Goal: Task Accomplishment & Management: Complete application form

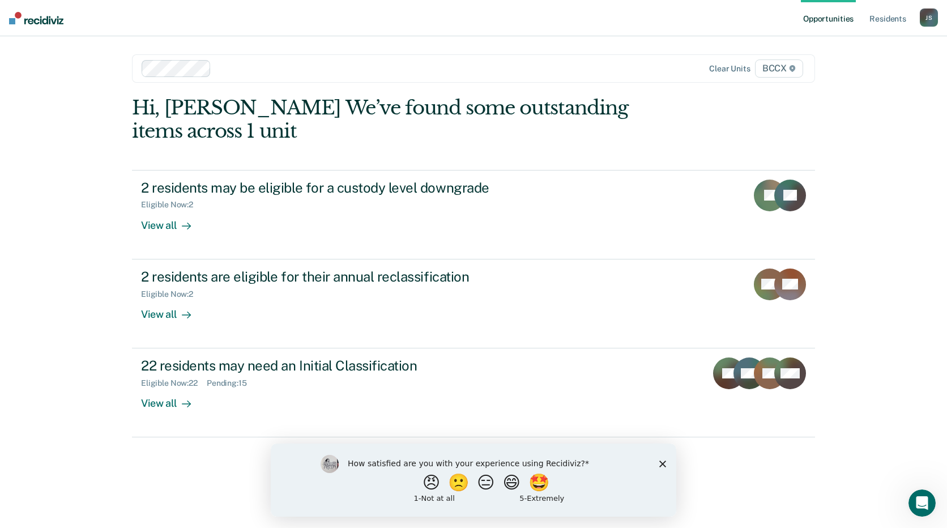
click at [663, 458] on div "How satisfied are you with your experience using Recidiviz? 😠 🙁 😑 😄 🤩 1 - Not a…" at bounding box center [474, 479] width 406 height 73
drag, startPoint x: 661, startPoint y: 463, endPoint x: 956, endPoint y: 924, distance: 547.5
click at [661, 463] on icon "Close survey" at bounding box center [662, 463] width 7 height 7
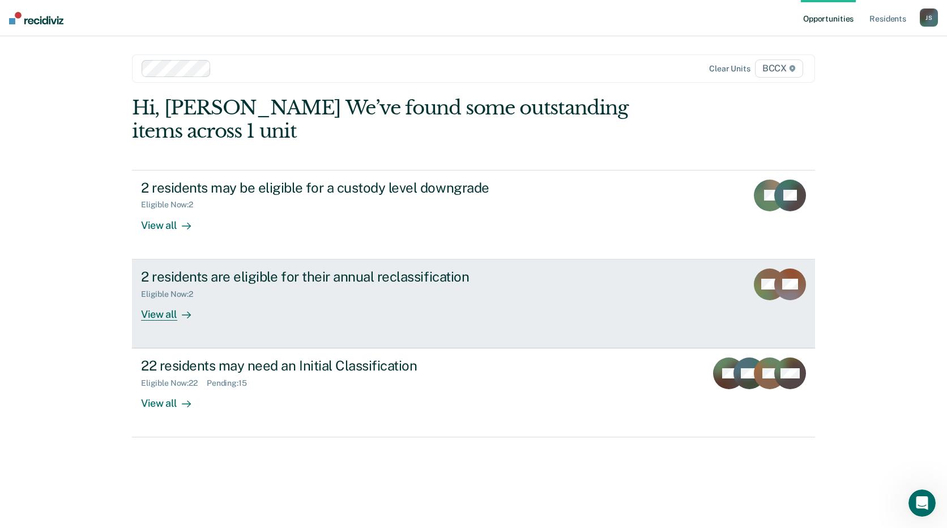
click at [274, 300] on div "2 residents are eligible for their annual reclassification Eligible Now : 2 Vie…" at bounding box center [353, 295] width 425 height 52
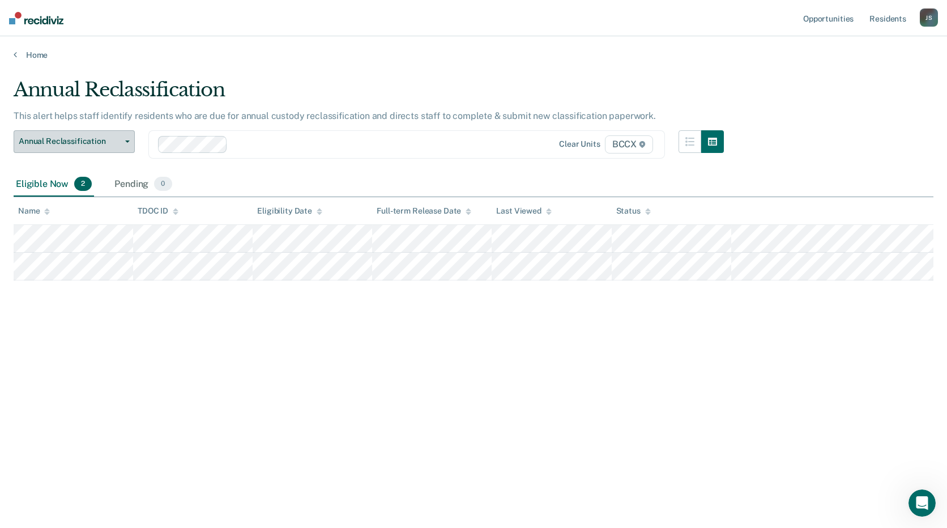
click at [72, 147] on button "Annual Reclassification" at bounding box center [74, 141] width 121 height 23
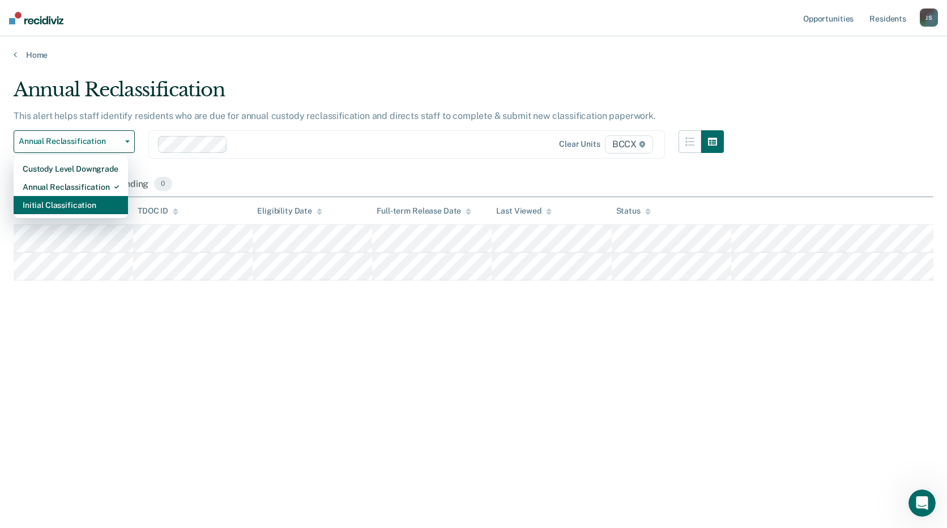
click at [71, 207] on div "Initial Classification" at bounding box center [71, 205] width 96 height 18
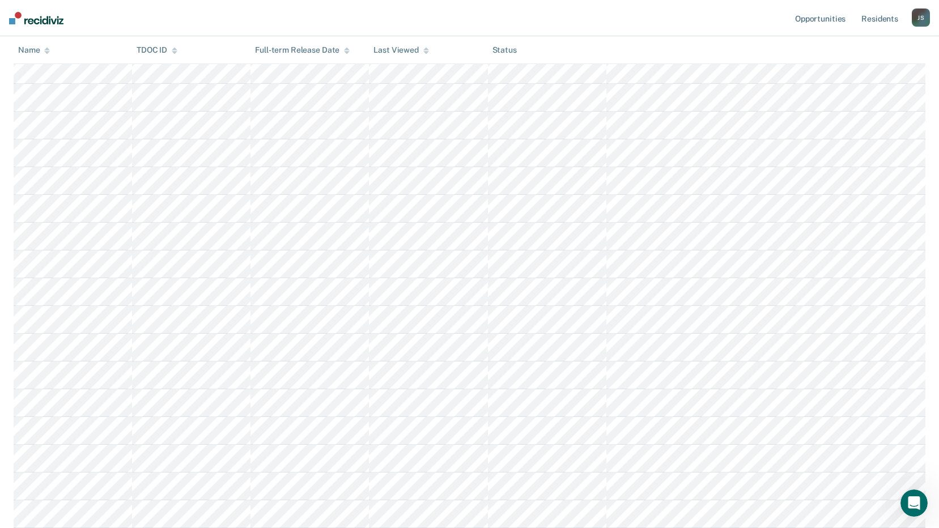
scroll to position [170, 0]
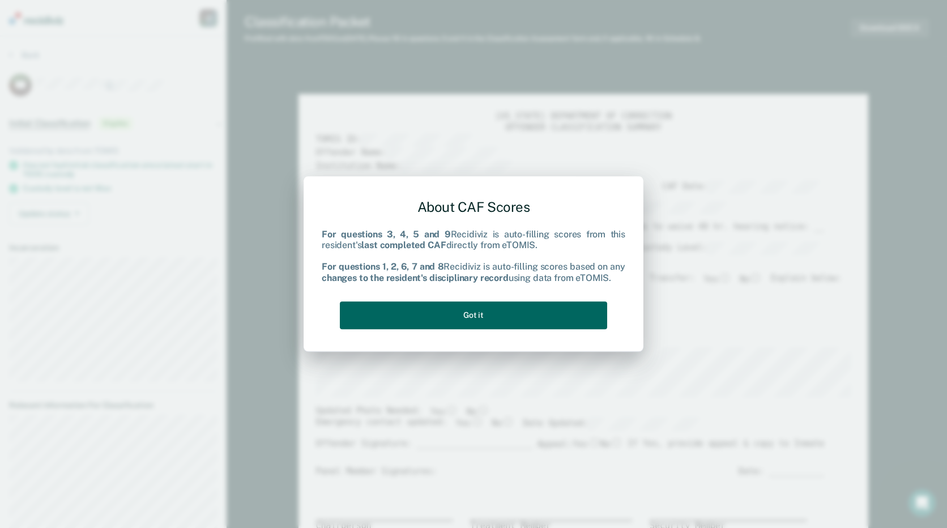
click at [484, 308] on button "Got it" at bounding box center [473, 315] width 267 height 28
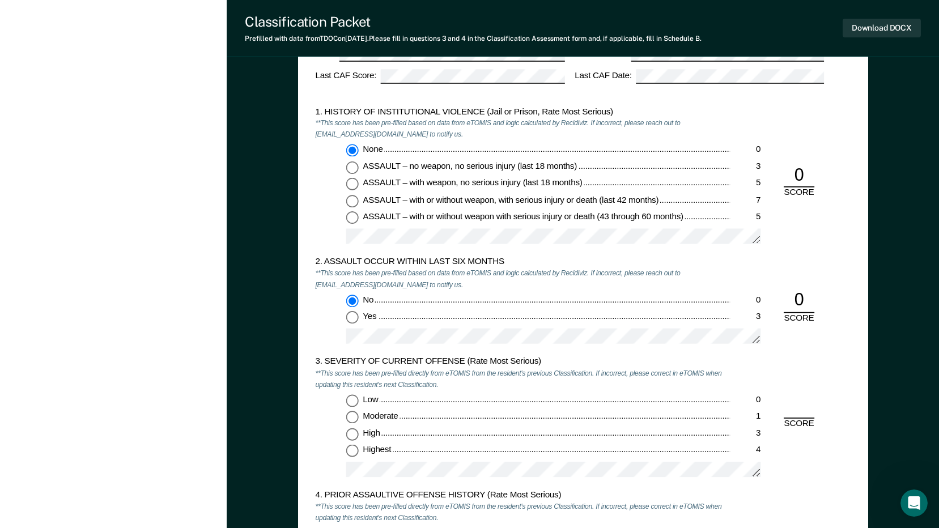
scroll to position [963, 0]
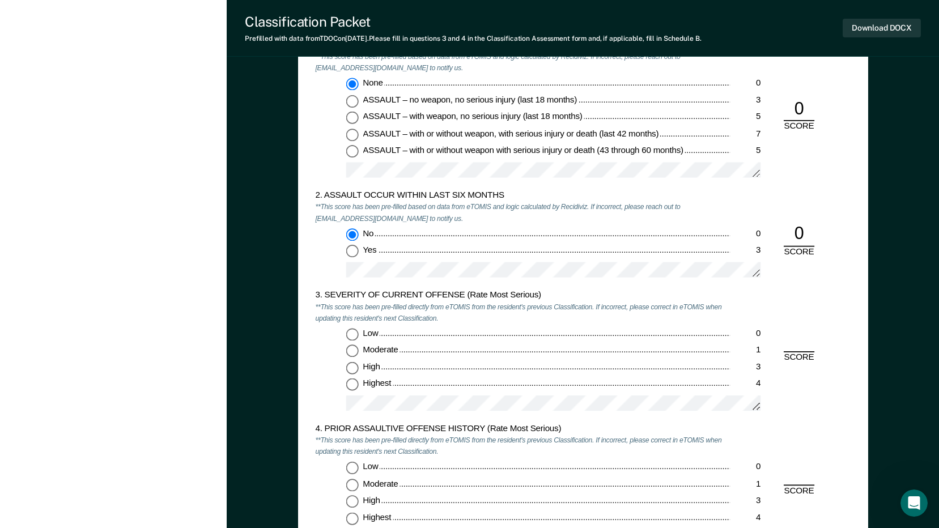
click at [352, 384] on input "Highest 4" at bounding box center [352, 385] width 12 height 12
type textarea "x"
radio input "true"
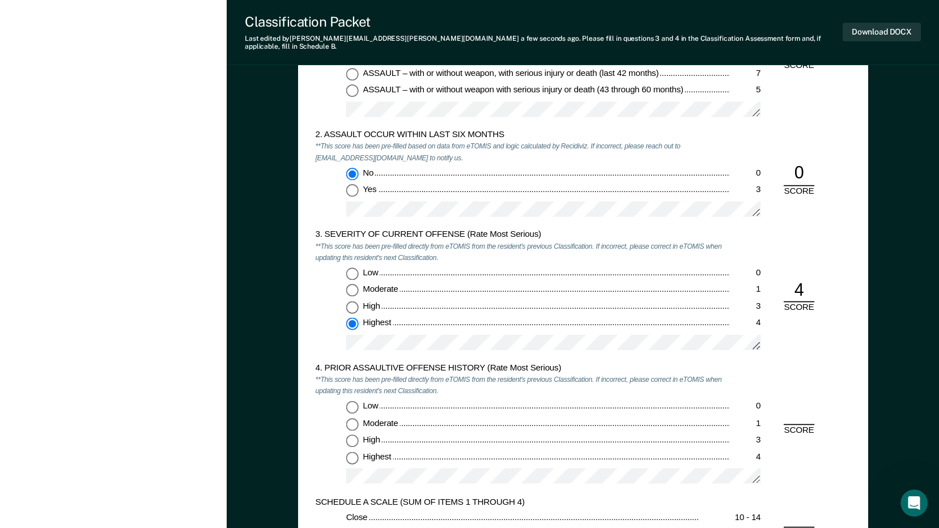
scroll to position [1076, 0]
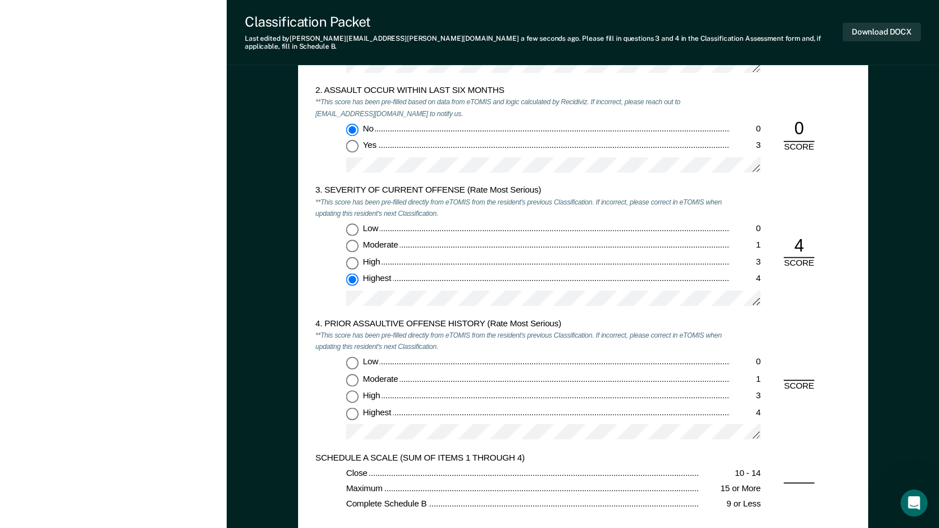
click at [352, 356] on input "Low 0" at bounding box center [352, 362] width 12 height 12
type textarea "x"
radio input "true"
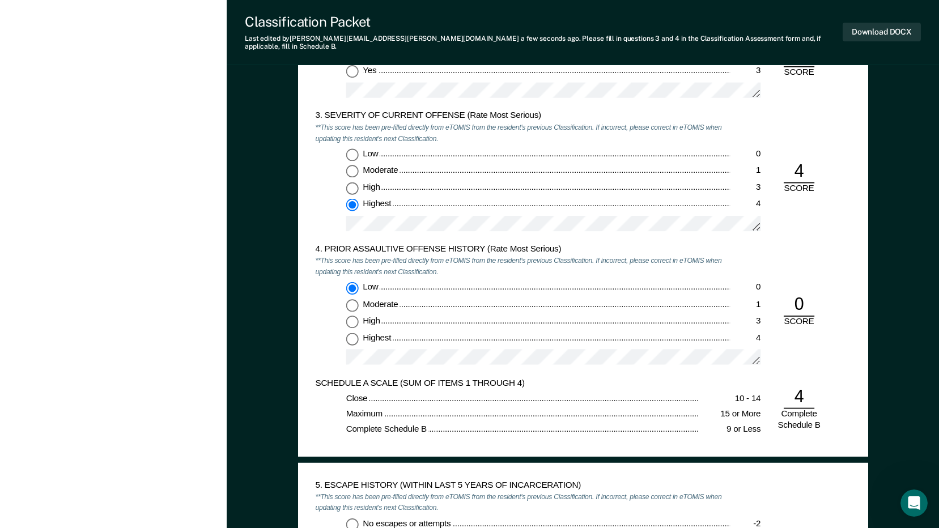
scroll to position [1190, 0]
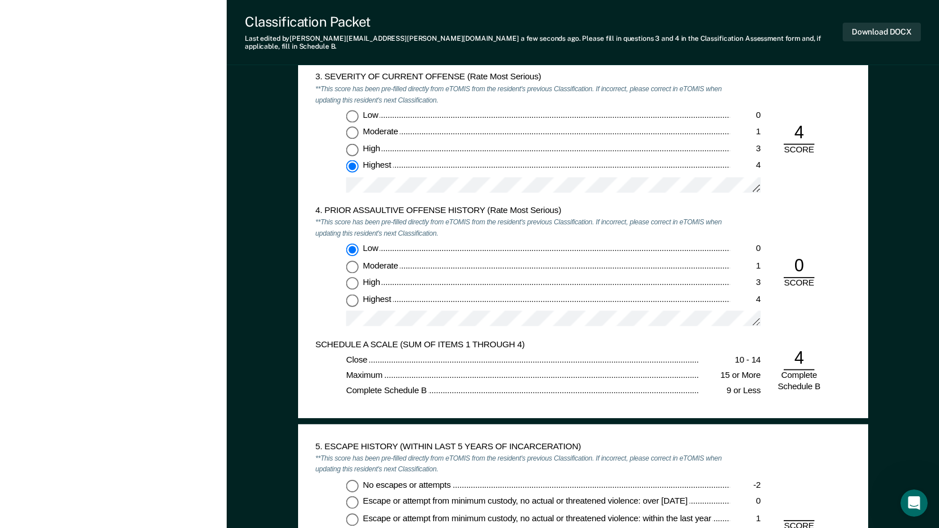
click at [354, 480] on input "No escapes or attempts -2" at bounding box center [352, 485] width 12 height 12
type textarea "x"
radio input "true"
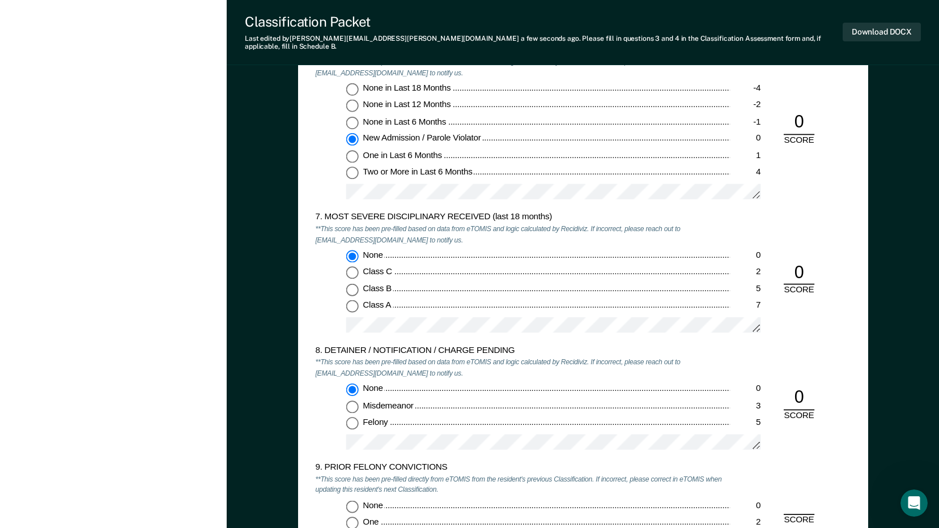
scroll to position [1983, 0]
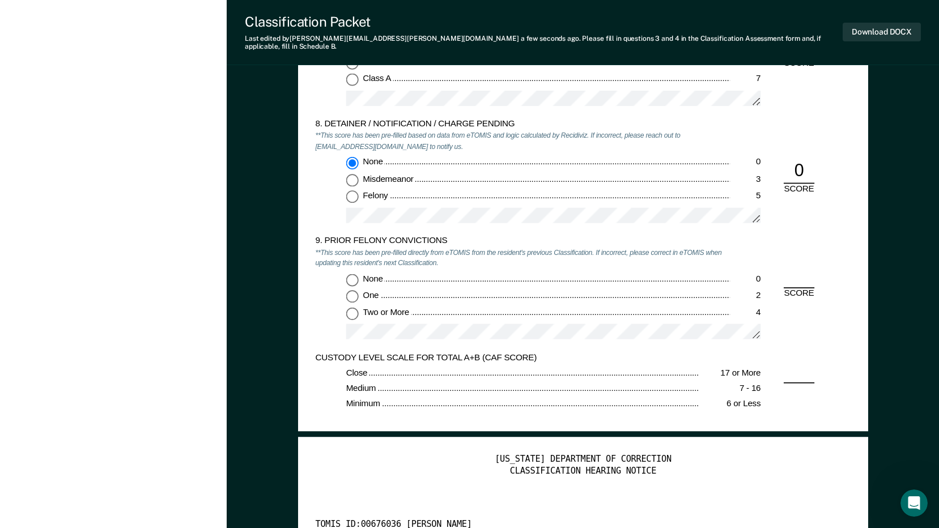
click at [354, 274] on input "None 0" at bounding box center [352, 280] width 12 height 12
type textarea "x"
radio input "true"
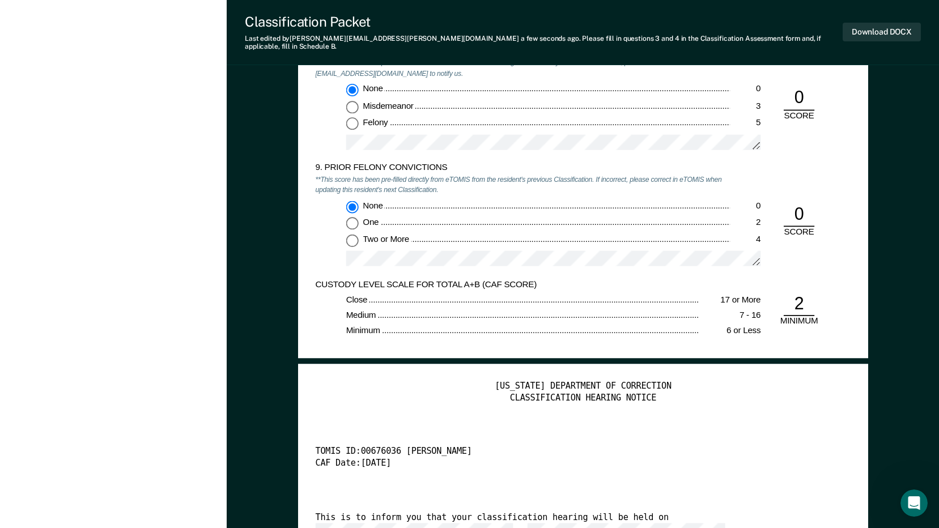
scroll to position [2153, 0]
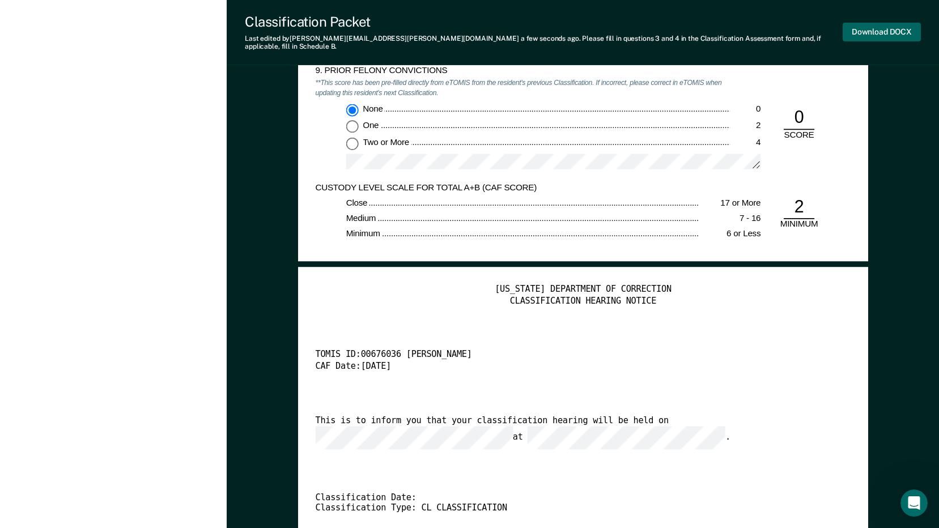
click at [906, 28] on button "Download DOCX" at bounding box center [881, 32] width 78 height 19
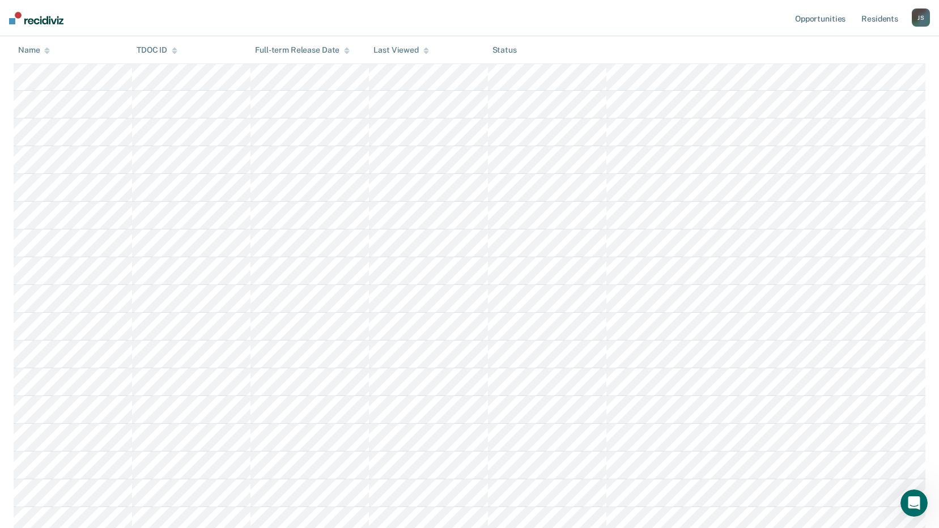
scroll to position [248, 0]
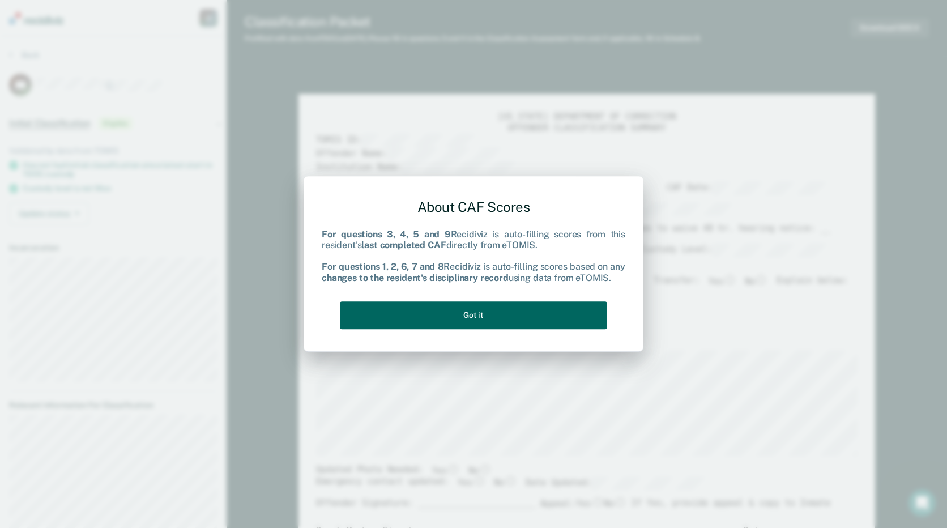
click at [525, 316] on button "Got it" at bounding box center [473, 315] width 267 height 28
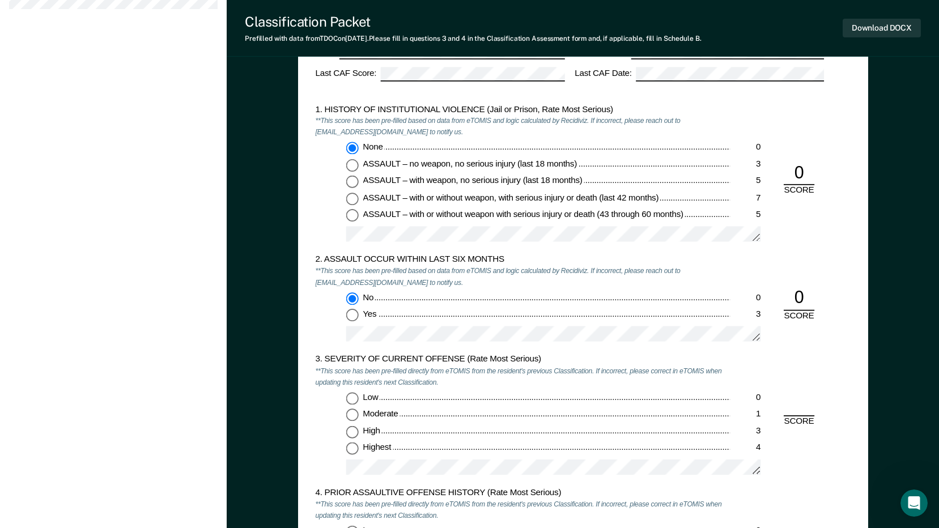
scroll to position [963, 0]
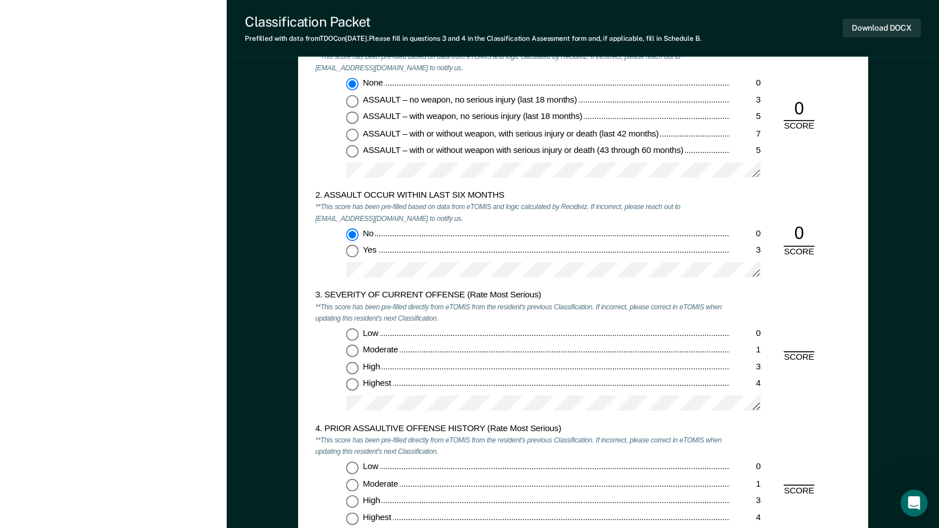
click at [355, 335] on input "Low 0" at bounding box center [352, 335] width 12 height 12
type textarea "x"
radio input "true"
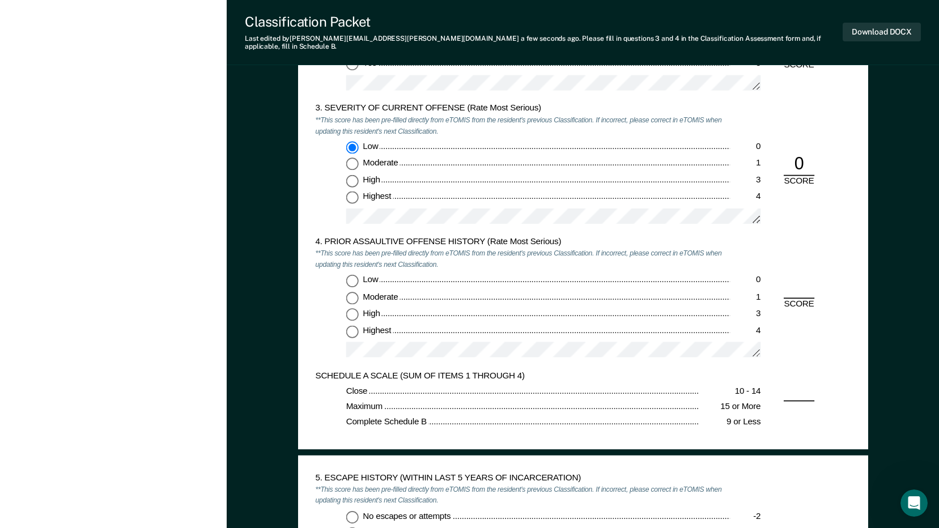
scroll to position [1190, 0]
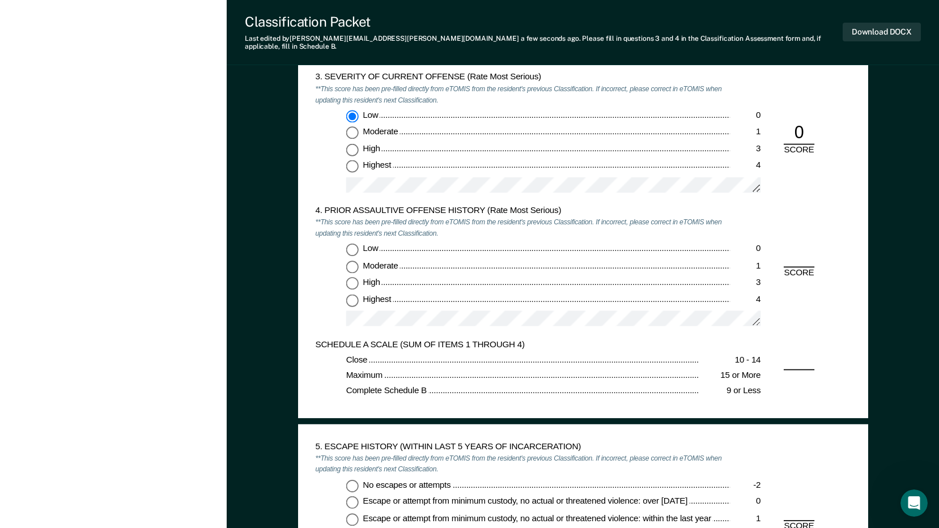
click at [354, 127] on input "Moderate 1" at bounding box center [352, 133] width 12 height 12
type textarea "x"
radio input "false"
radio input "true"
click at [355, 293] on input "Highest 4" at bounding box center [352, 299] width 12 height 12
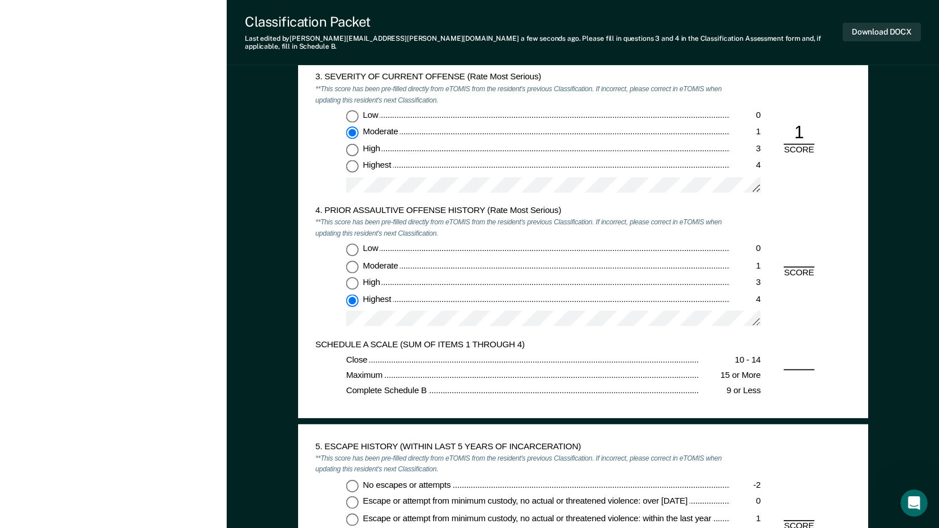
type textarea "x"
radio input "true"
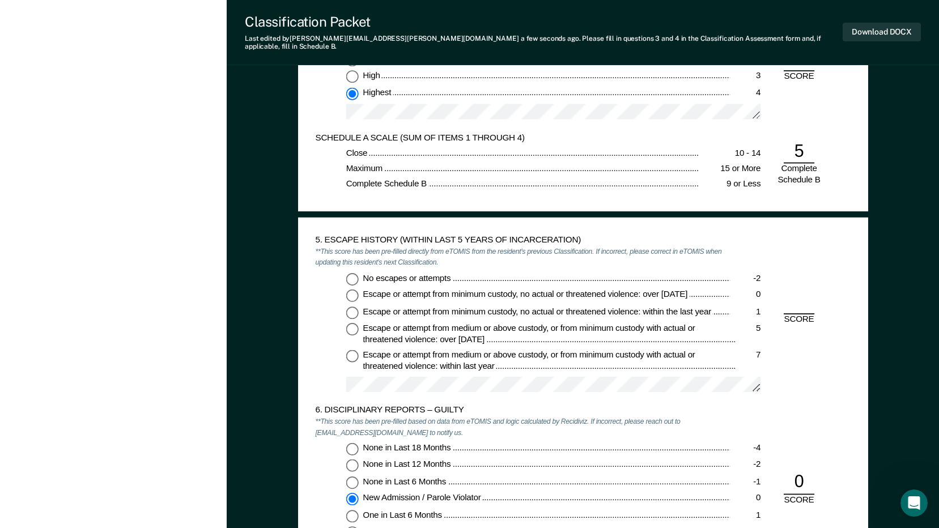
scroll to position [1416, 0]
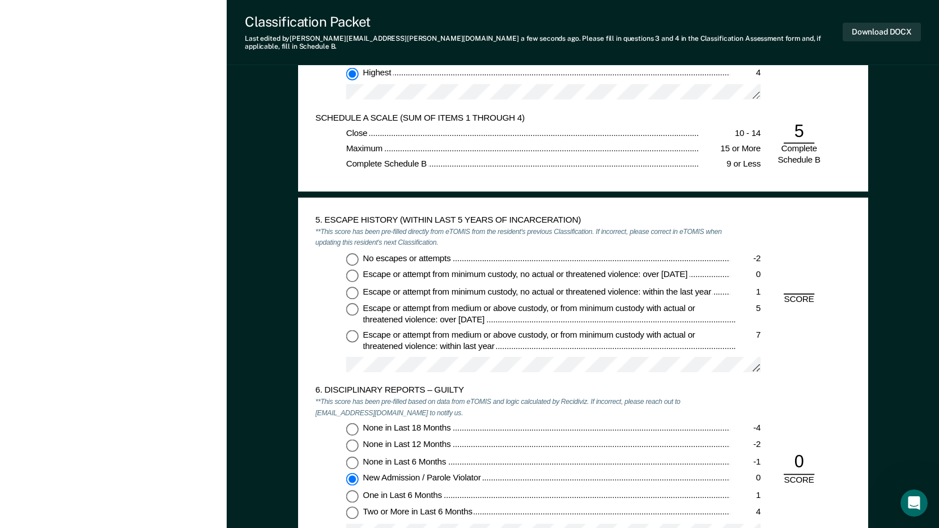
click at [347, 253] on input "No escapes or attempts -2" at bounding box center [352, 259] width 12 height 12
type textarea "x"
radio input "true"
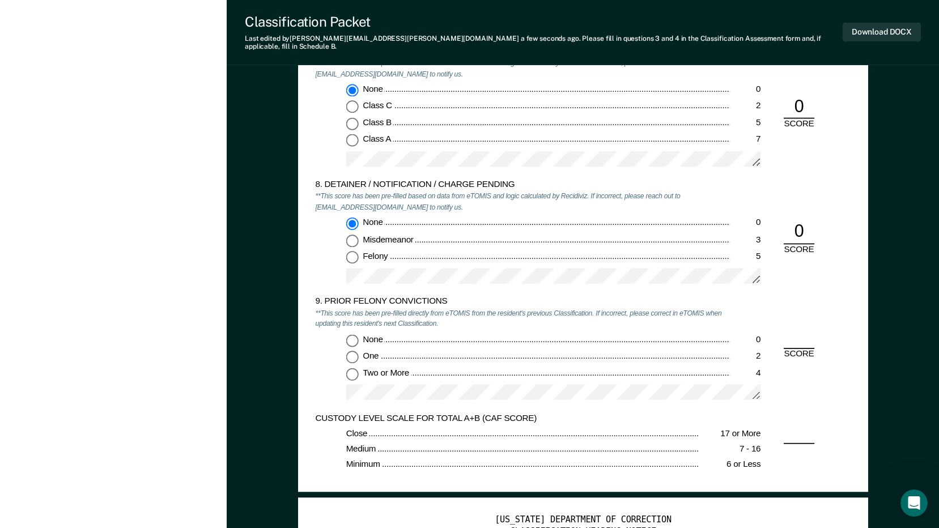
scroll to position [1926, 0]
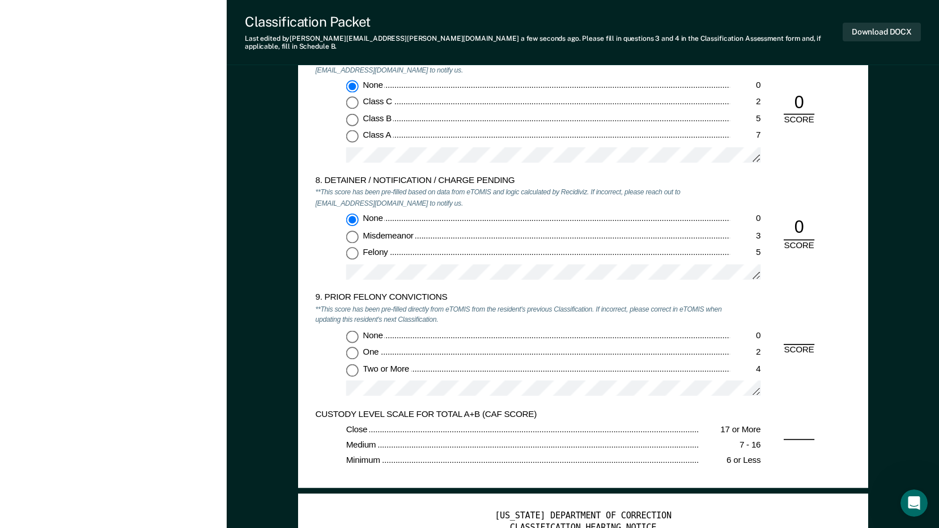
click at [352, 364] on input "Two or More 4" at bounding box center [352, 370] width 12 height 12
type textarea "x"
radio input "true"
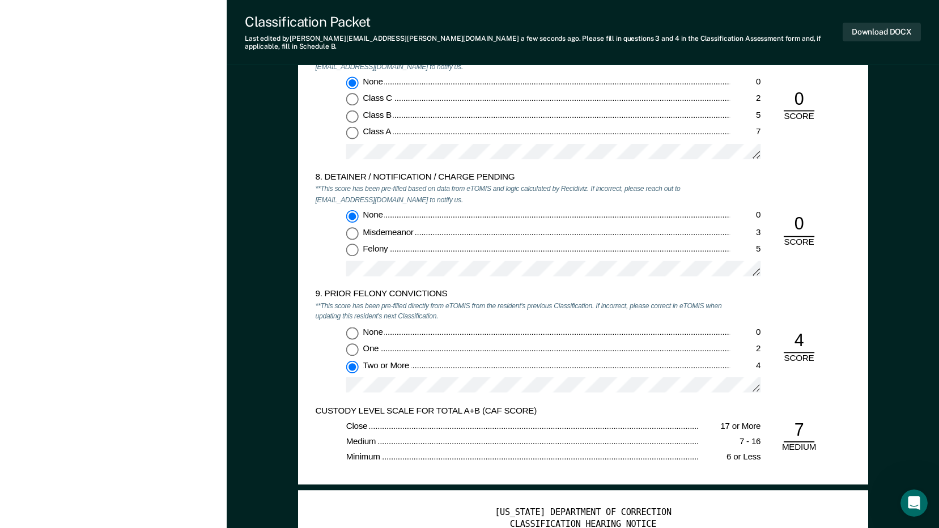
scroll to position [2039, 0]
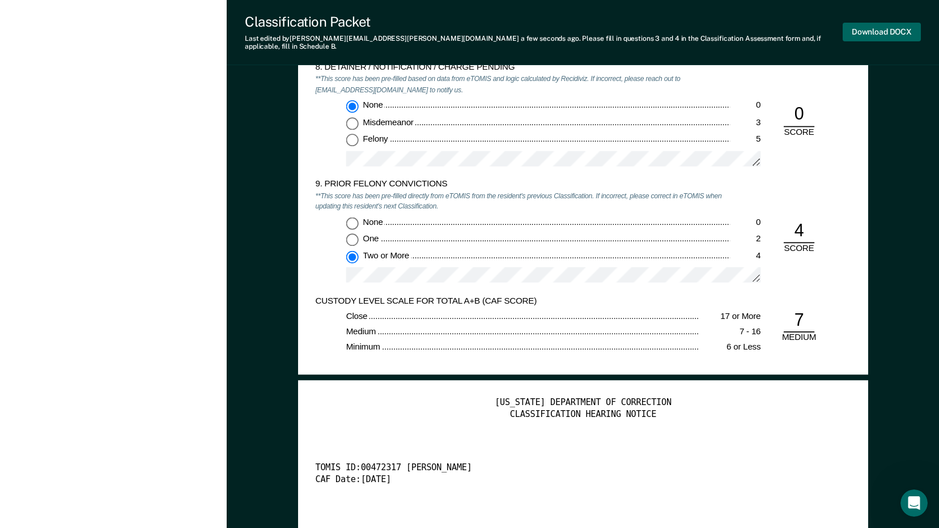
click at [893, 23] on button "Download DOCX" at bounding box center [881, 32] width 78 height 19
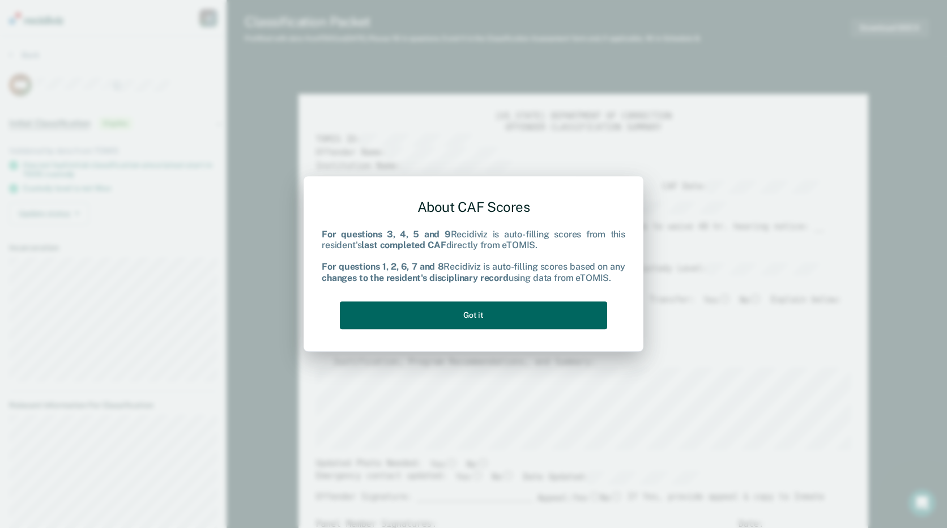
click at [438, 313] on button "Got it" at bounding box center [473, 315] width 267 height 28
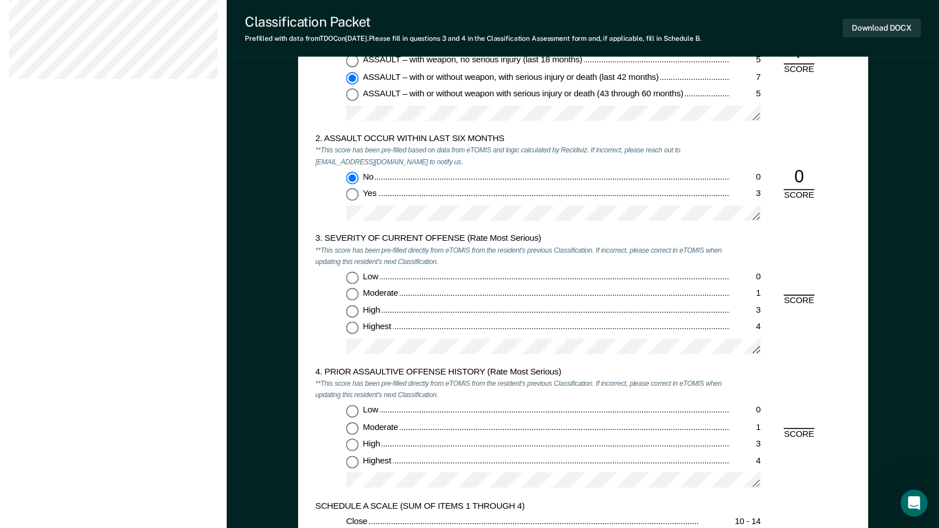
scroll to position [850, 0]
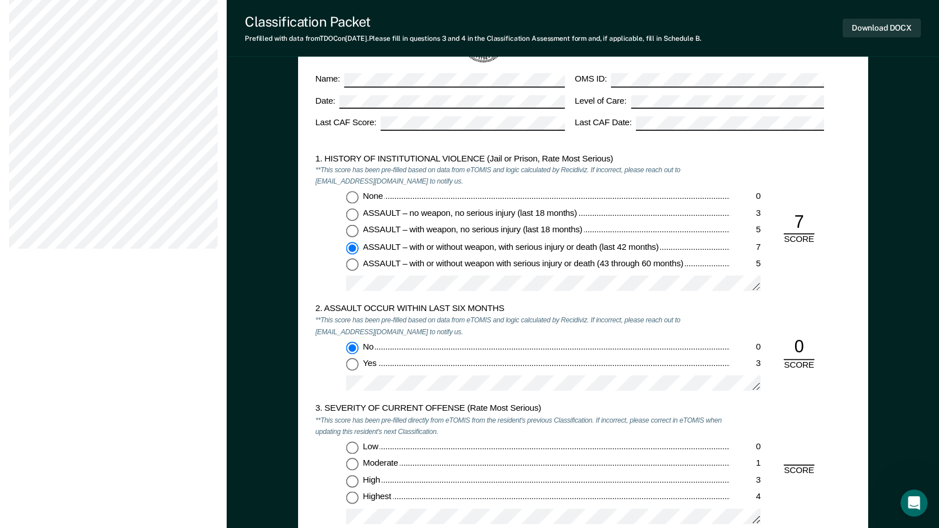
click at [353, 199] on input "None 0" at bounding box center [352, 197] width 12 height 12
type textarea "x"
radio input "true"
radio input "false"
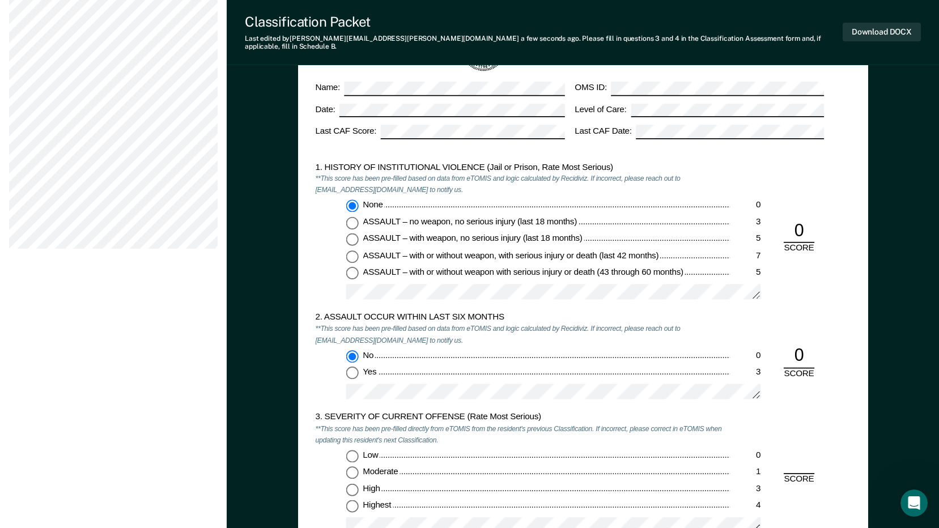
scroll to position [1020, 0]
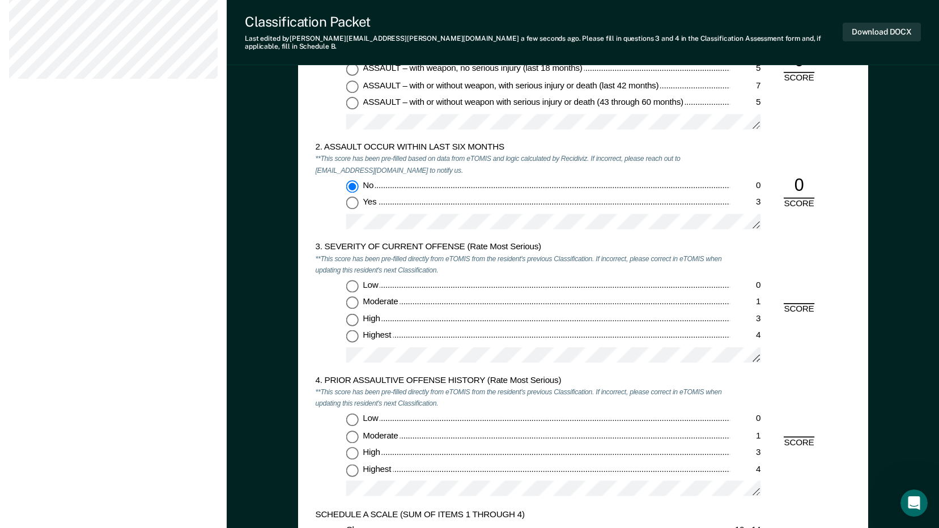
click at [351, 331] on input "Highest 4" at bounding box center [352, 336] width 12 height 12
type textarea "x"
radio input "true"
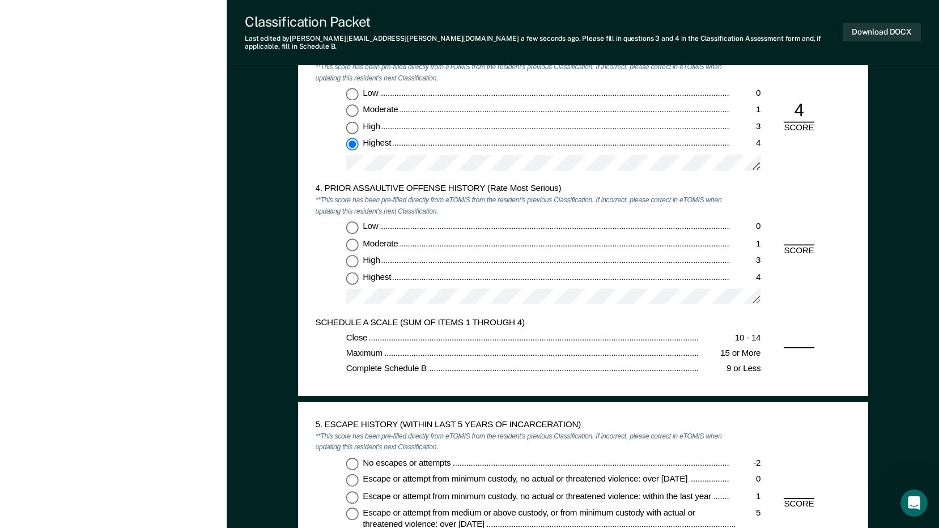
scroll to position [1246, 0]
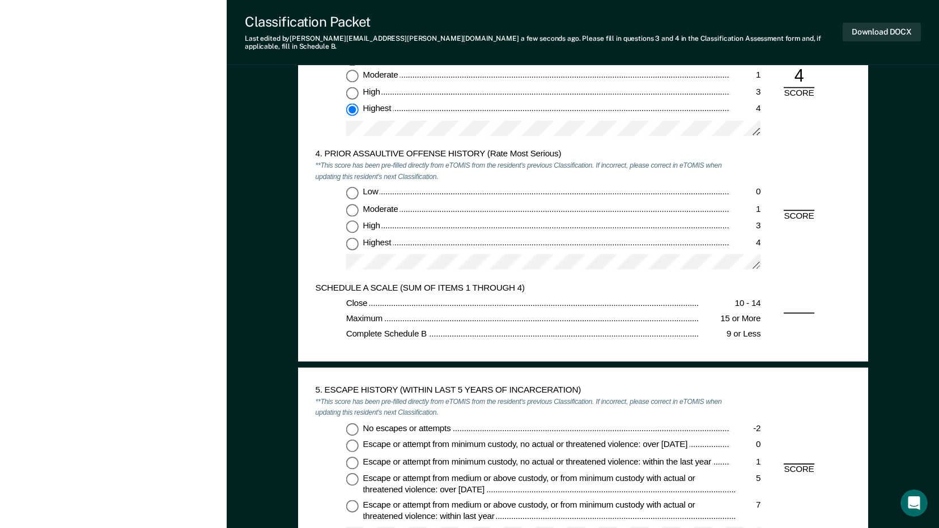
click at [354, 237] on input "Highest 4" at bounding box center [352, 243] width 12 height 12
type textarea "x"
radio input "true"
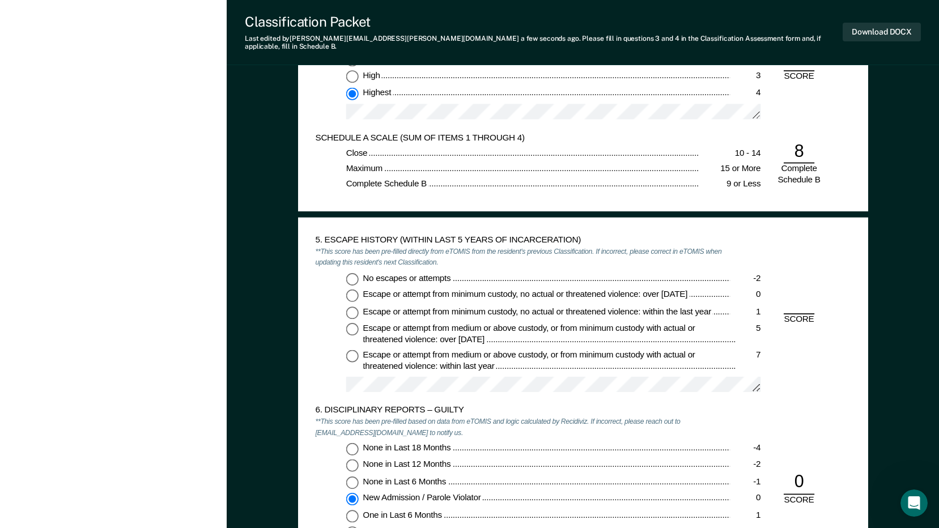
scroll to position [1416, 0]
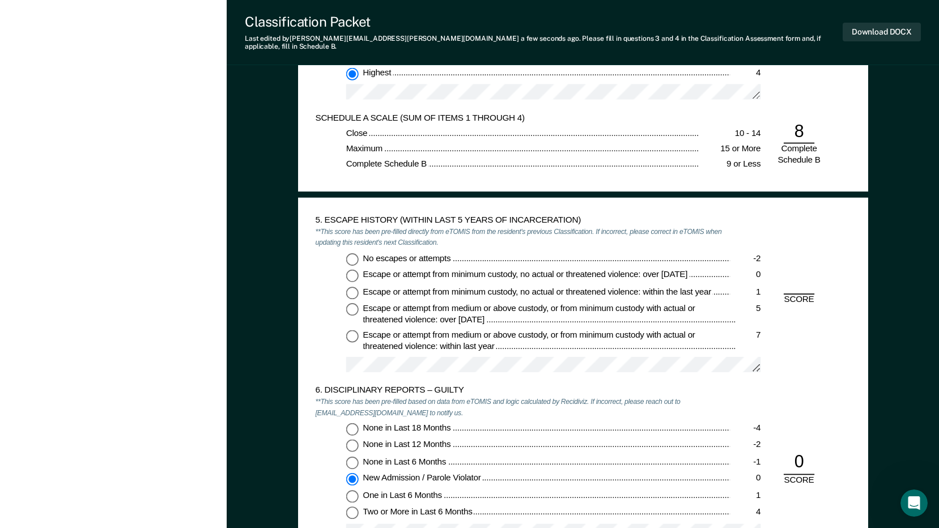
click at [348, 253] on input "No escapes or attempts -2" at bounding box center [352, 259] width 12 height 12
type textarea "x"
radio input "true"
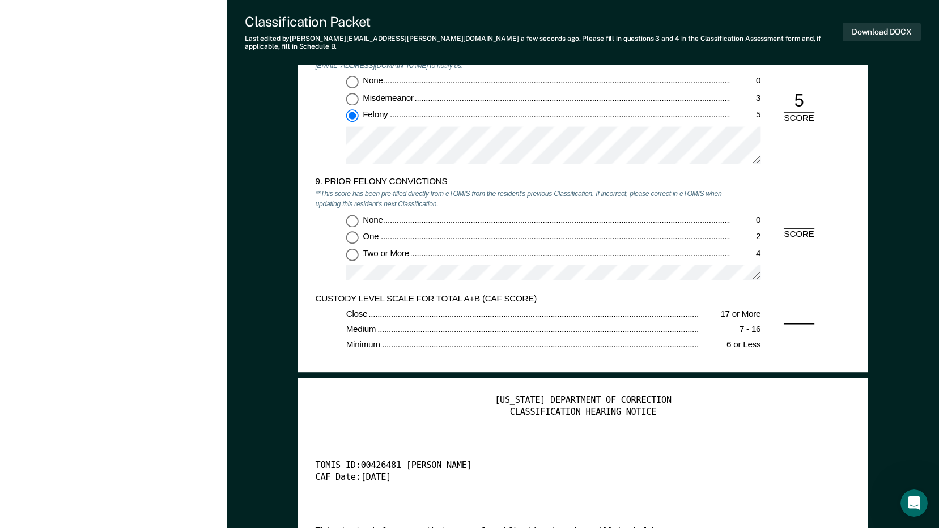
scroll to position [2096, 0]
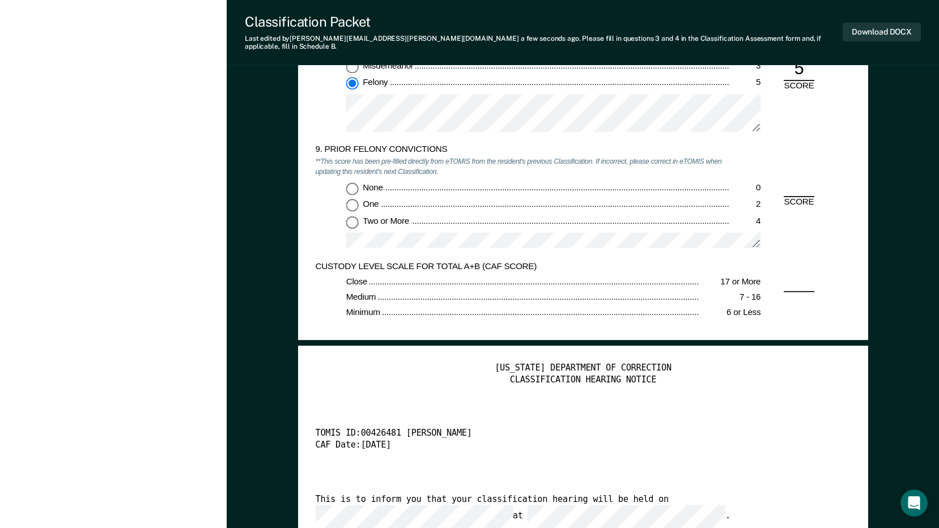
click at [349, 216] on input "Two or More 4" at bounding box center [352, 222] width 12 height 12
type textarea "x"
radio input "true"
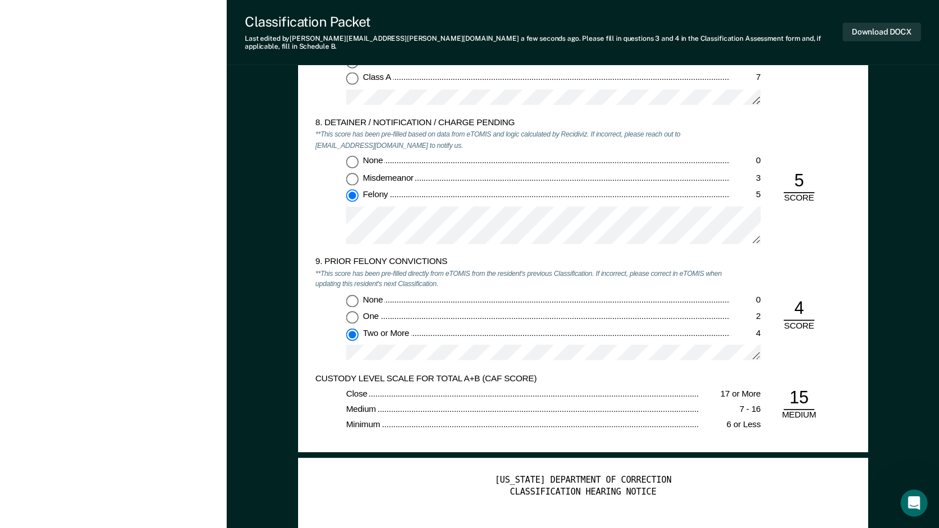
scroll to position [1983, 0]
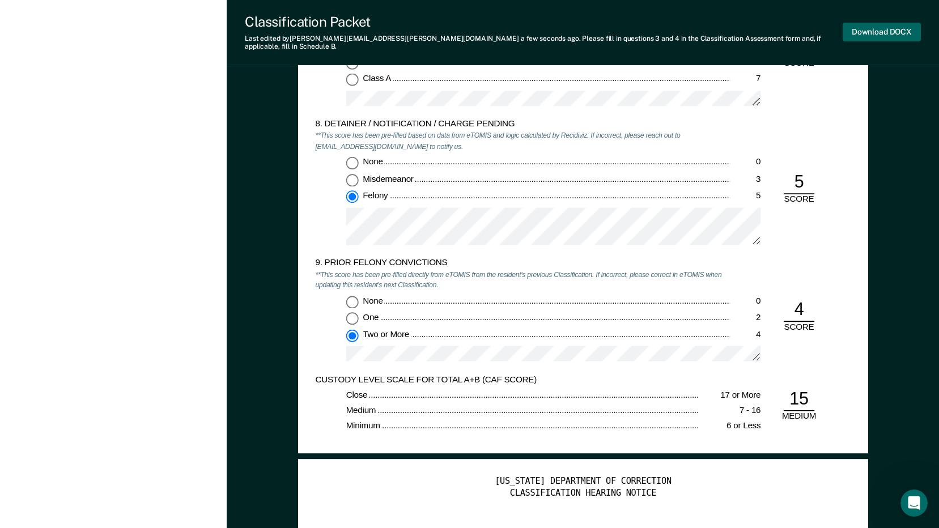
click at [864, 23] on button "Download DOCX" at bounding box center [881, 32] width 78 height 19
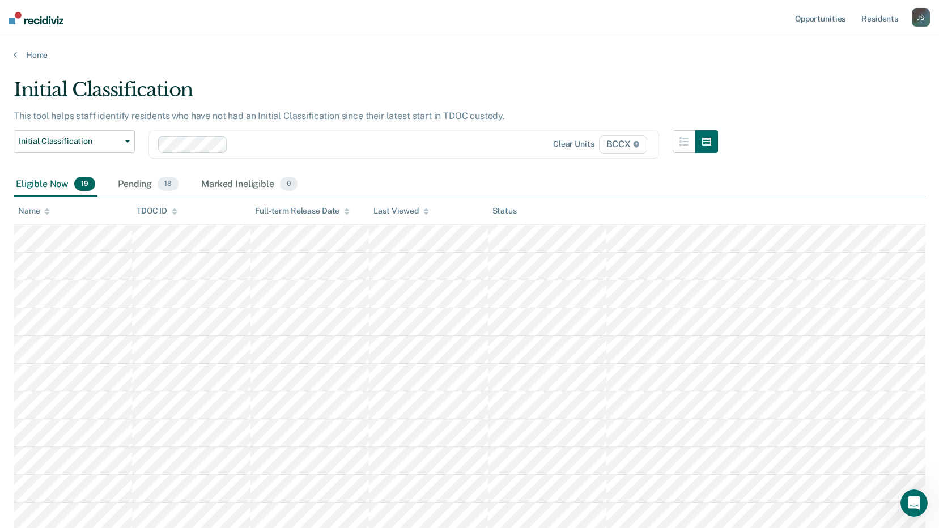
scroll to position [57, 0]
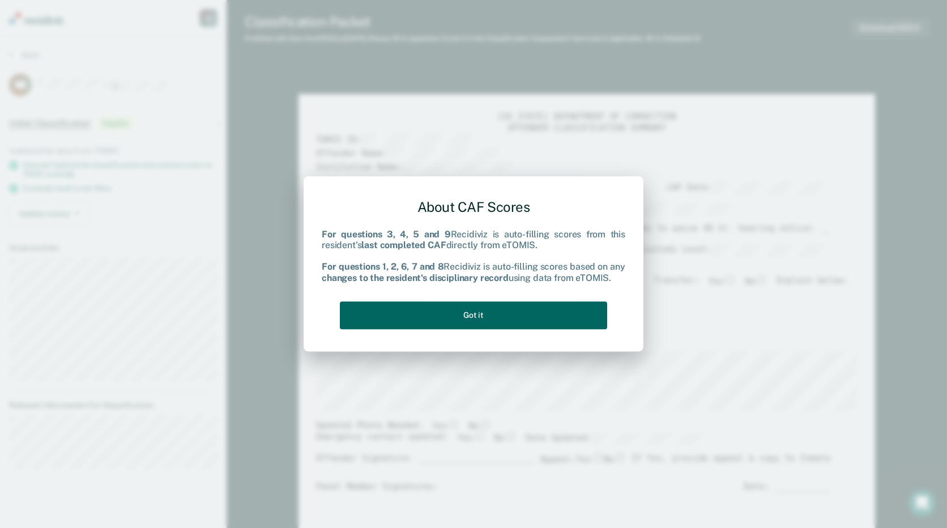
click at [563, 317] on button "Got it" at bounding box center [473, 315] width 267 height 28
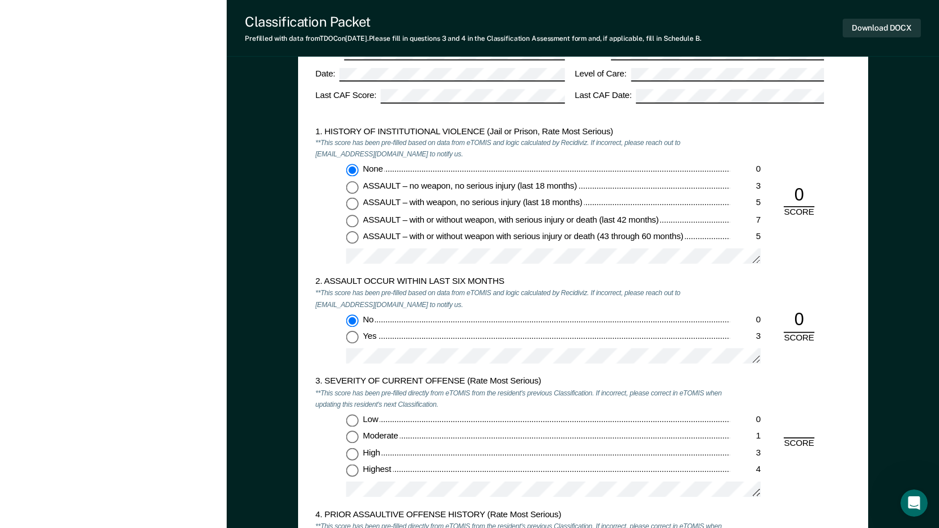
scroll to position [963, 0]
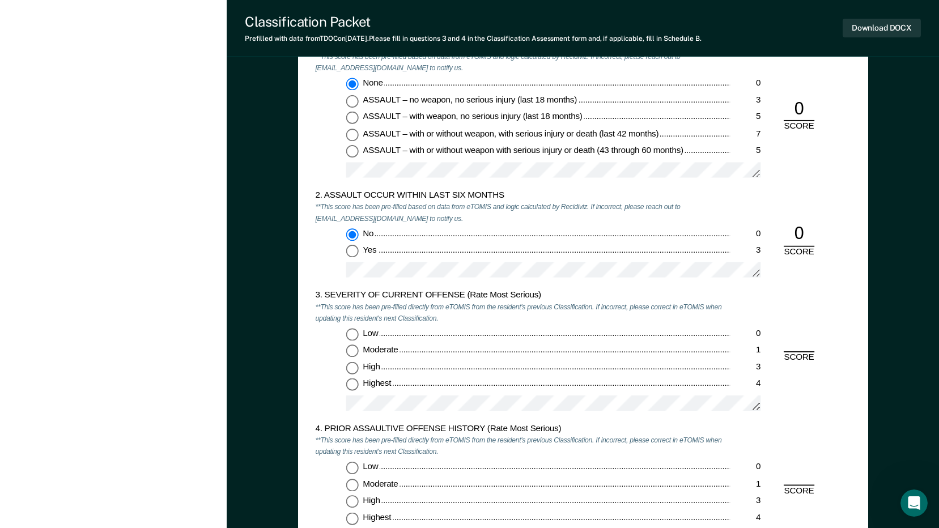
click at [352, 388] on input "Highest 4" at bounding box center [352, 385] width 12 height 12
type textarea "x"
radio input "true"
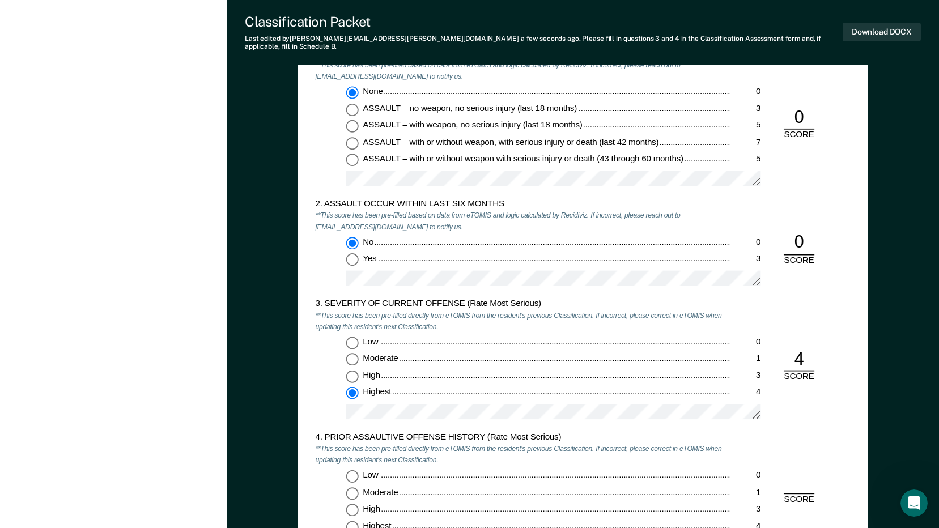
scroll to position [1076, 0]
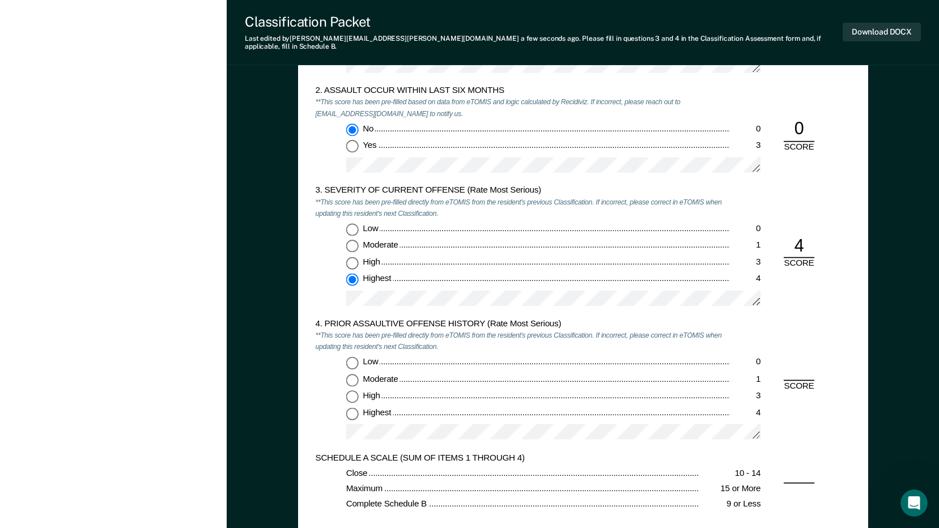
click at [350, 356] on input "Low 0" at bounding box center [352, 362] width 12 height 12
type textarea "x"
radio input "true"
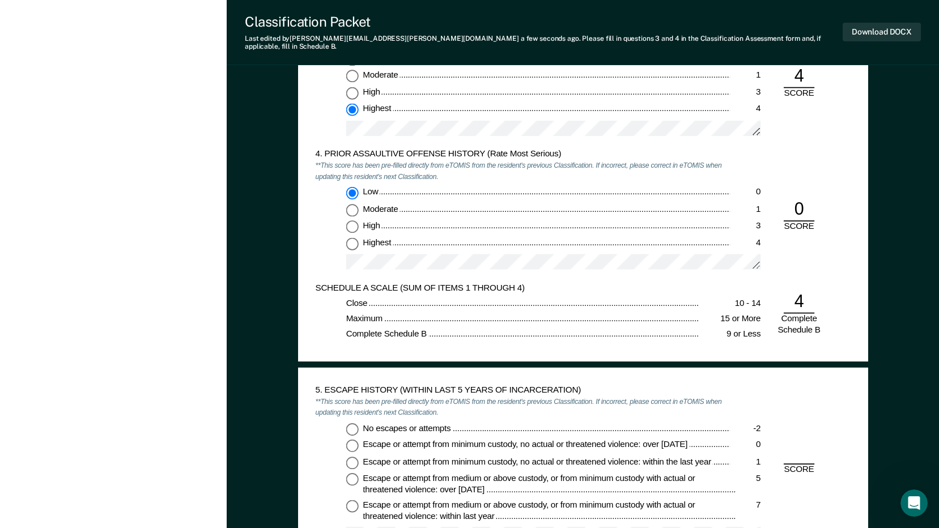
scroll to position [1473, 0]
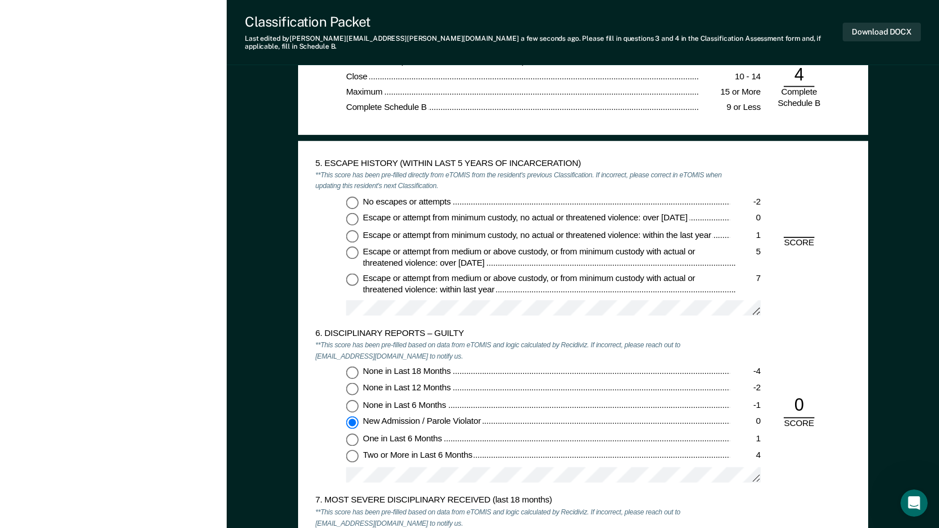
click at [350, 196] on input "No escapes or attempts -2" at bounding box center [352, 202] width 12 height 12
type textarea "x"
radio input "true"
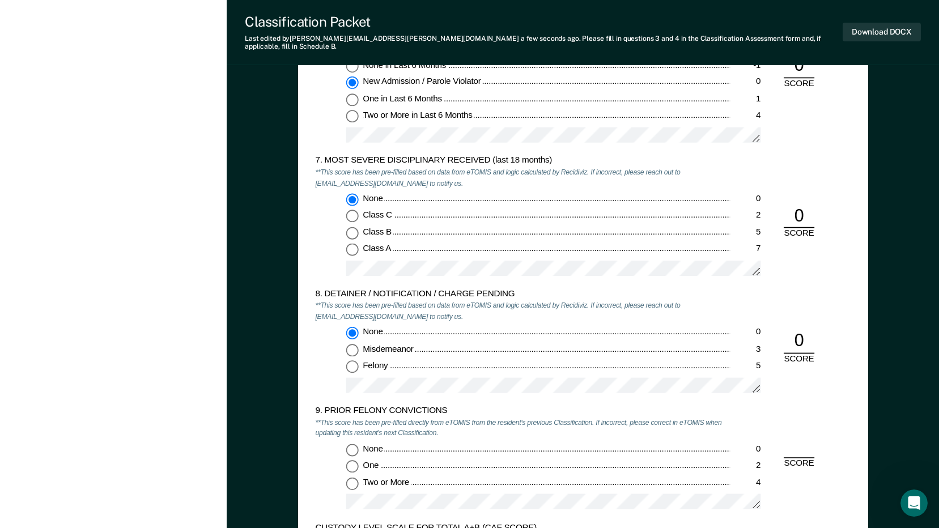
scroll to position [1983, 0]
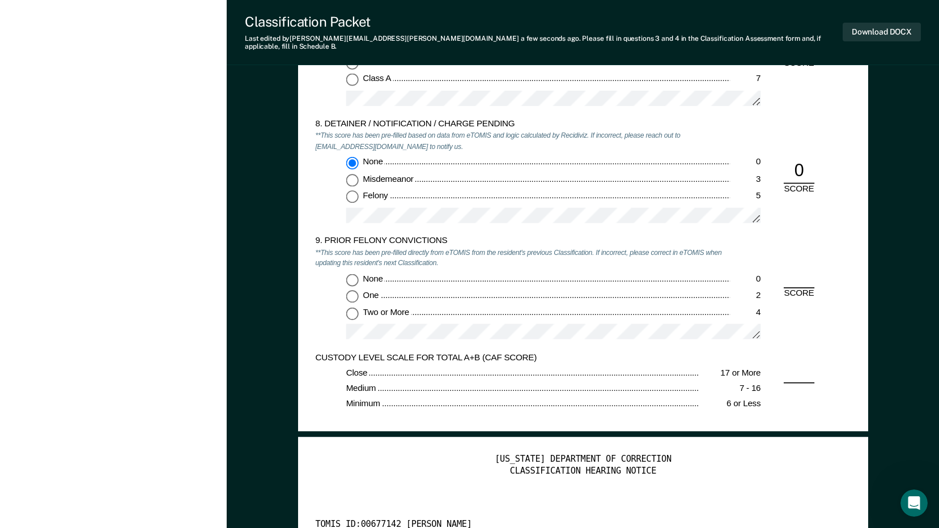
click at [354, 274] on input "None 0" at bounding box center [352, 280] width 12 height 12
type textarea "x"
radio input "true"
click at [856, 24] on button "Download DOCX" at bounding box center [881, 32] width 78 height 19
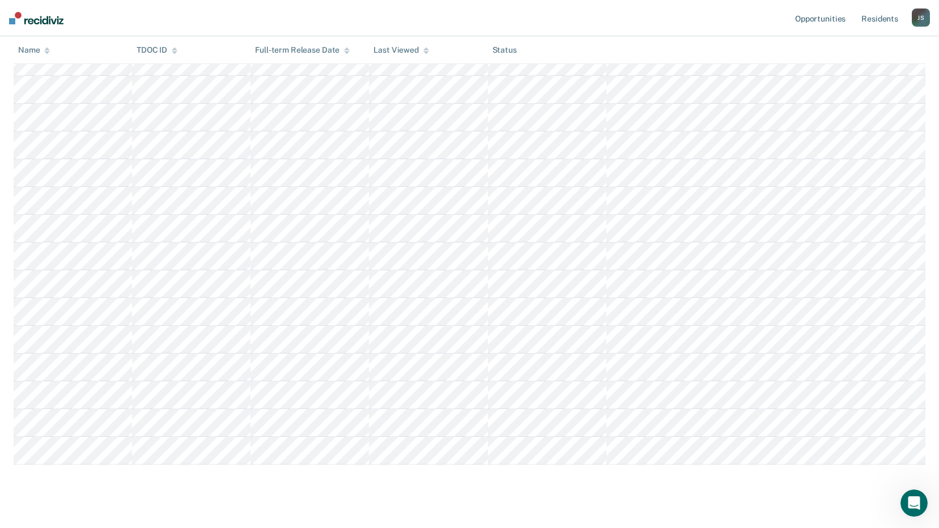
scroll to position [278, 0]
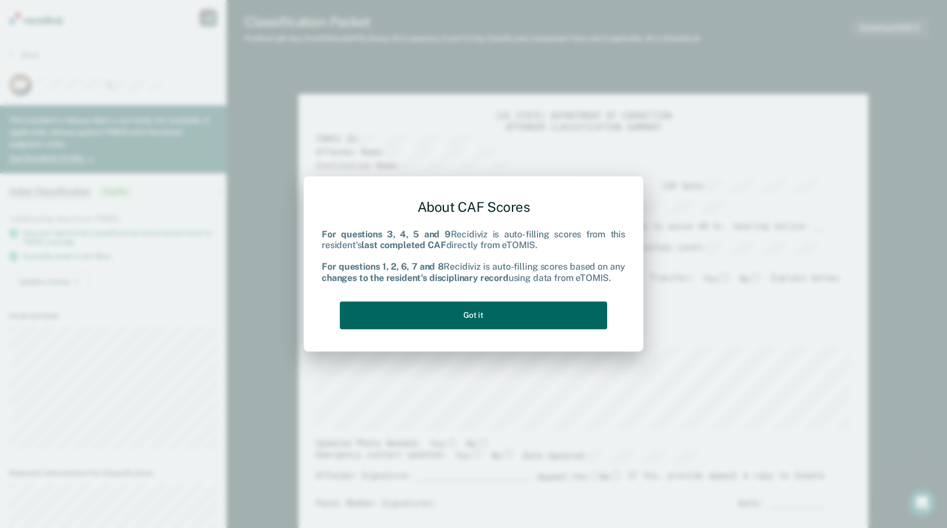
click at [485, 313] on button "Got it" at bounding box center [473, 315] width 267 height 28
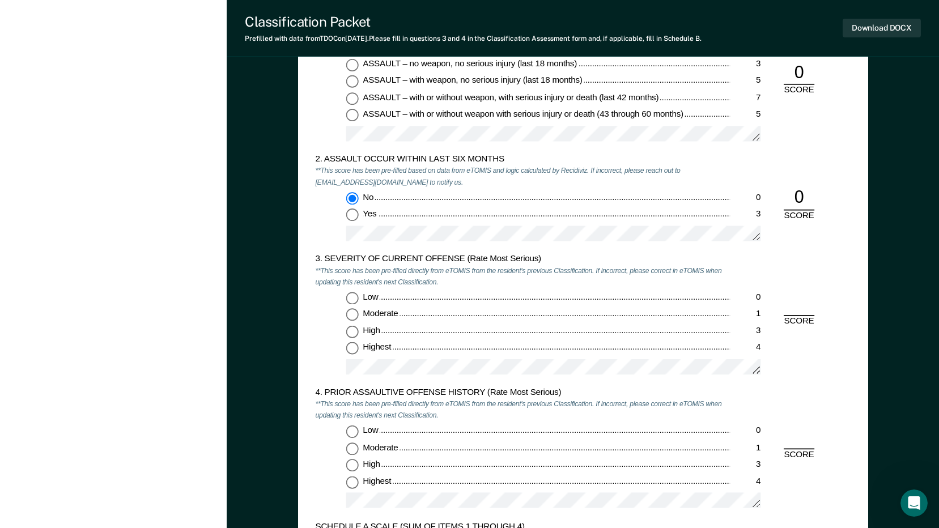
scroll to position [1020, 0]
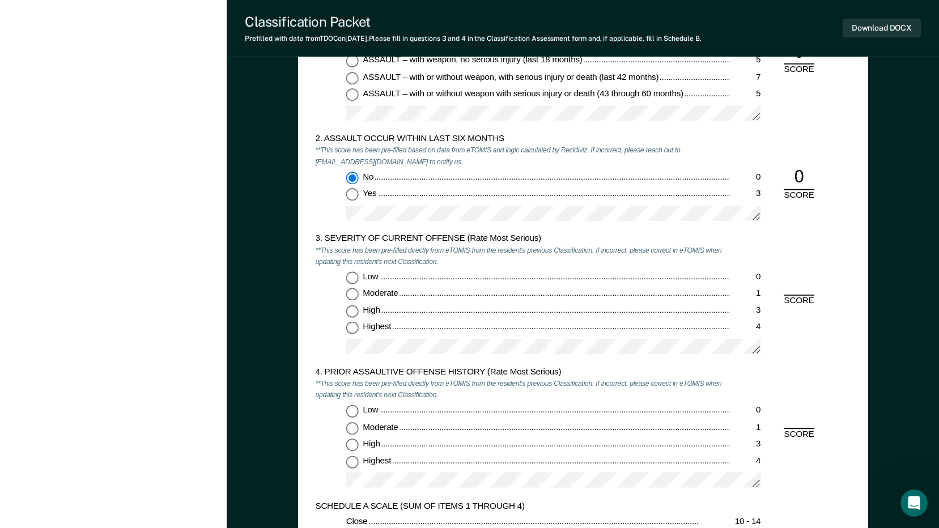
click at [352, 278] on input "Low 0" at bounding box center [352, 278] width 12 height 12
type textarea "x"
radio input "true"
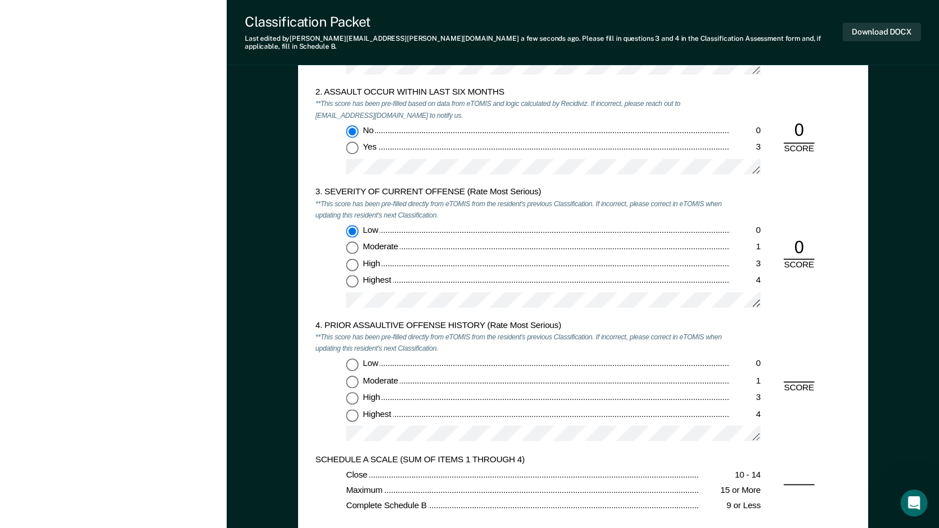
scroll to position [1190, 0]
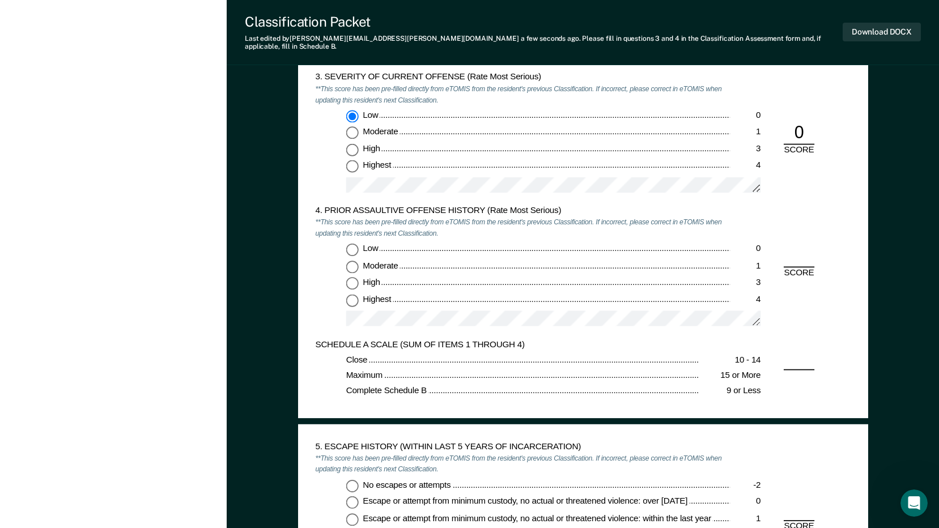
click at [352, 293] on input "Highest 4" at bounding box center [352, 299] width 12 height 12
type textarea "x"
radio input "true"
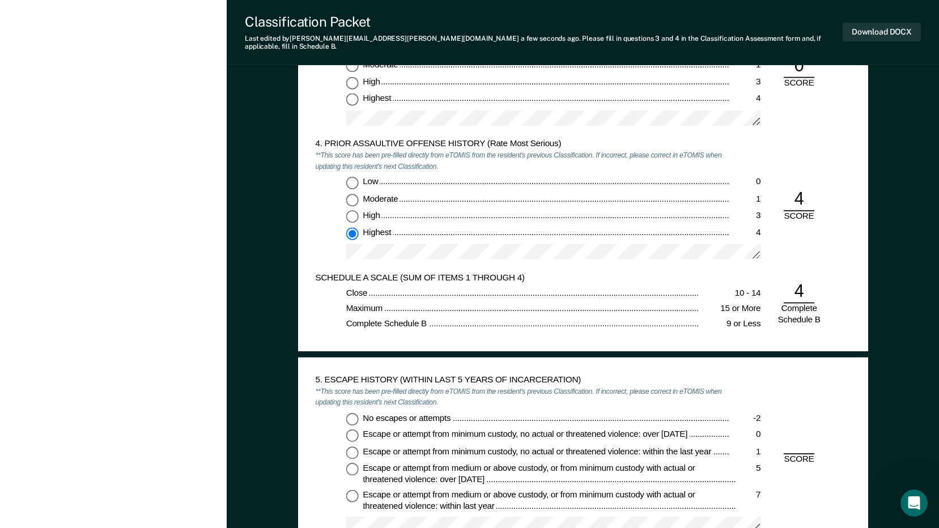
scroll to position [1360, 0]
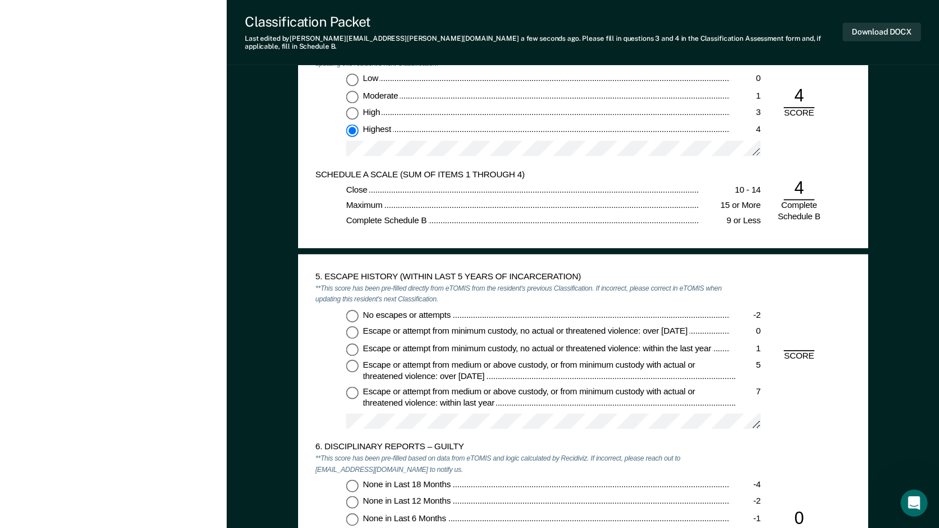
click at [352, 309] on input "No escapes or attempts -2" at bounding box center [352, 315] width 12 height 12
type textarea "x"
radio input "true"
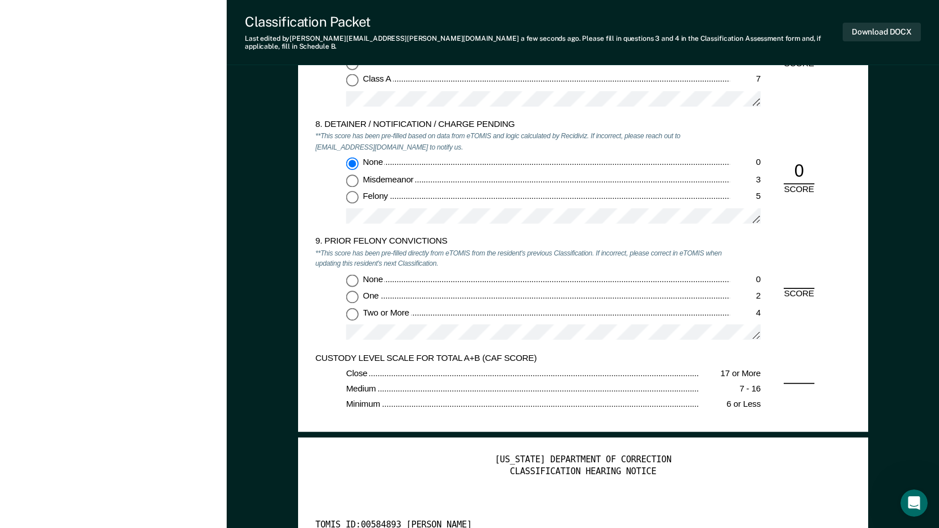
scroll to position [1983, 0]
click at [351, 308] on input "Two or More 4" at bounding box center [352, 313] width 12 height 12
type textarea "x"
radio input "true"
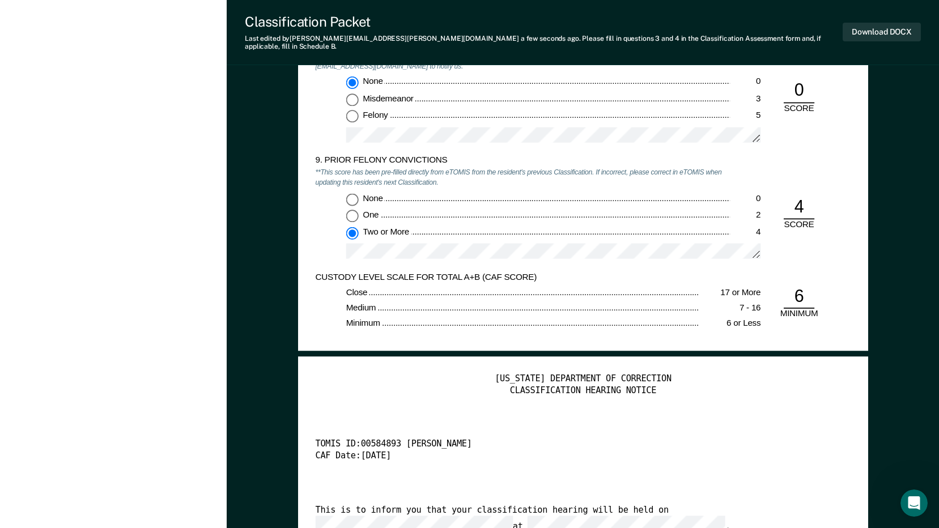
scroll to position [2209, 0]
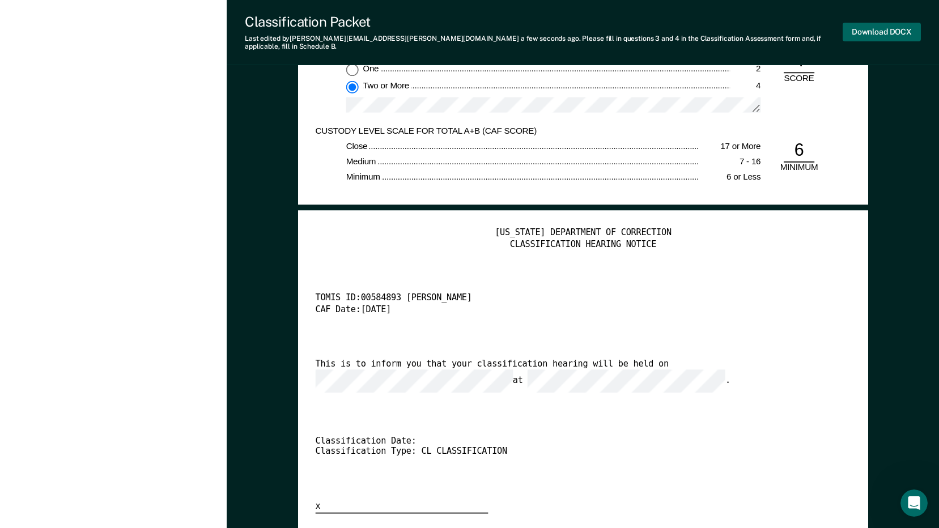
click at [862, 26] on button "Download DOCX" at bounding box center [881, 32] width 78 height 19
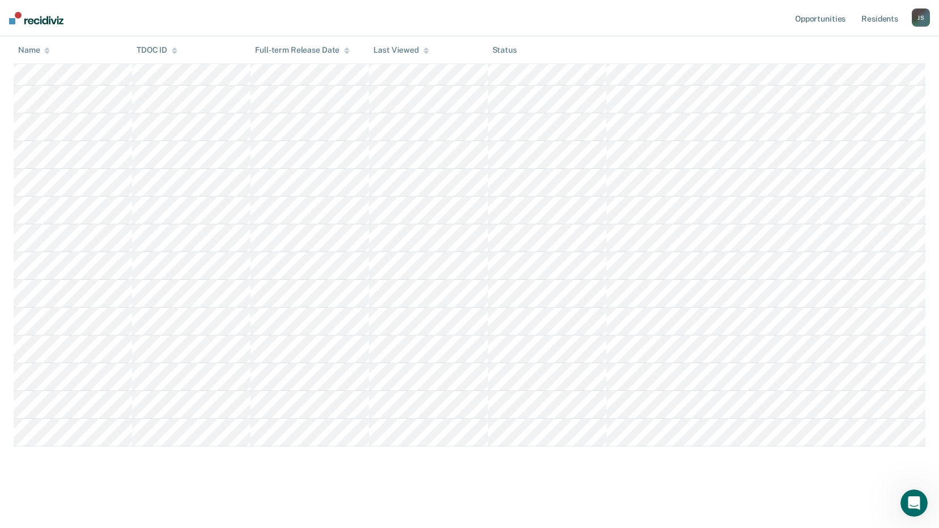
scroll to position [250, 0]
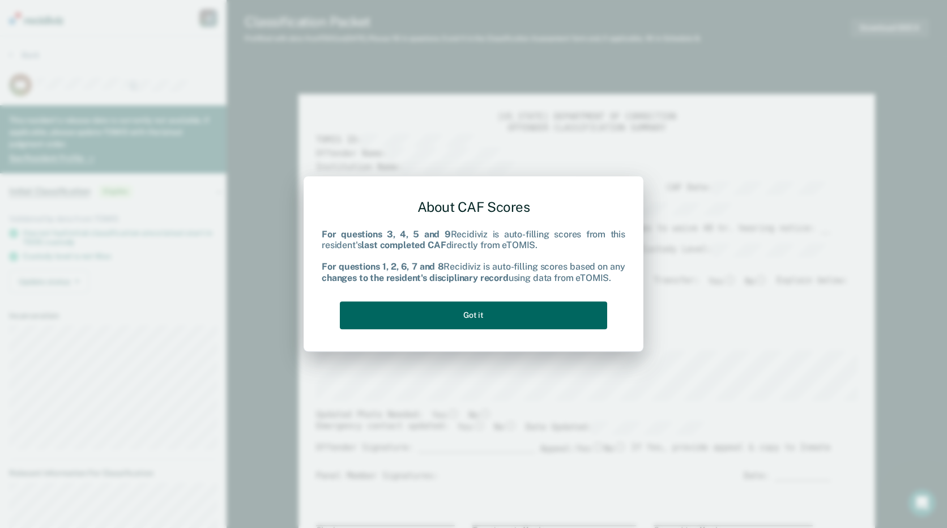
click at [568, 319] on button "Got it" at bounding box center [473, 315] width 267 height 28
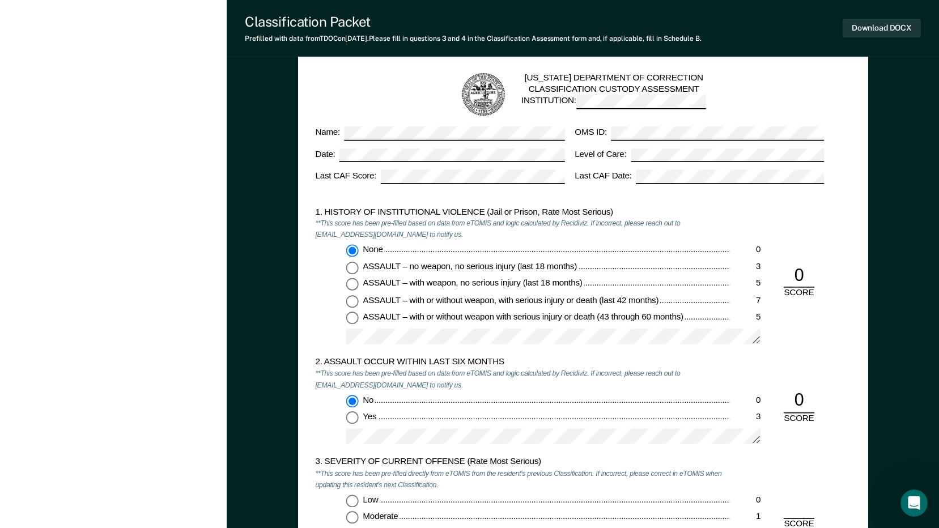
scroll to position [963, 0]
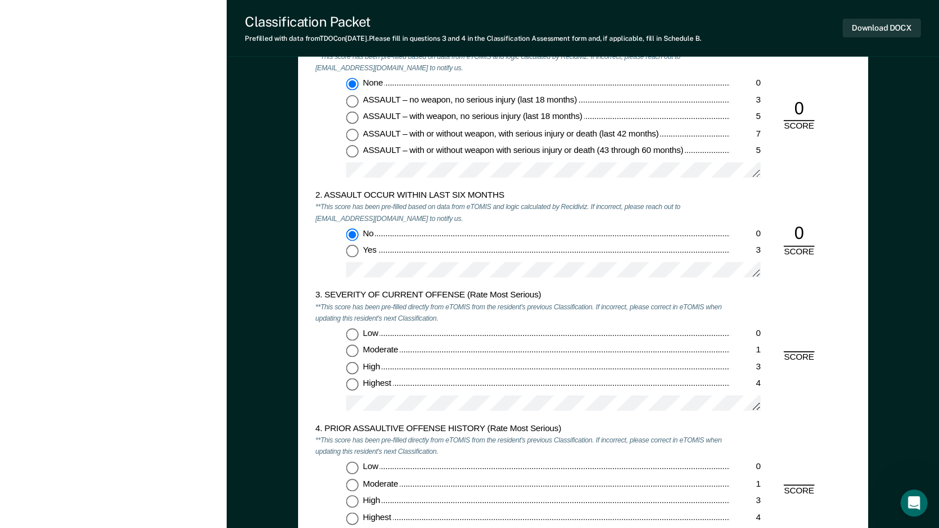
click at [351, 381] on input "Highest 4" at bounding box center [352, 385] width 12 height 12
type textarea "x"
radio input "true"
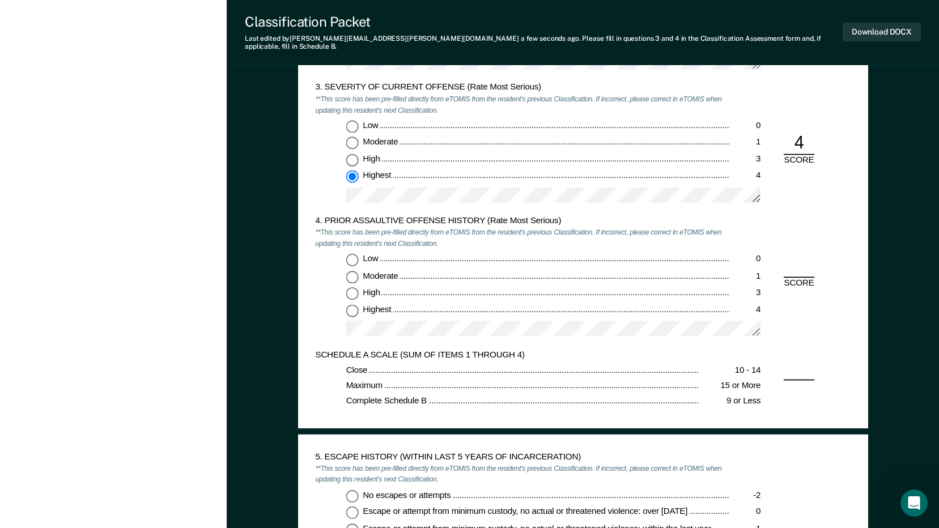
scroll to position [1190, 0]
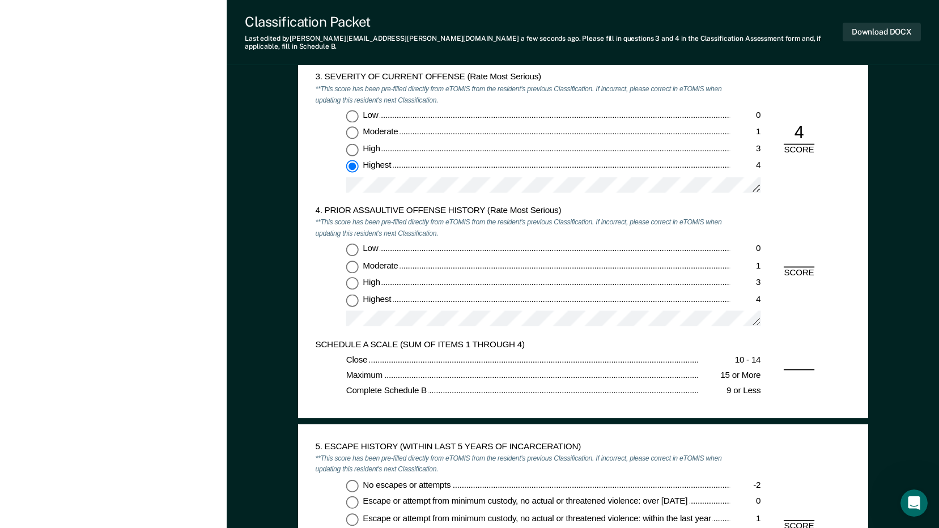
click at [354, 243] on input "Low 0" at bounding box center [352, 249] width 12 height 12
type textarea "x"
radio input "true"
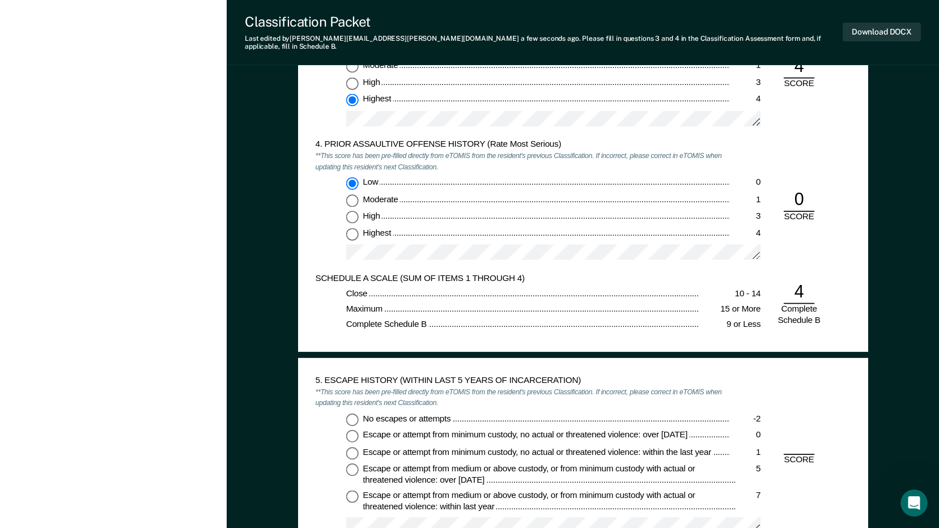
scroll to position [1360, 0]
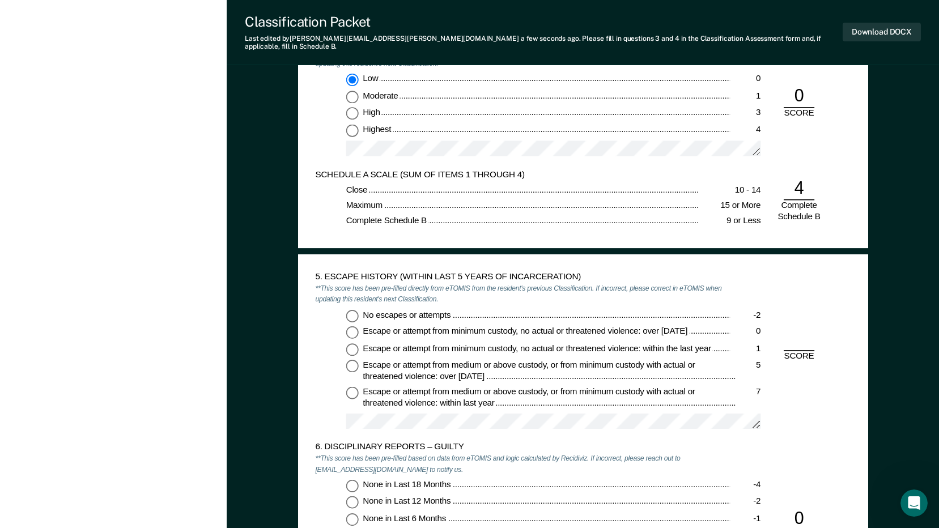
click at [356, 309] on input "No escapes or attempts -2" at bounding box center [352, 315] width 12 height 12
type textarea "x"
radio input "true"
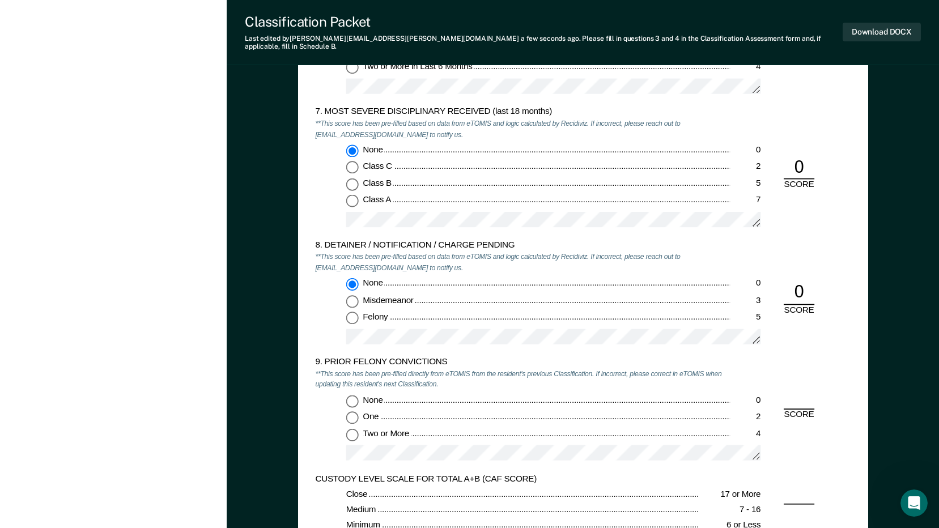
scroll to position [1983, 0]
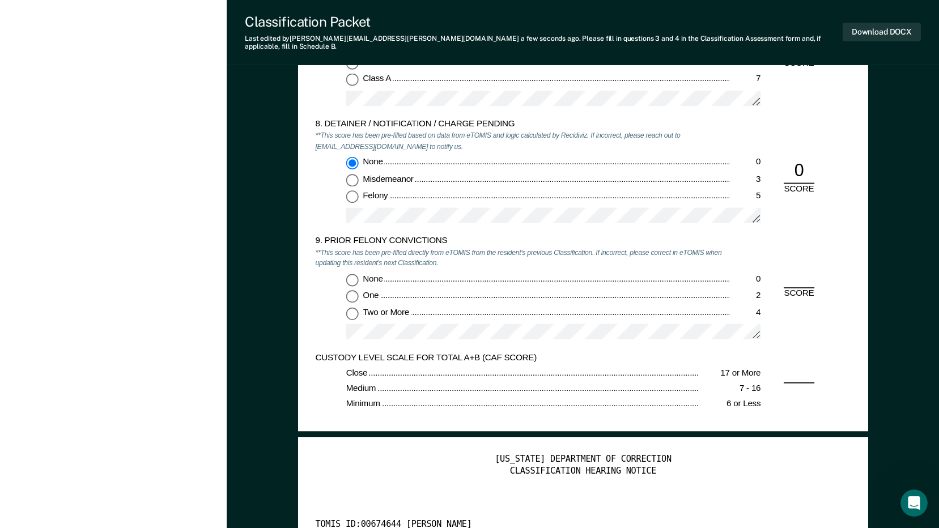
click at [351, 274] on input "None 0" at bounding box center [352, 280] width 12 height 12
type textarea "x"
radio input "true"
click at [892, 24] on button "Download DOCX" at bounding box center [881, 32] width 78 height 19
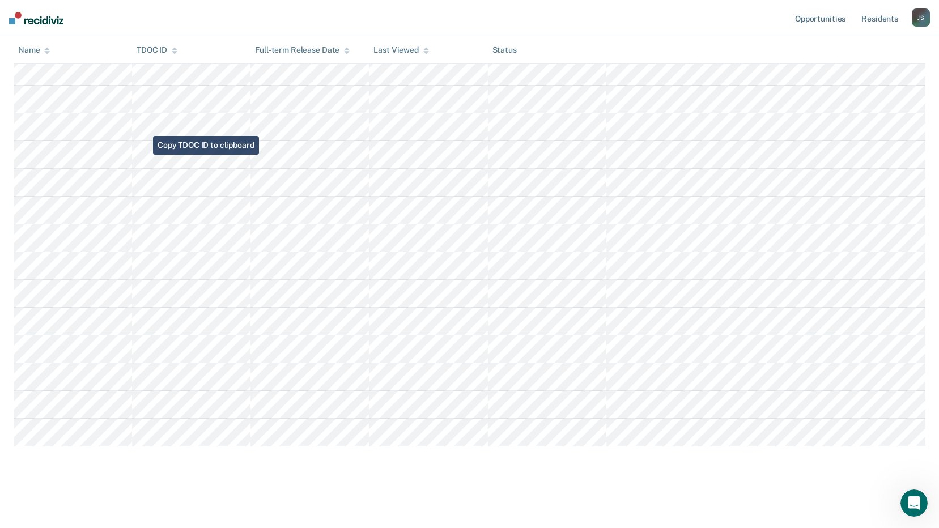
scroll to position [223, 0]
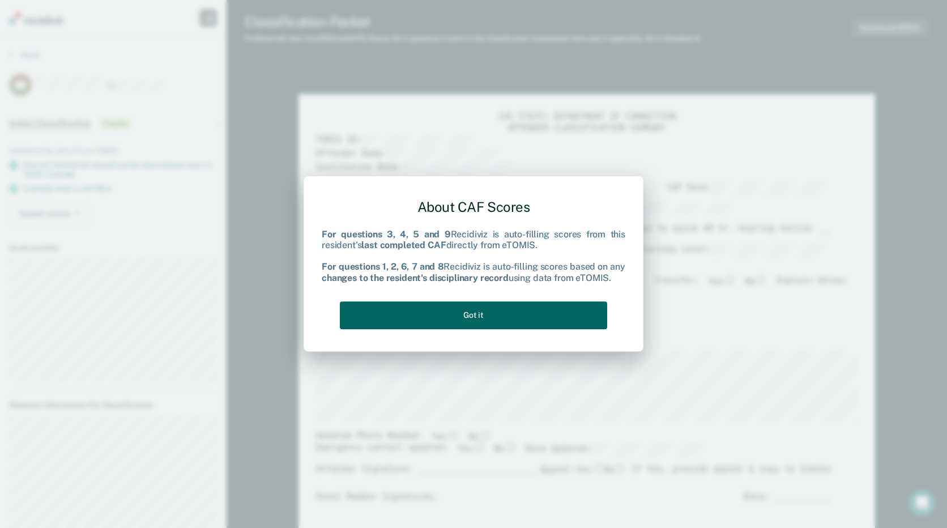
click at [529, 316] on button "Got it" at bounding box center [473, 315] width 267 height 28
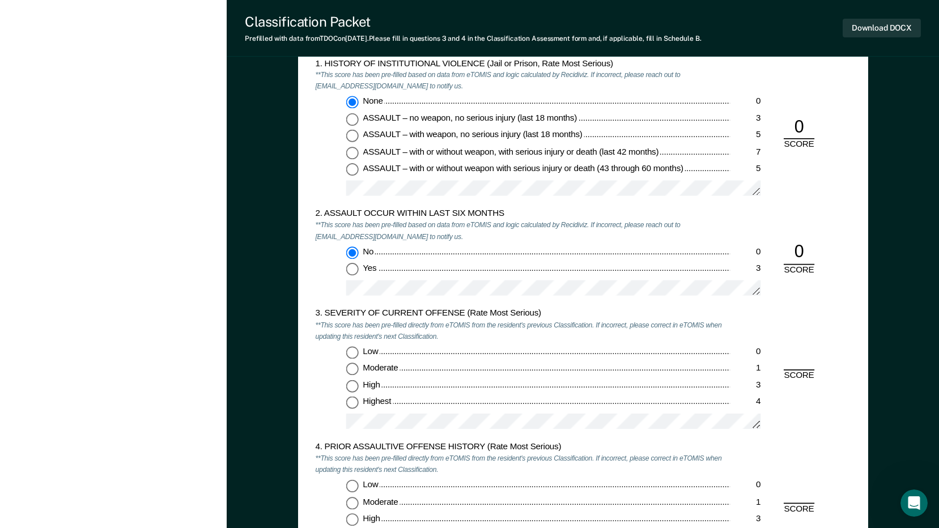
scroll to position [1020, 0]
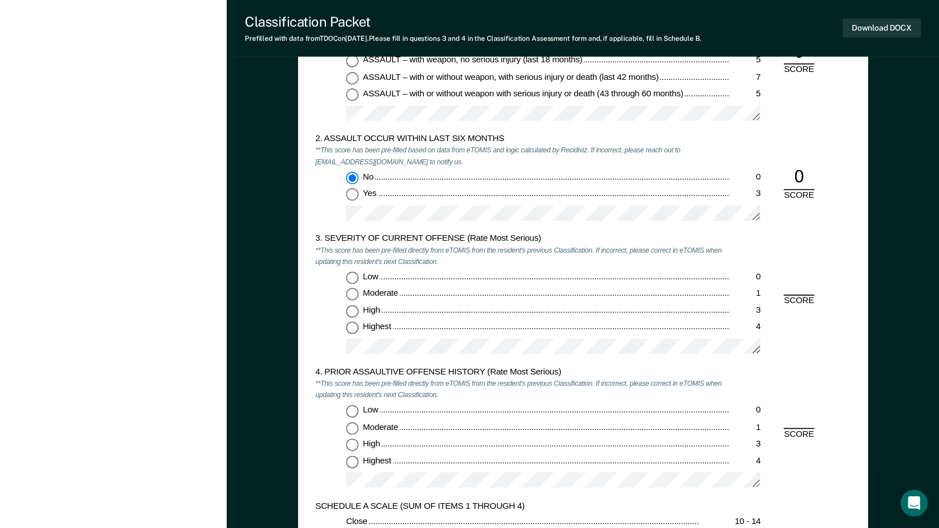
click at [352, 331] on input "Highest 4" at bounding box center [352, 328] width 12 height 12
type textarea "x"
radio input "true"
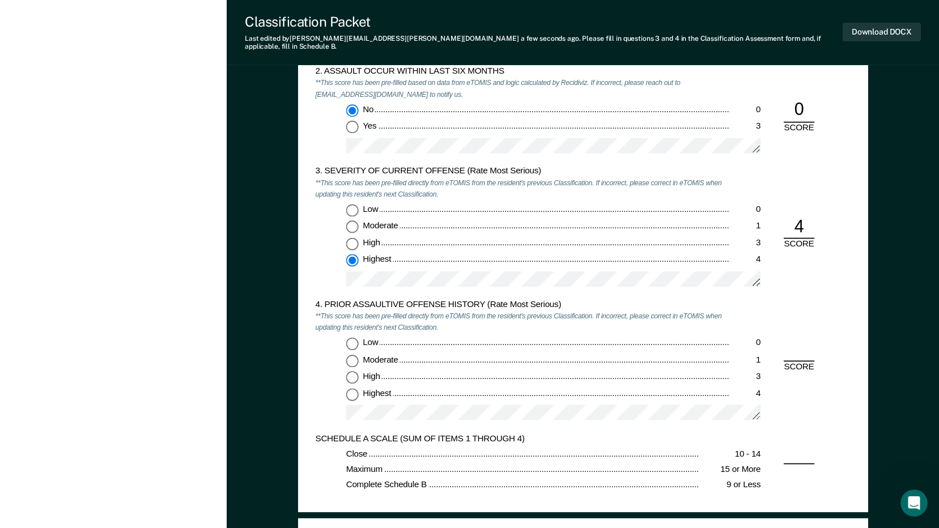
scroll to position [1190, 0]
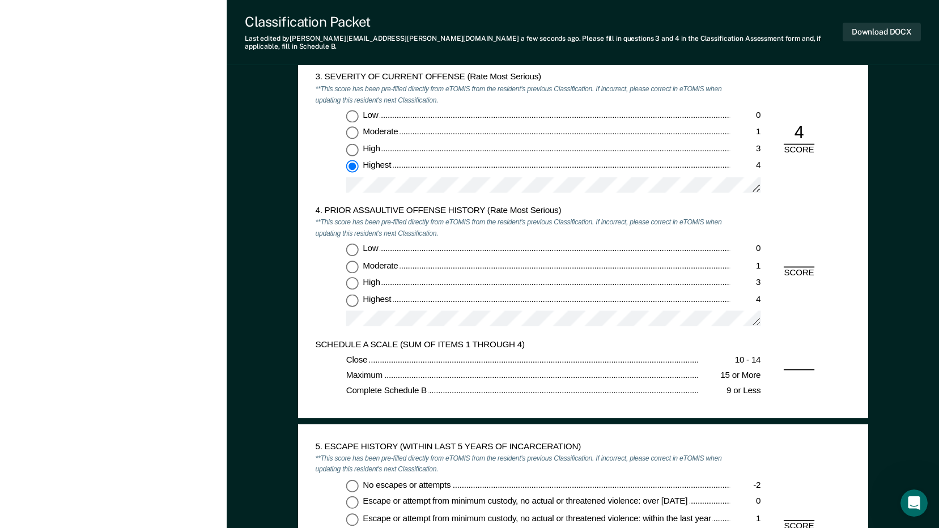
click at [356, 243] on input "Low 0" at bounding box center [352, 249] width 12 height 12
type textarea "x"
radio input "true"
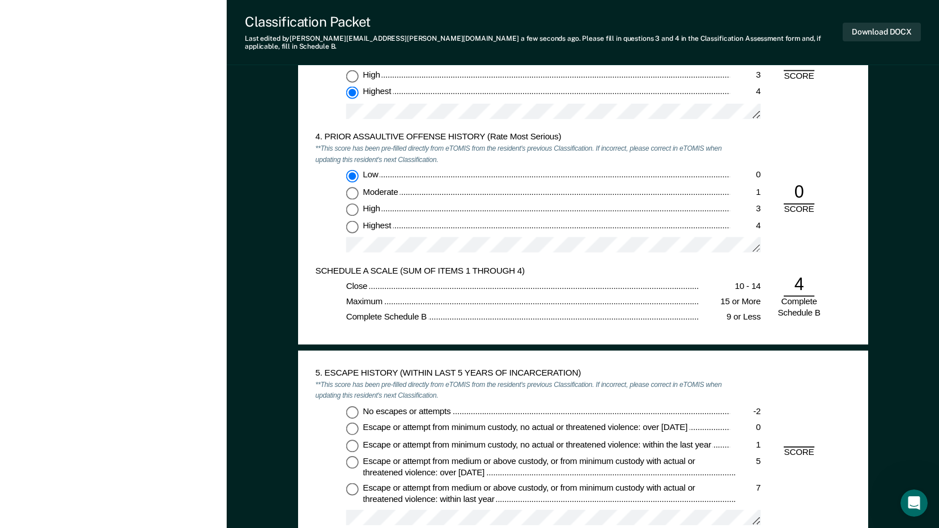
scroll to position [1360, 0]
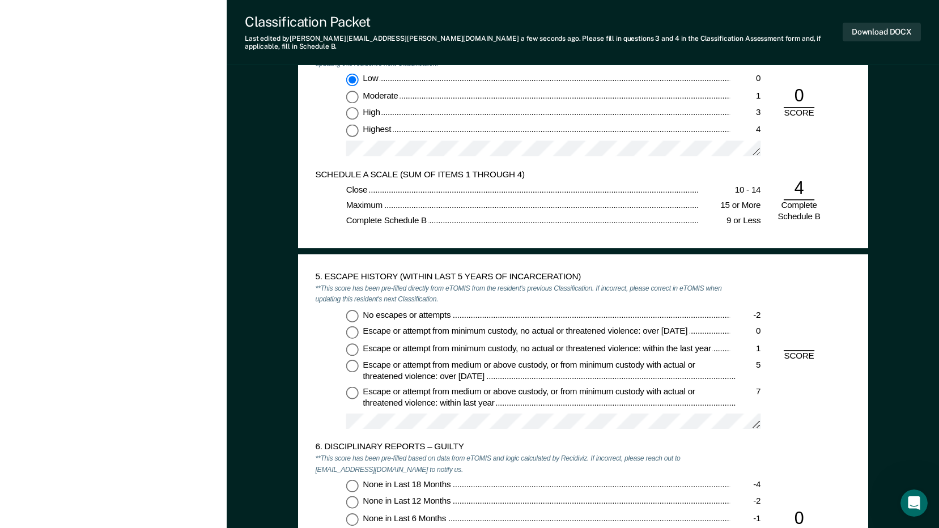
click at [349, 309] on input "No escapes or attempts -2" at bounding box center [352, 315] width 12 height 12
type textarea "x"
radio input "true"
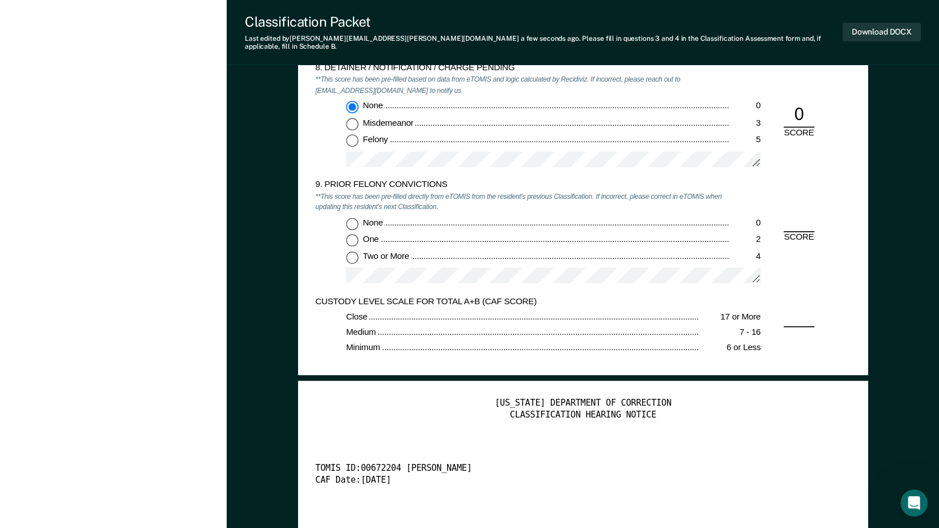
scroll to position [2039, 0]
click at [356, 217] on input "None 0" at bounding box center [352, 223] width 12 height 12
type textarea "x"
radio input "true"
click at [869, 27] on button "Download DOCX" at bounding box center [881, 32] width 78 height 19
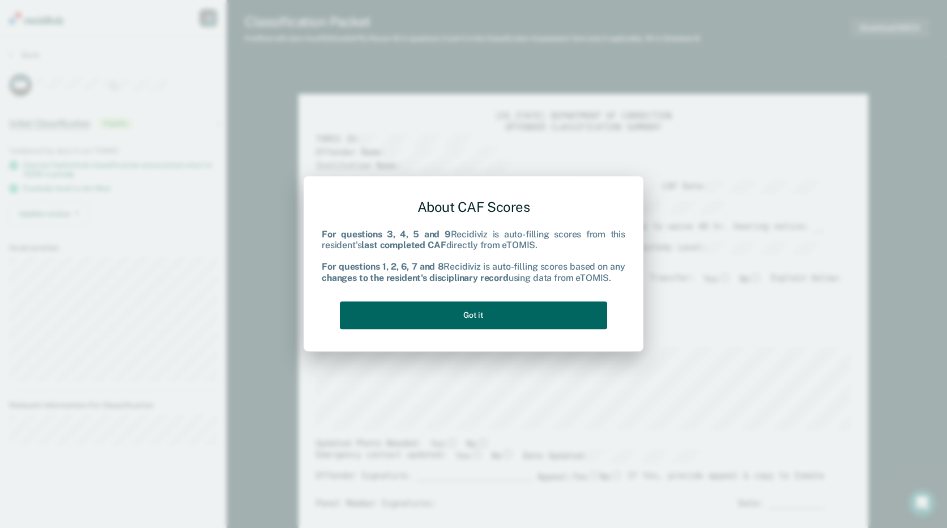
click at [492, 316] on button "Got it" at bounding box center [473, 315] width 267 height 28
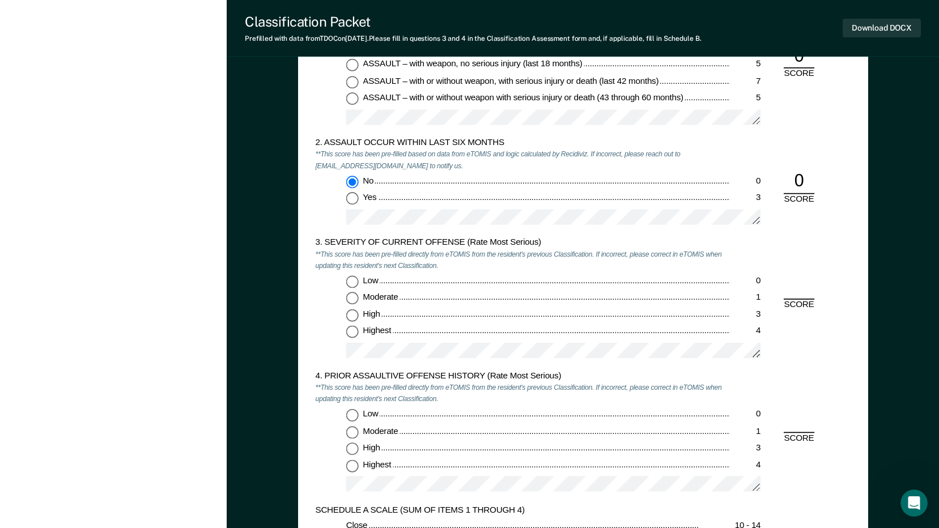
scroll to position [1020, 0]
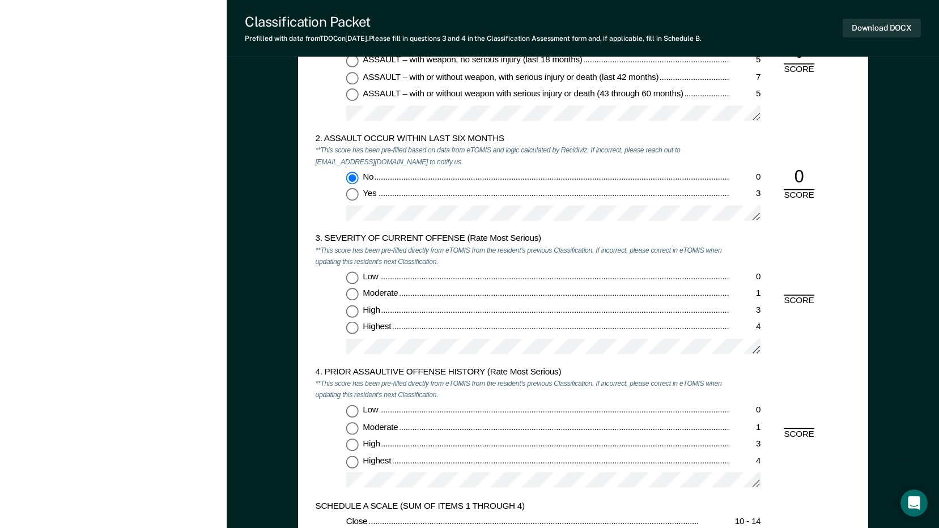
click at [354, 325] on input "Highest 4" at bounding box center [352, 328] width 12 height 12
type textarea "x"
radio input "true"
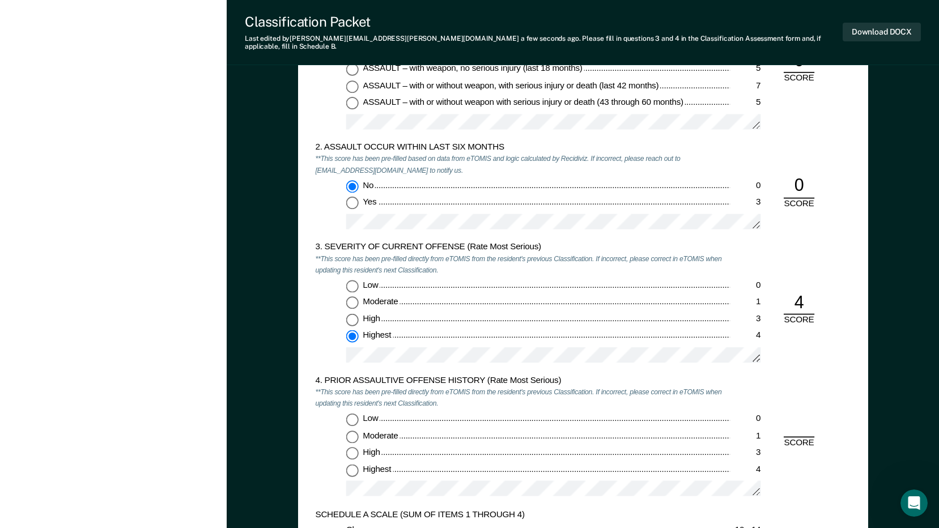
click at [352, 413] on input "Low 0" at bounding box center [352, 419] width 12 height 12
type textarea "x"
radio input "true"
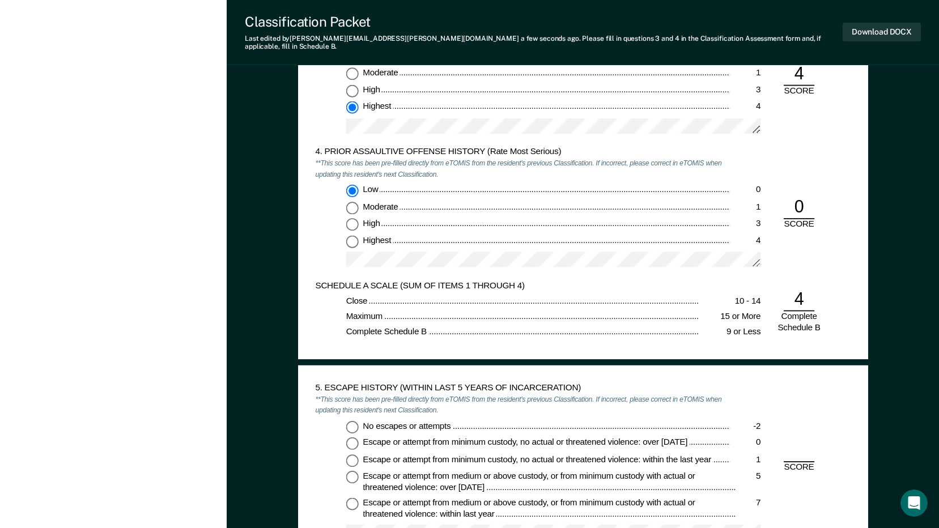
scroll to position [1303, 0]
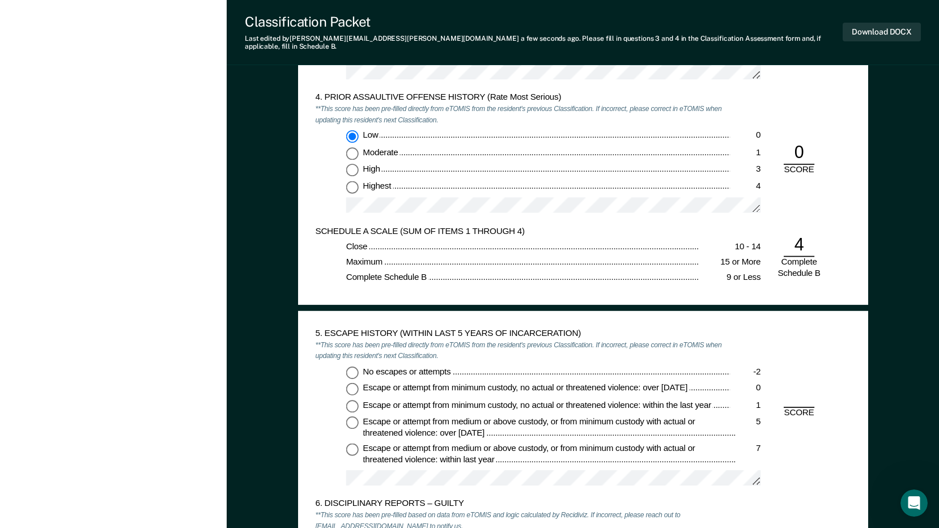
click at [350, 366] on input "No escapes or attempts -2" at bounding box center [352, 372] width 12 height 12
type textarea "x"
radio input "true"
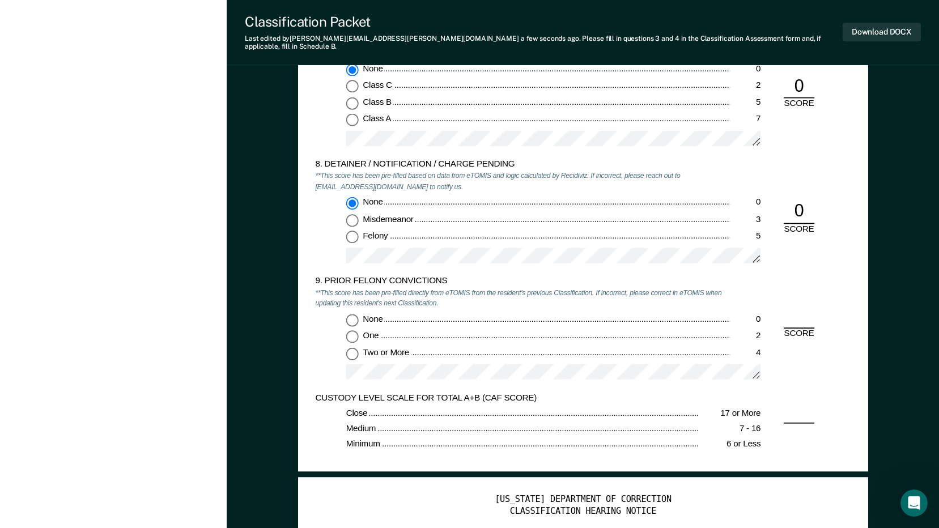
scroll to position [2039, 0]
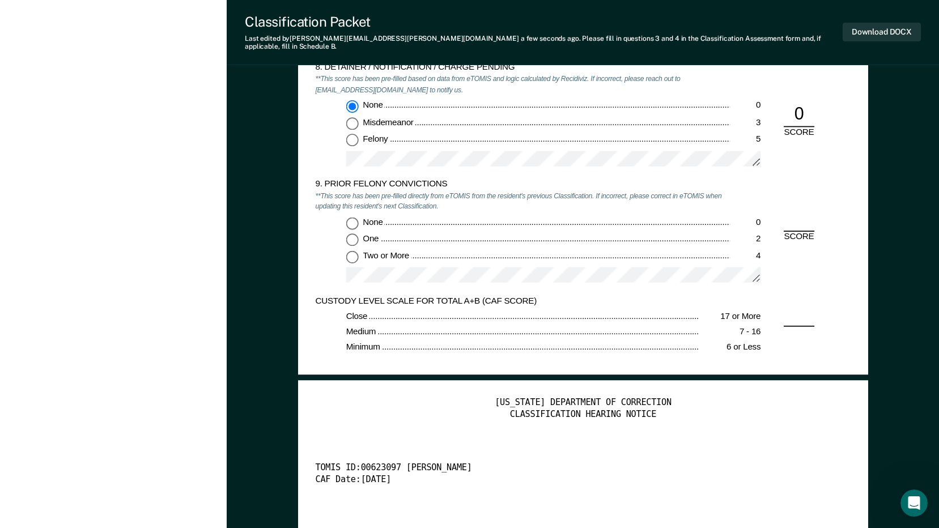
click at [352, 251] on input "Two or More 4" at bounding box center [352, 256] width 12 height 12
type textarea "x"
radio input "true"
click at [353, 217] on input "None 0" at bounding box center [352, 223] width 12 height 12
type textarea "x"
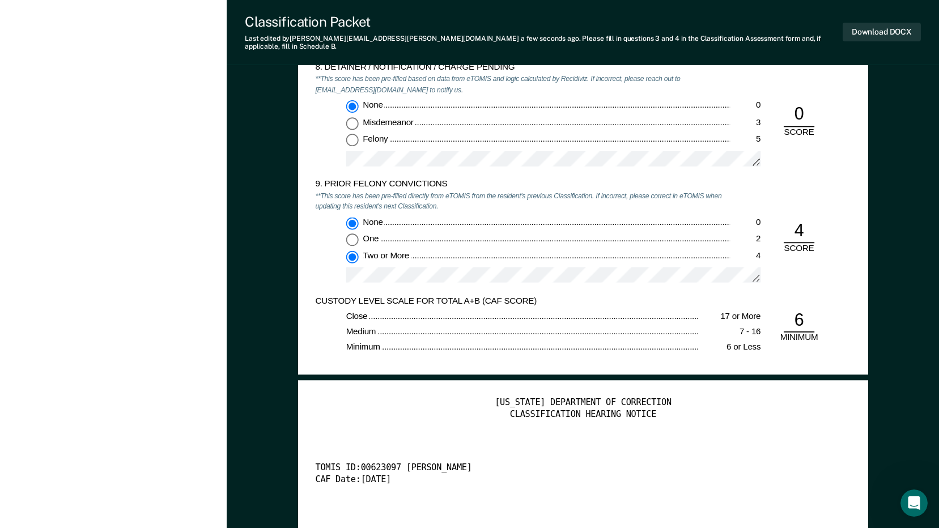
radio input "true"
radio input "false"
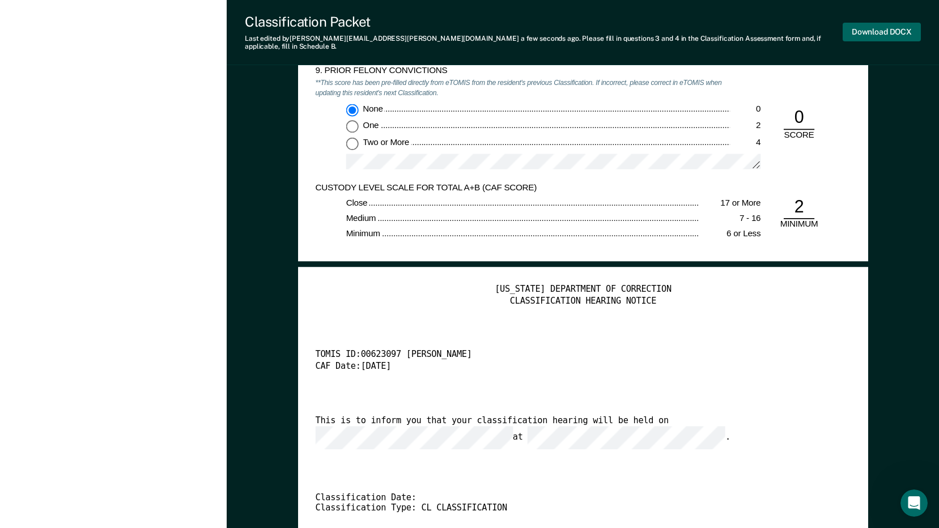
click at [892, 32] on button "Download DOCX" at bounding box center [881, 32] width 78 height 19
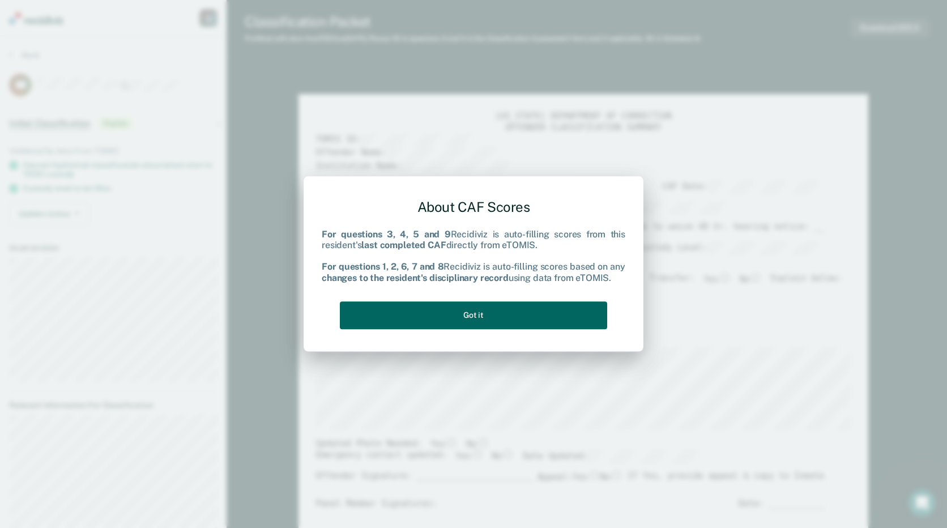
click at [581, 311] on button "Got it" at bounding box center [473, 315] width 267 height 28
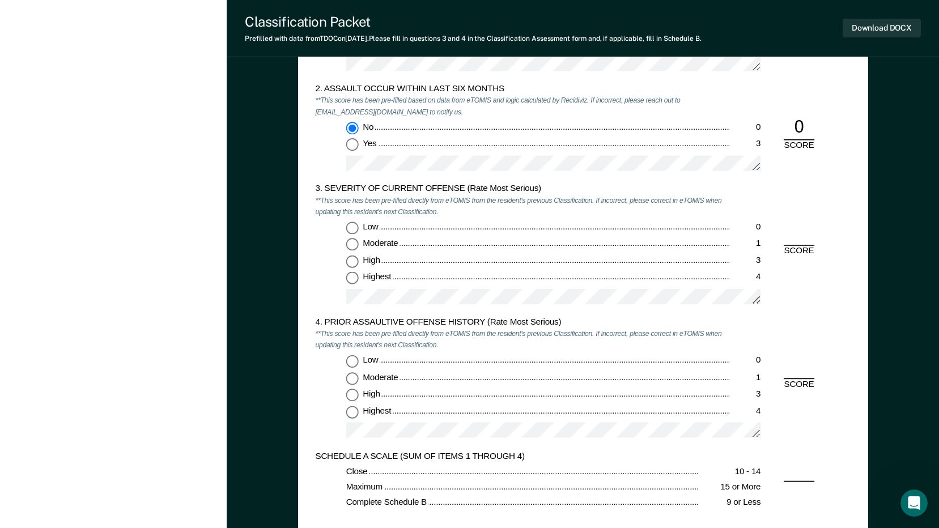
scroll to position [1076, 0]
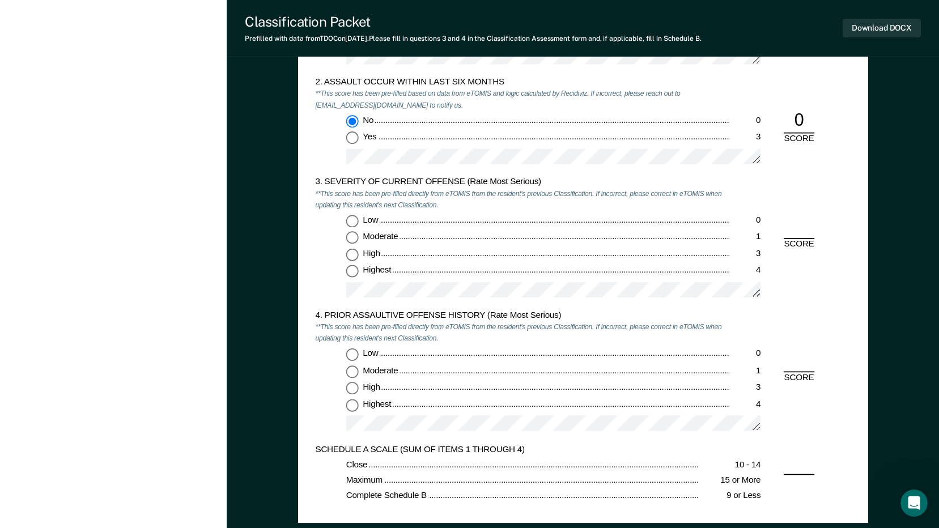
click at [355, 269] on input "Highest 4" at bounding box center [352, 272] width 12 height 12
type textarea "x"
radio input "true"
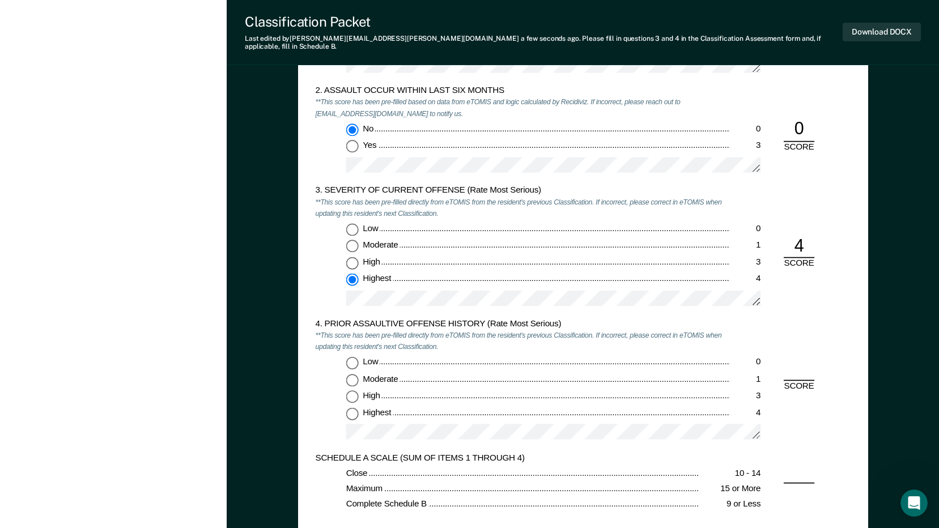
click at [350, 358] on input "Low 0" at bounding box center [352, 362] width 12 height 12
type textarea "x"
radio input "true"
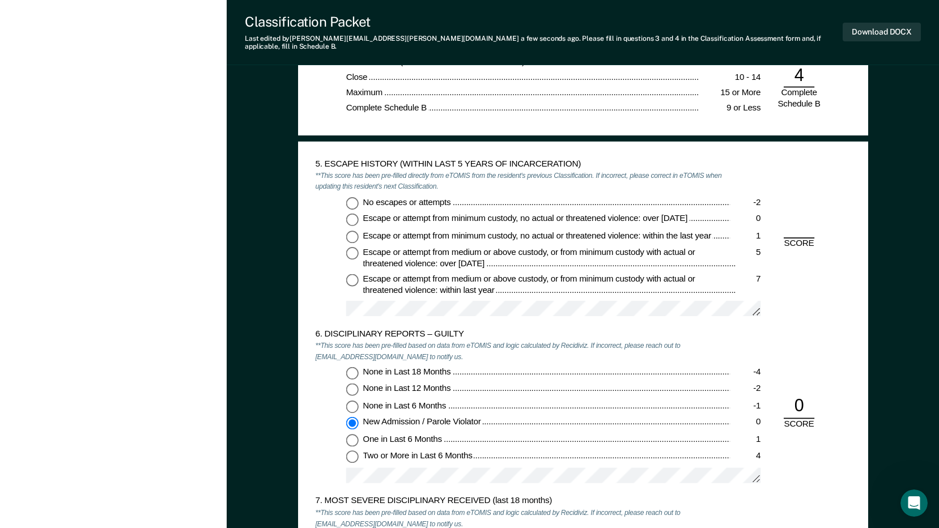
scroll to position [1473, 0]
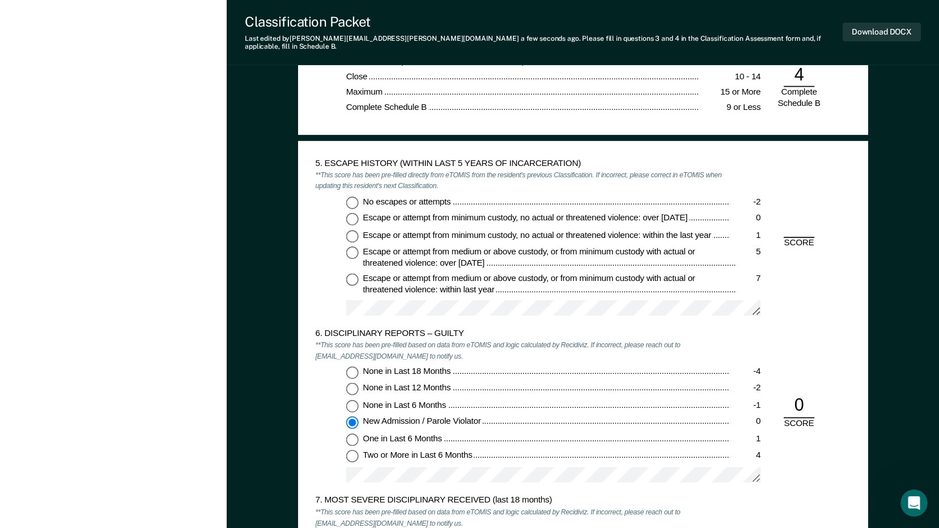
click at [350, 196] on input "No escapes or attempts -2" at bounding box center [352, 202] width 12 height 12
type textarea "x"
radio input "true"
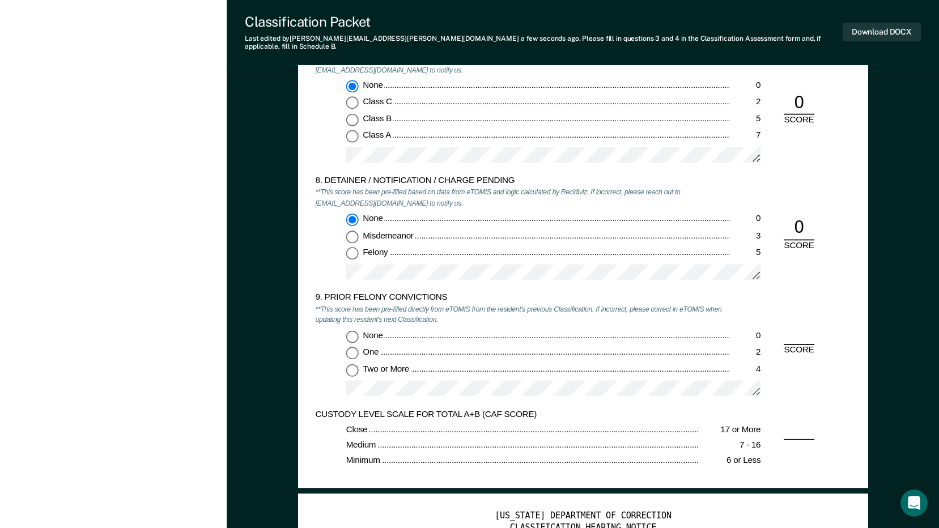
scroll to position [2039, 0]
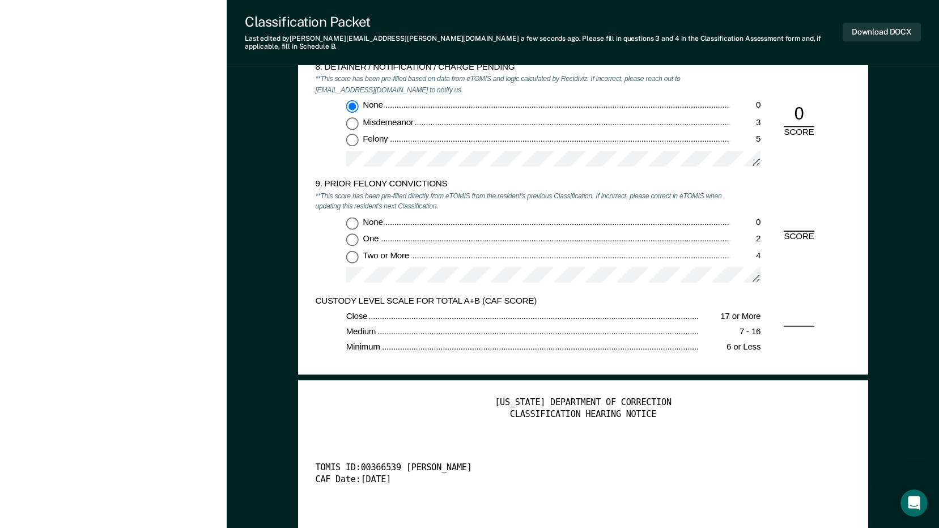
click at [352, 219] on input "None 0" at bounding box center [352, 223] width 12 height 12
type textarea "x"
radio input "true"
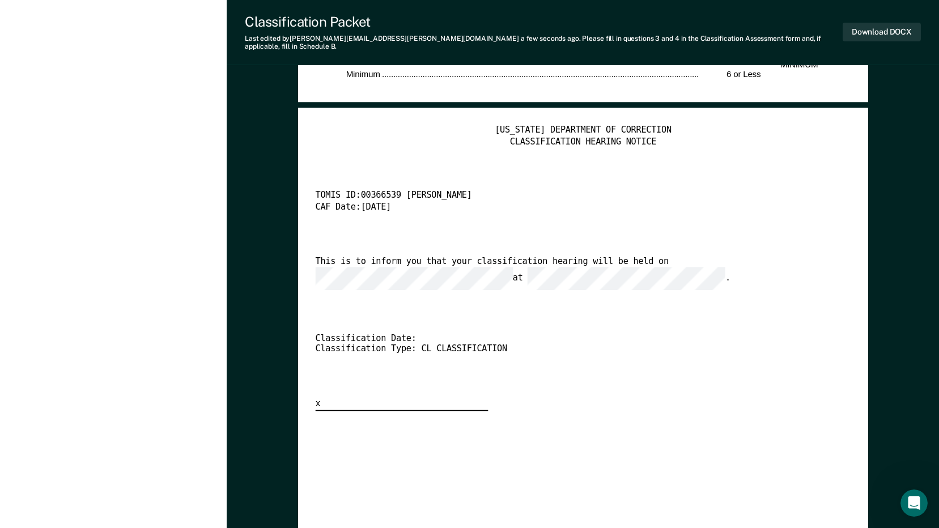
scroll to position [2323, 0]
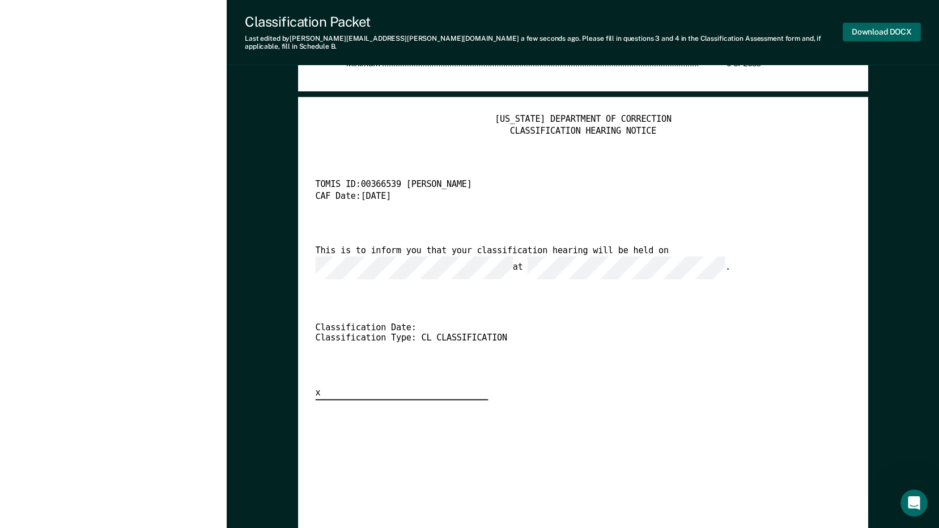
click at [895, 30] on button "Download DOCX" at bounding box center [881, 32] width 78 height 19
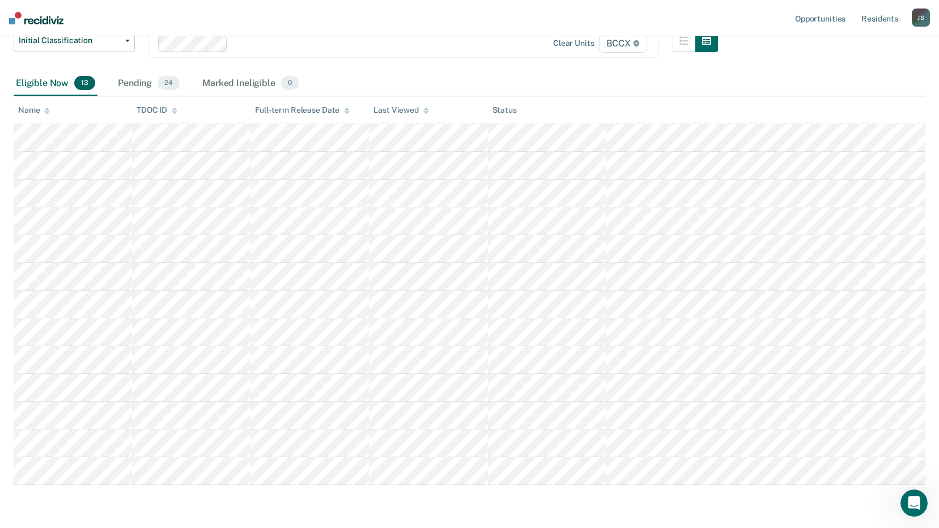
scroll to position [83, 0]
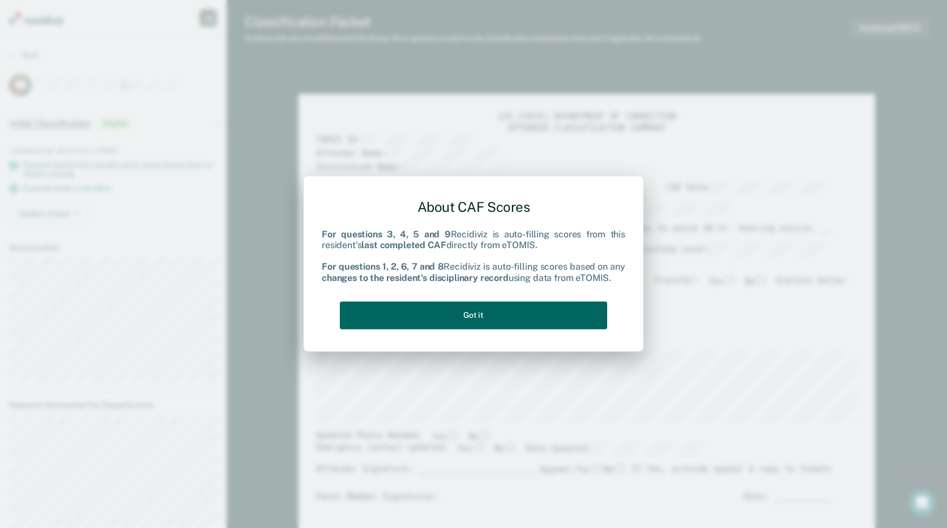
click at [548, 316] on button "Got it" at bounding box center [473, 315] width 267 height 28
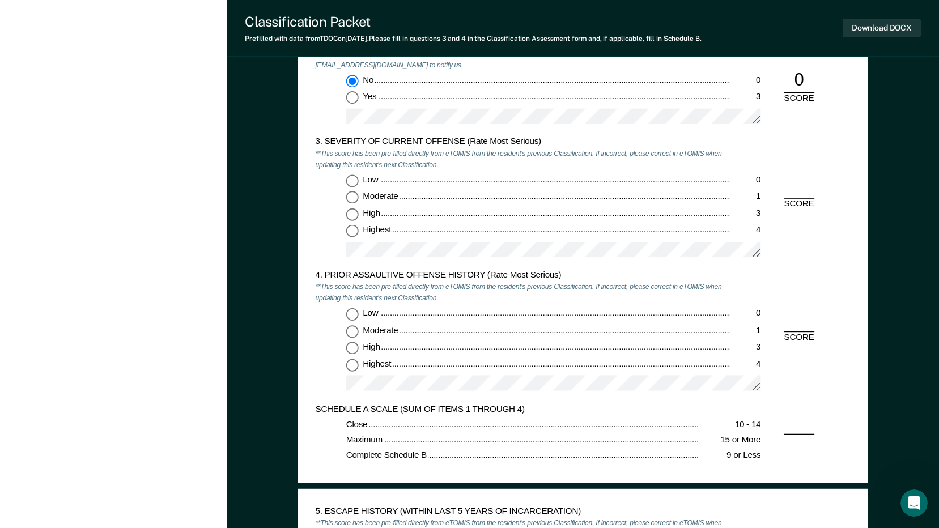
scroll to position [1133, 0]
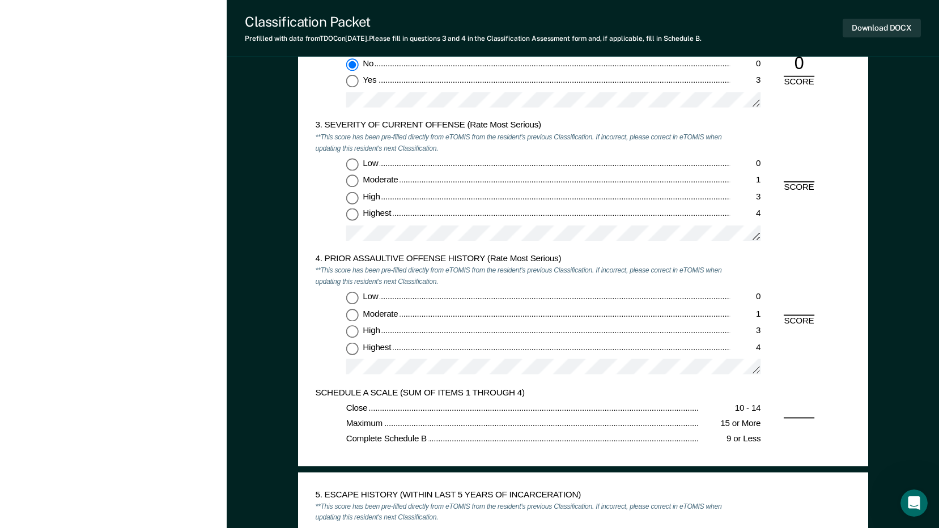
click at [352, 178] on input "Moderate 1" at bounding box center [352, 181] width 12 height 12
type textarea "x"
radio input "true"
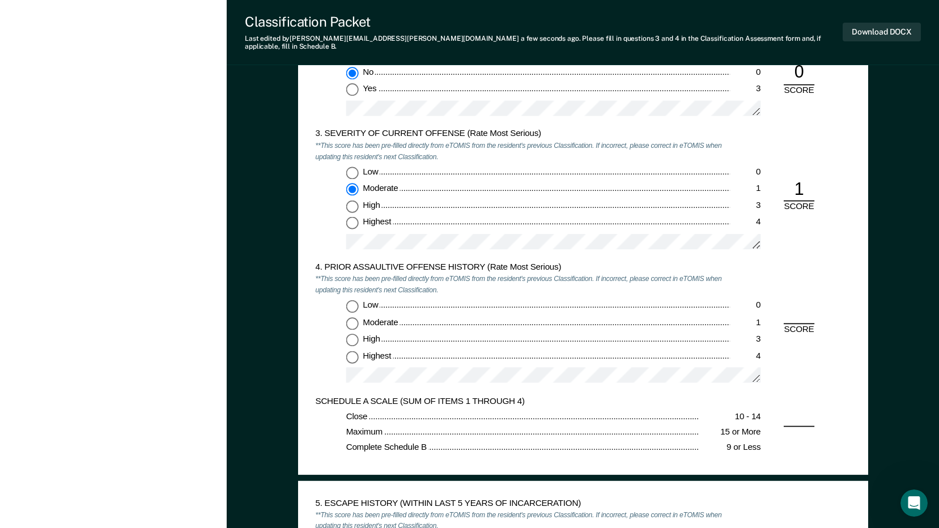
click at [352, 351] on input "Highest 4" at bounding box center [352, 356] width 12 height 12
type textarea "x"
radio input "true"
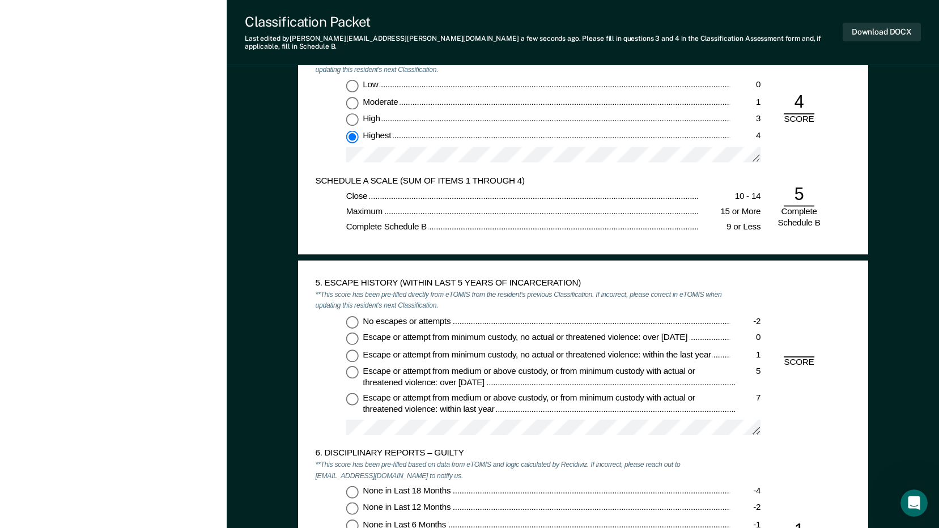
scroll to position [1416, 0]
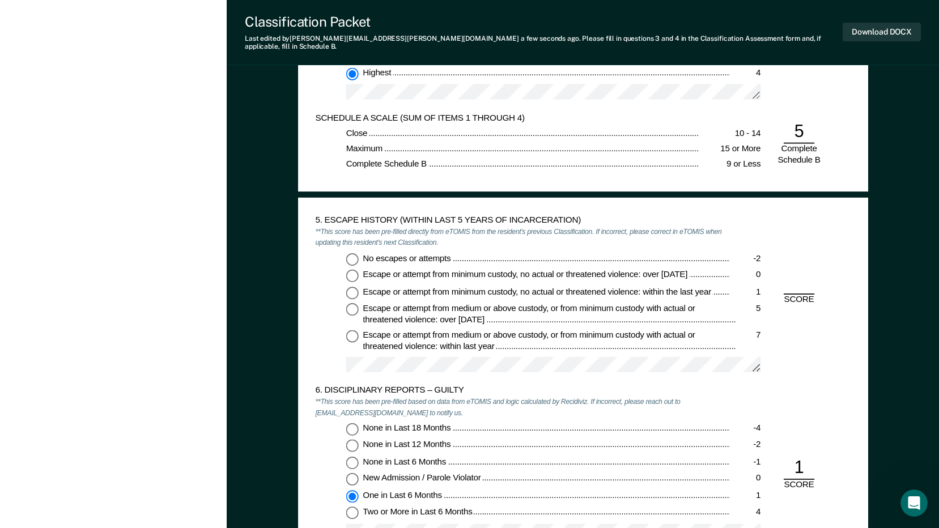
click at [354, 253] on input "No escapes or attempts -2" at bounding box center [352, 259] width 12 height 12
type textarea "x"
radio input "true"
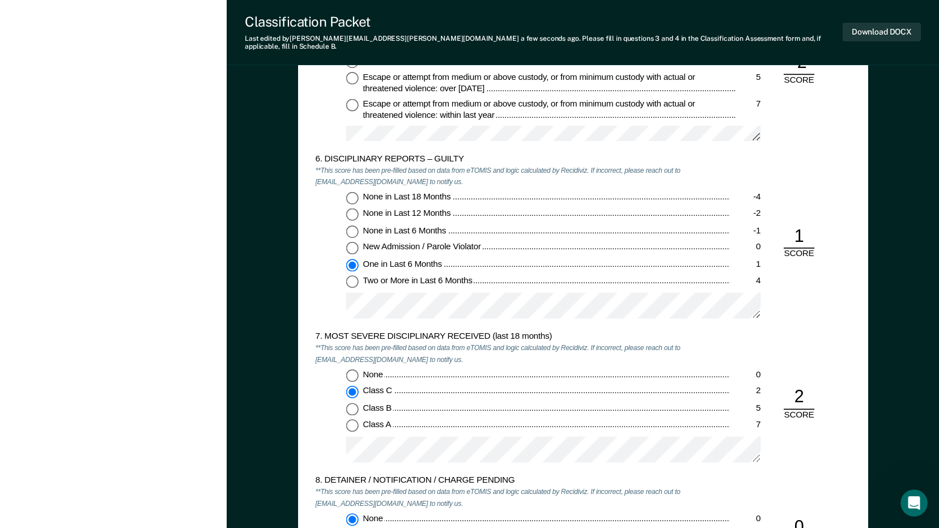
scroll to position [1643, 0]
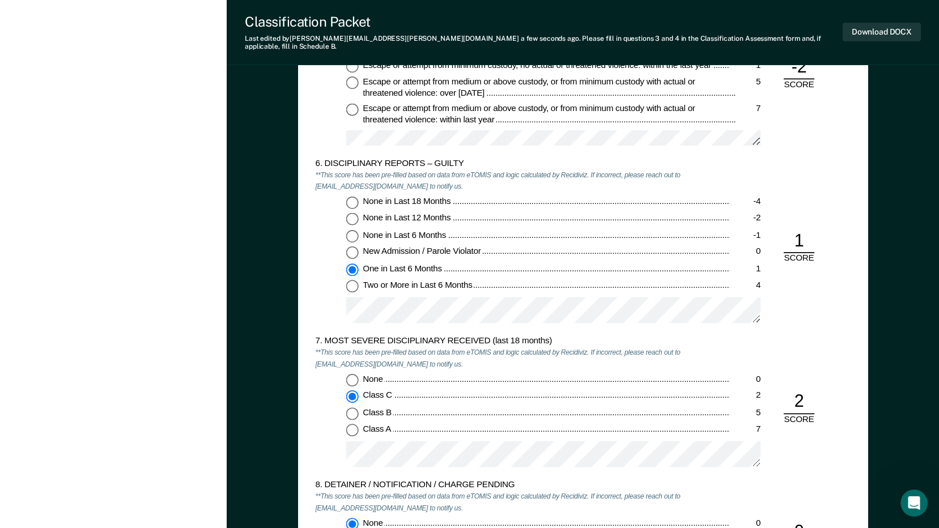
click at [351, 230] on input "None in Last 6 Months -1" at bounding box center [352, 236] width 12 height 12
type textarea "x"
radio input "true"
radio input "false"
click at [354, 246] on input "New Admission / Parole Violator 0" at bounding box center [352, 252] width 12 height 12
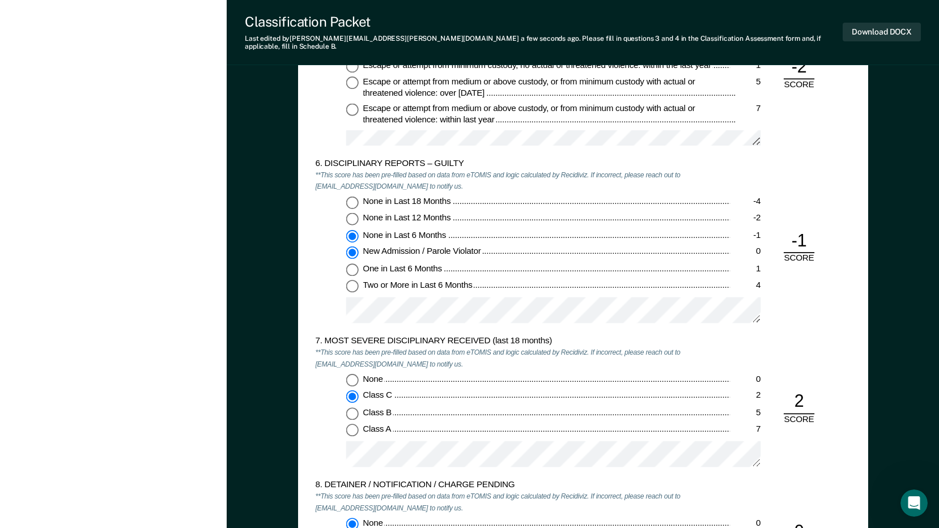
type textarea "x"
radio input "false"
radio input "true"
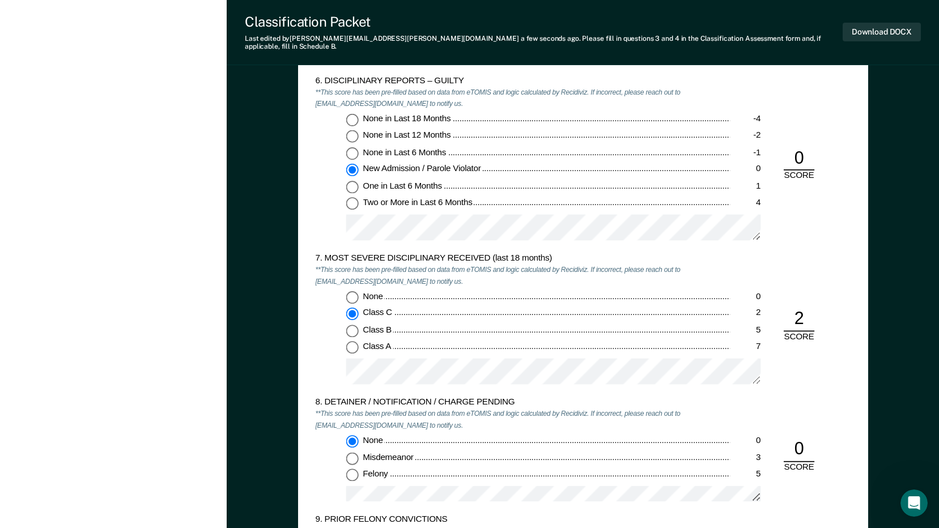
scroll to position [1756, 0]
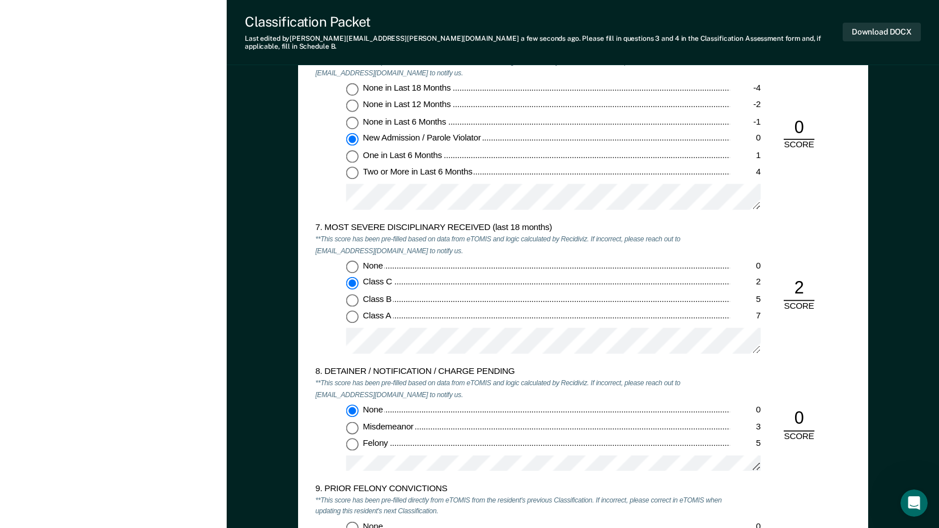
click at [352, 261] on input "None 0" at bounding box center [352, 267] width 12 height 12
type textarea "x"
radio input "true"
radio input "false"
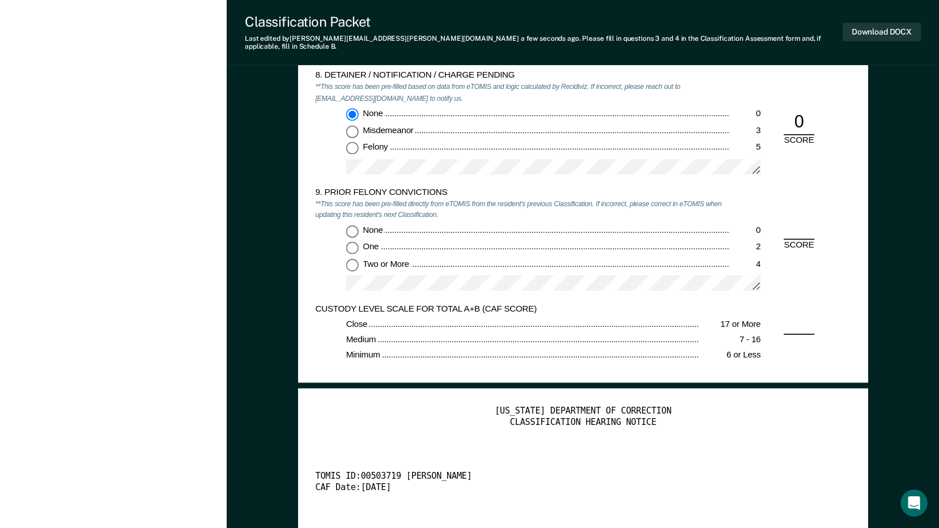
scroll to position [2096, 0]
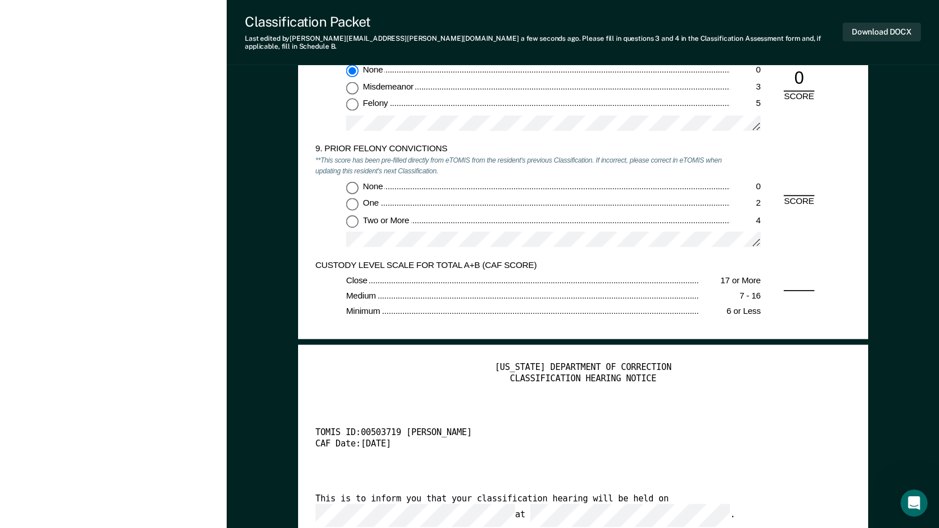
click at [352, 215] on input "Two or More 4" at bounding box center [352, 221] width 12 height 12
type textarea "x"
radio input "true"
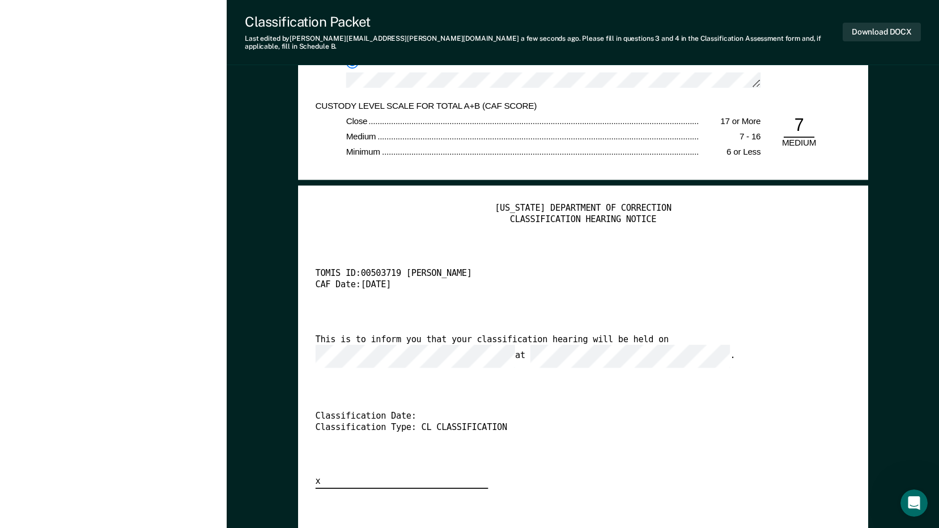
scroll to position [2266, 0]
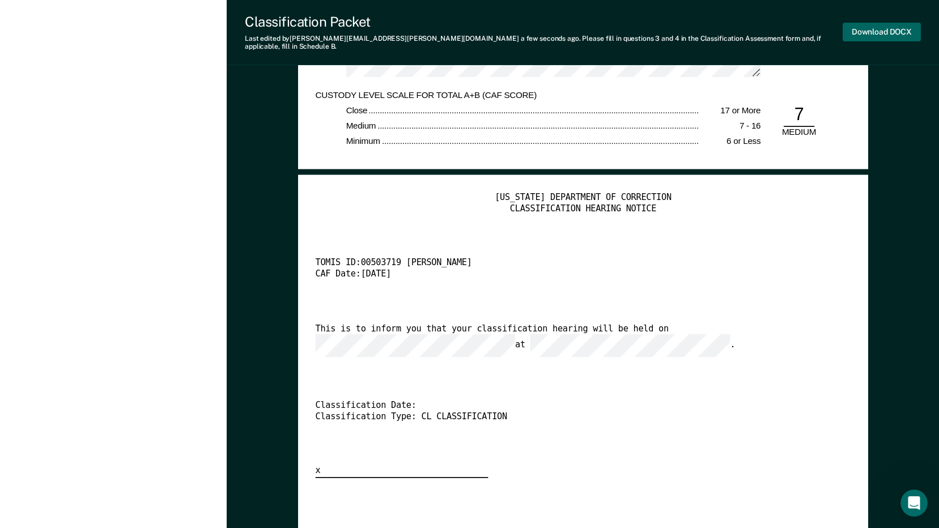
click at [879, 33] on button "Download DOCX" at bounding box center [881, 32] width 78 height 19
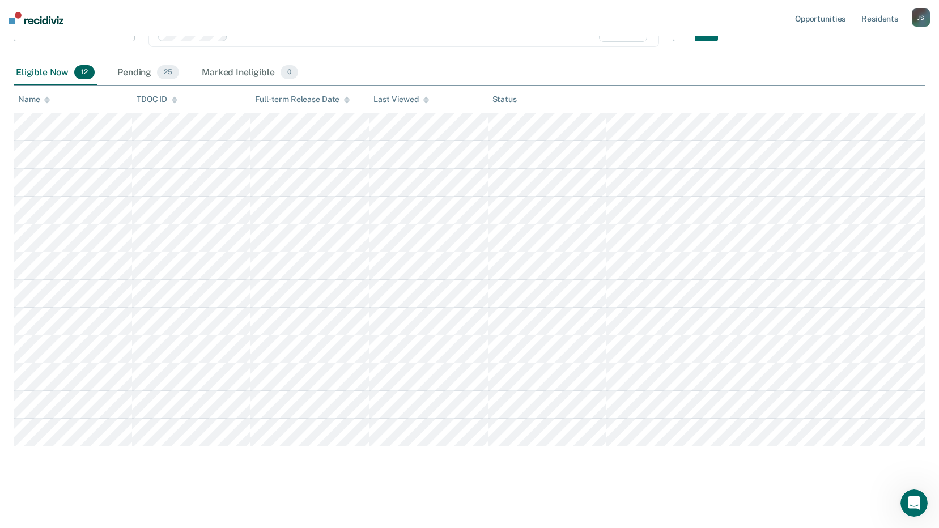
scroll to position [83, 0]
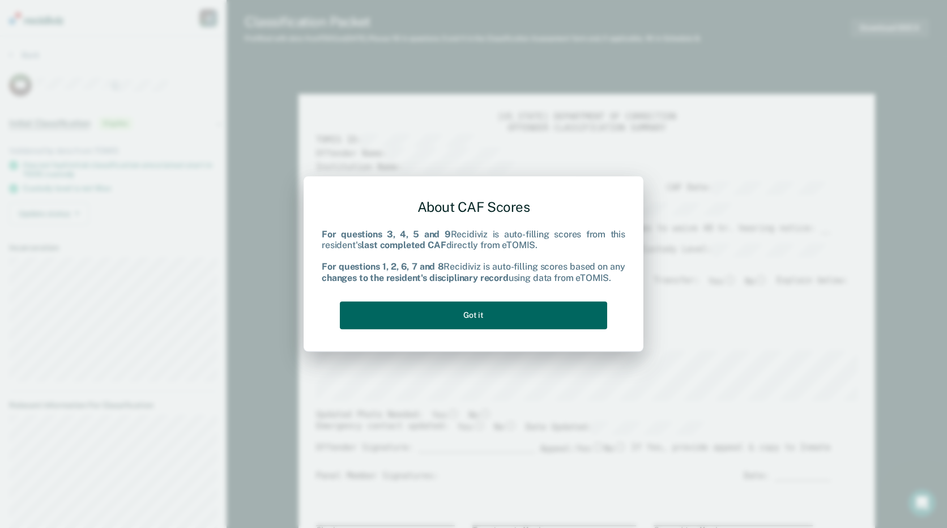
click at [482, 321] on button "Got it" at bounding box center [473, 315] width 267 height 28
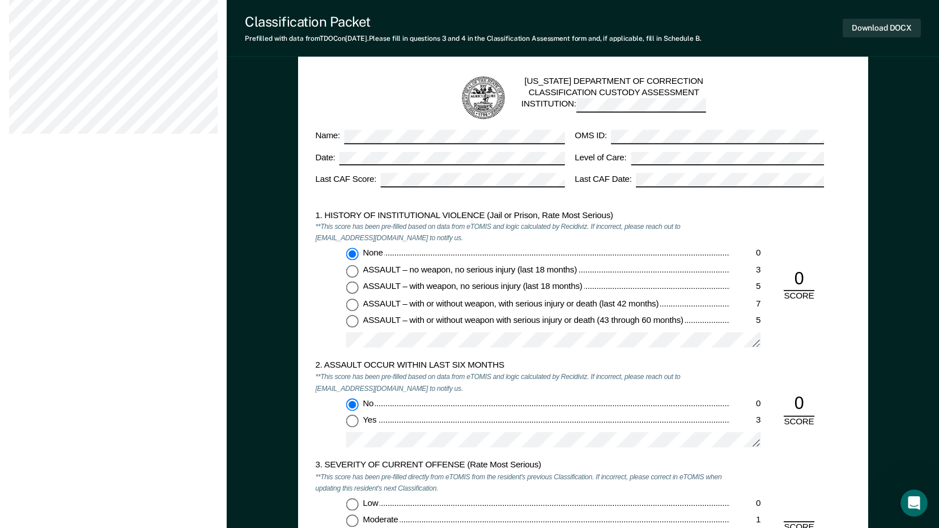
scroll to position [1020, 0]
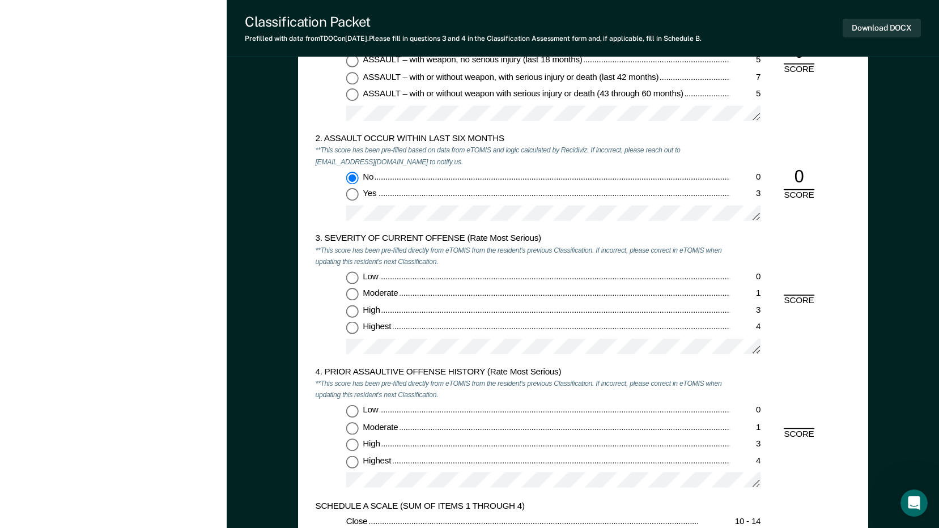
click at [351, 297] on input "Moderate 1" at bounding box center [352, 294] width 12 height 12
type textarea "x"
radio input "true"
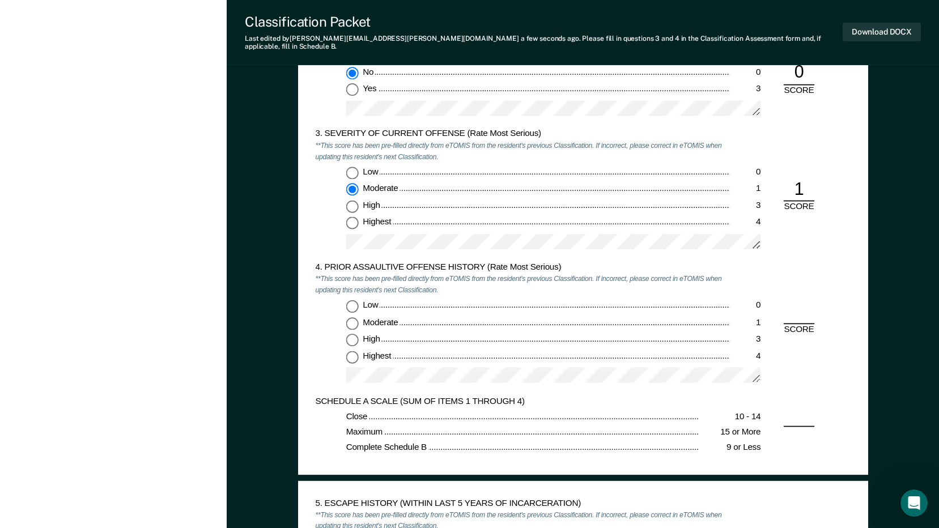
click at [351, 300] on input "Low 0" at bounding box center [352, 306] width 12 height 12
type textarea "x"
radio input "true"
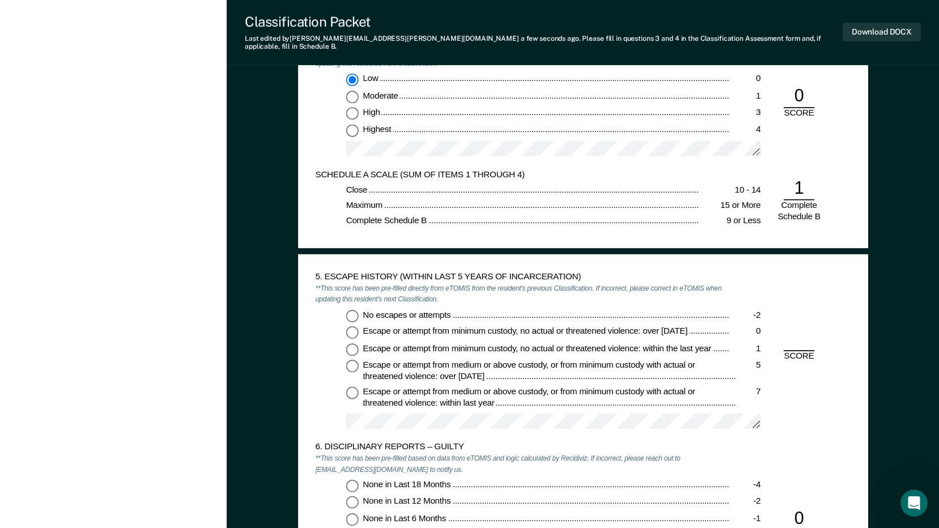
scroll to position [1473, 0]
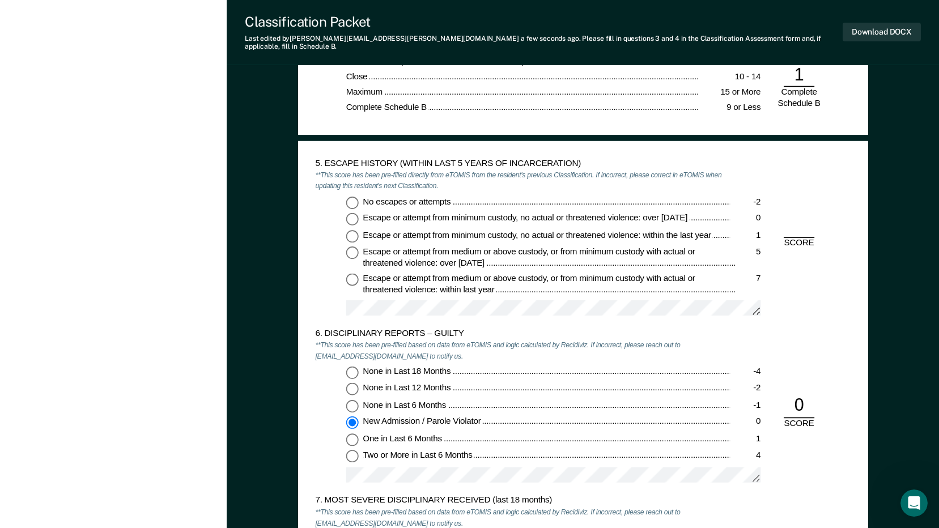
click at [352, 196] on input "No escapes or attempts -2" at bounding box center [352, 202] width 12 height 12
type textarea "x"
radio input "true"
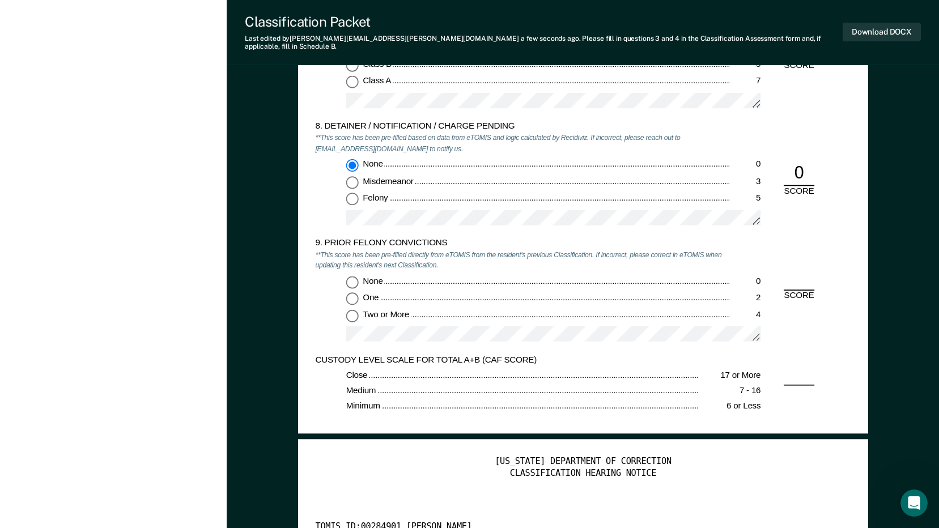
scroll to position [1983, 0]
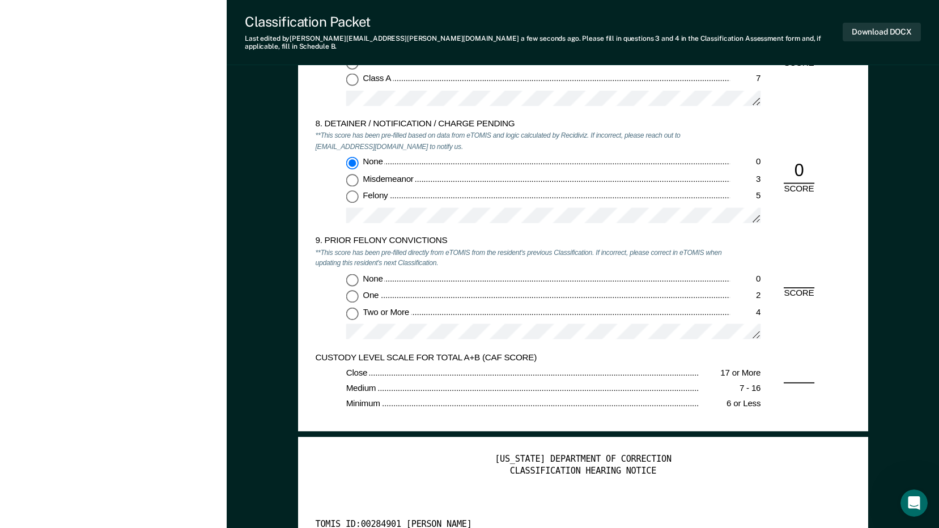
click at [351, 308] on input "Two or More 4" at bounding box center [352, 313] width 12 height 12
type textarea "x"
radio input "true"
click at [854, 27] on button "Download DOCX" at bounding box center [881, 32] width 78 height 19
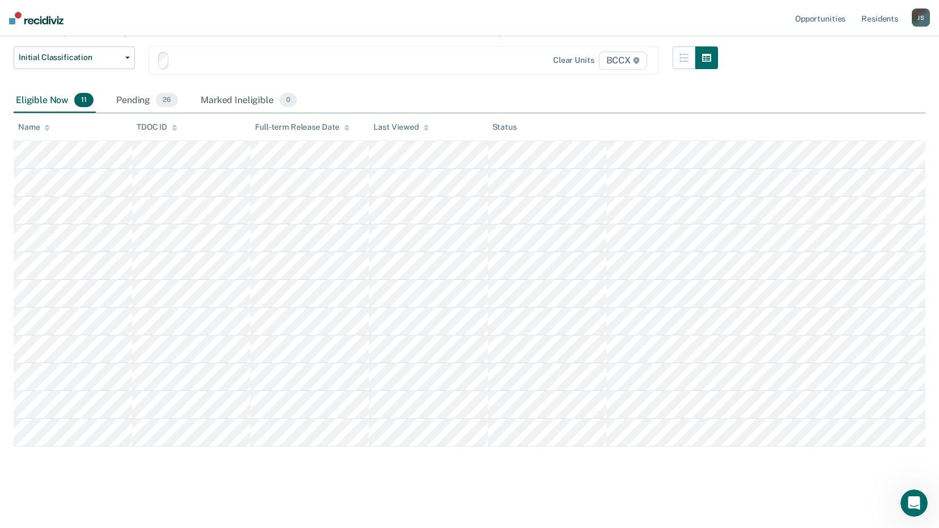
scroll to position [83, 0]
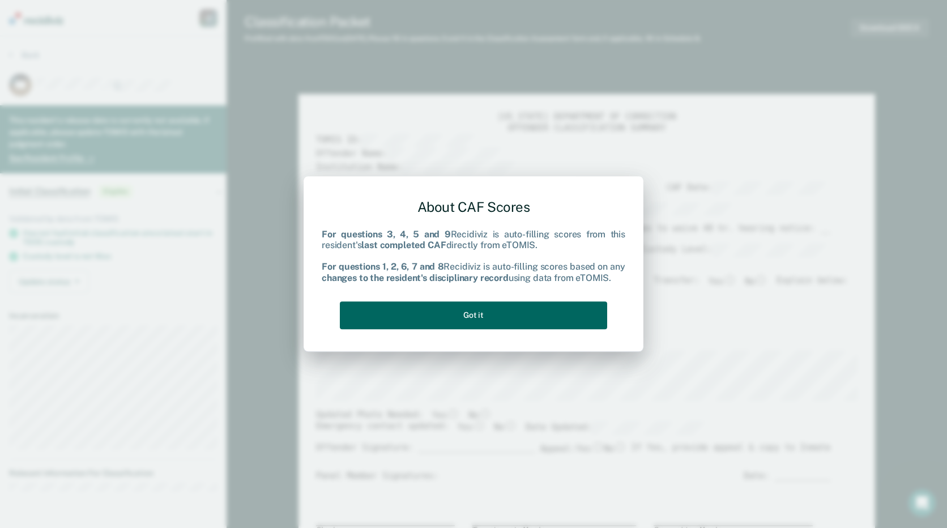
click at [557, 317] on button "Got it" at bounding box center [473, 315] width 267 height 28
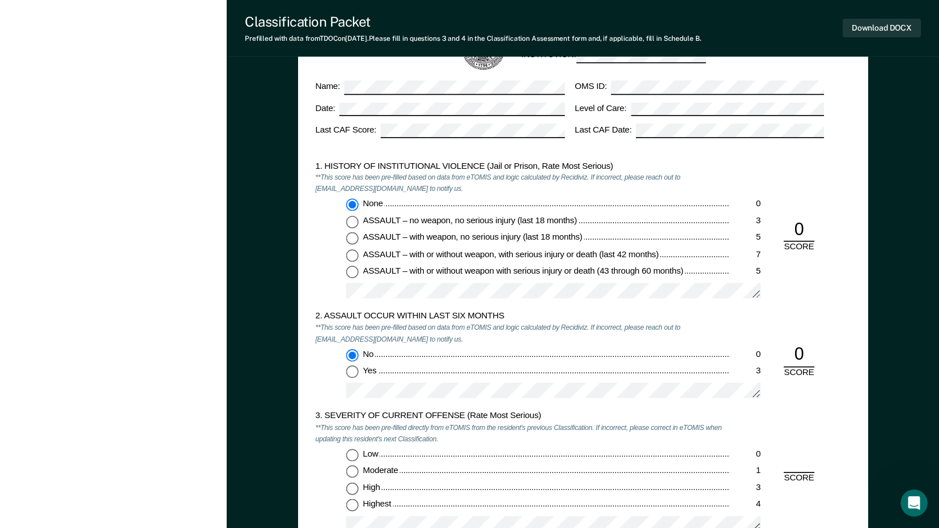
scroll to position [906, 0]
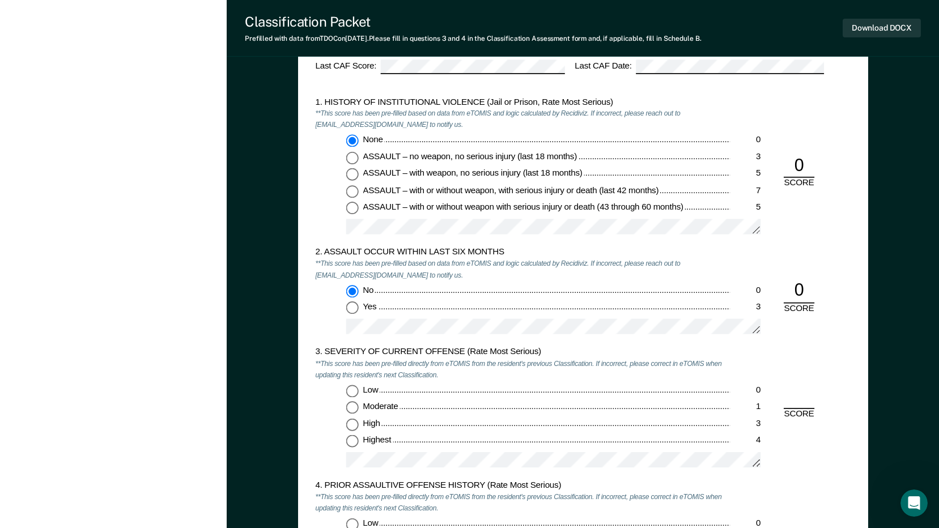
click at [353, 409] on input "Moderate 1" at bounding box center [352, 408] width 12 height 12
type textarea "x"
radio input "true"
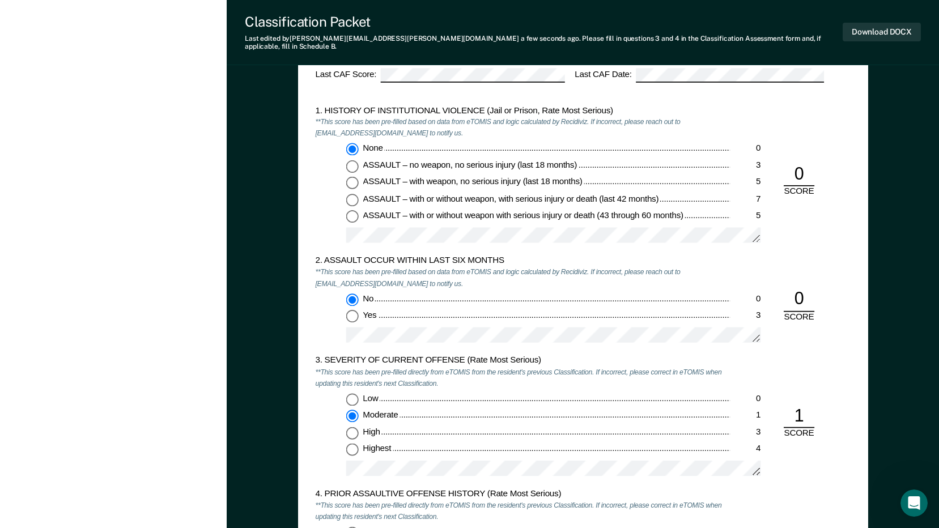
scroll to position [1076, 0]
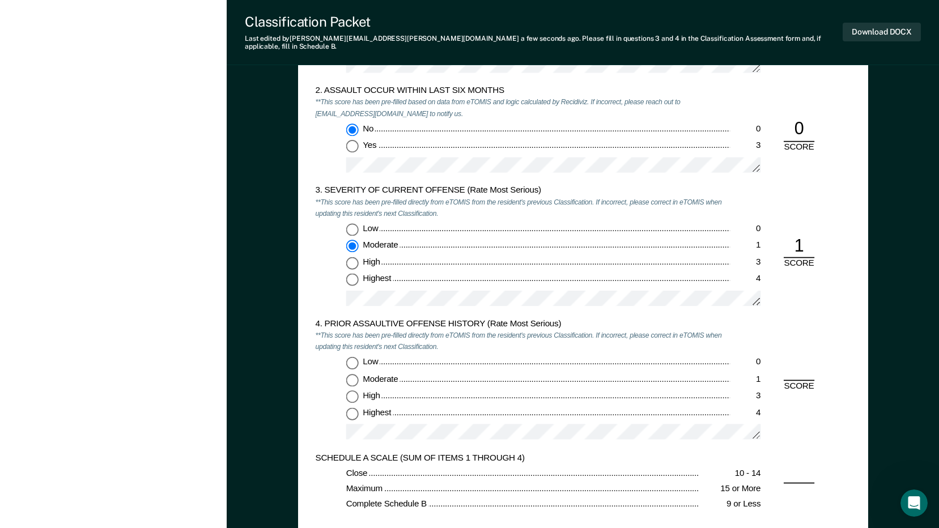
click at [350, 360] on input "Low 0" at bounding box center [352, 362] width 12 height 12
type textarea "x"
radio input "true"
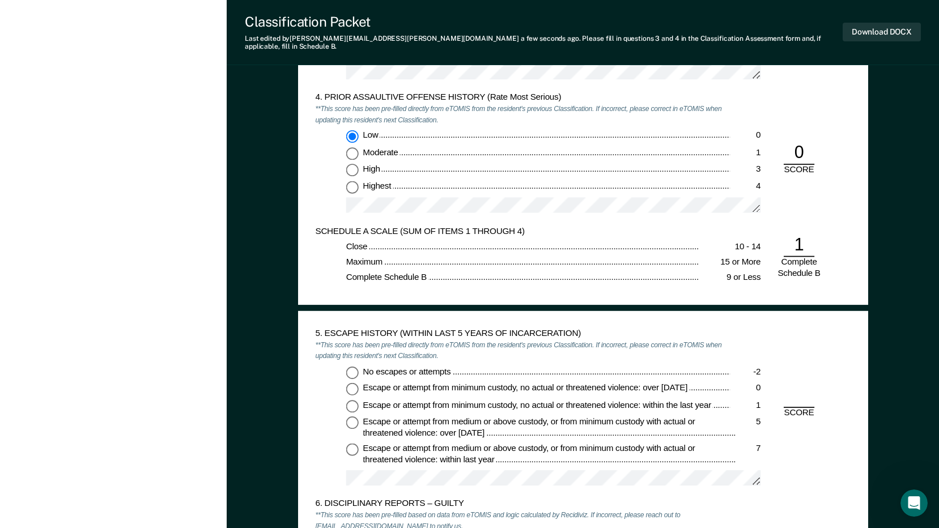
click at [350, 366] on input "No escapes or attempts -2" at bounding box center [352, 372] width 12 height 12
type textarea "x"
radio input "true"
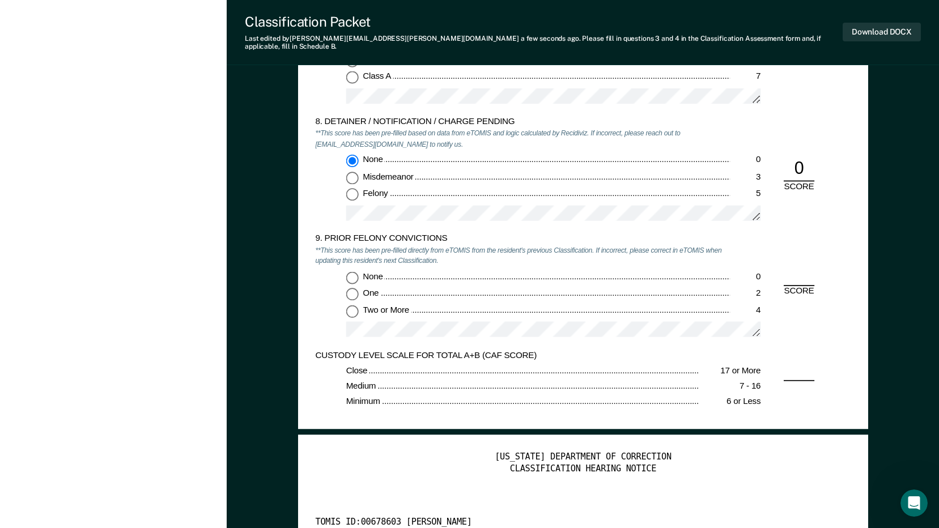
scroll to position [2039, 0]
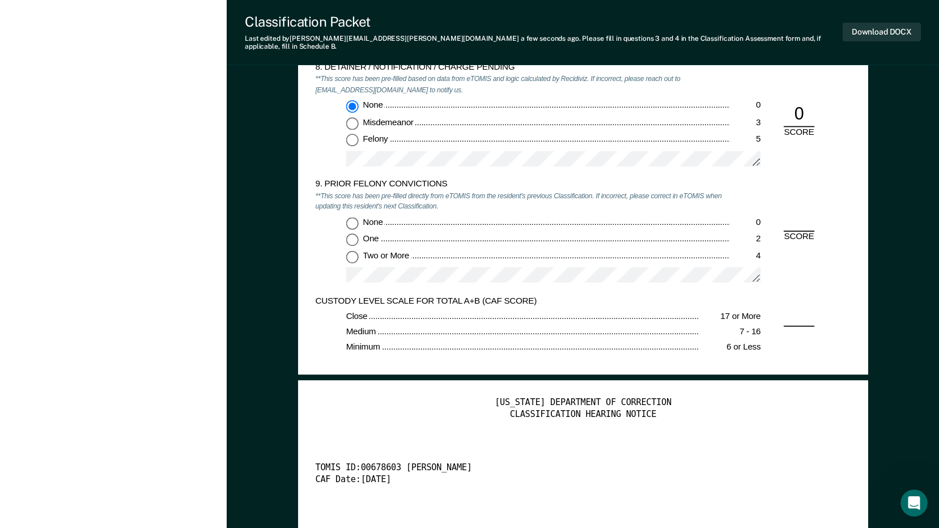
click at [354, 217] on input "None 0" at bounding box center [352, 223] width 12 height 12
type textarea "x"
radio input "true"
click at [883, 27] on button "Download DOCX" at bounding box center [881, 32] width 78 height 19
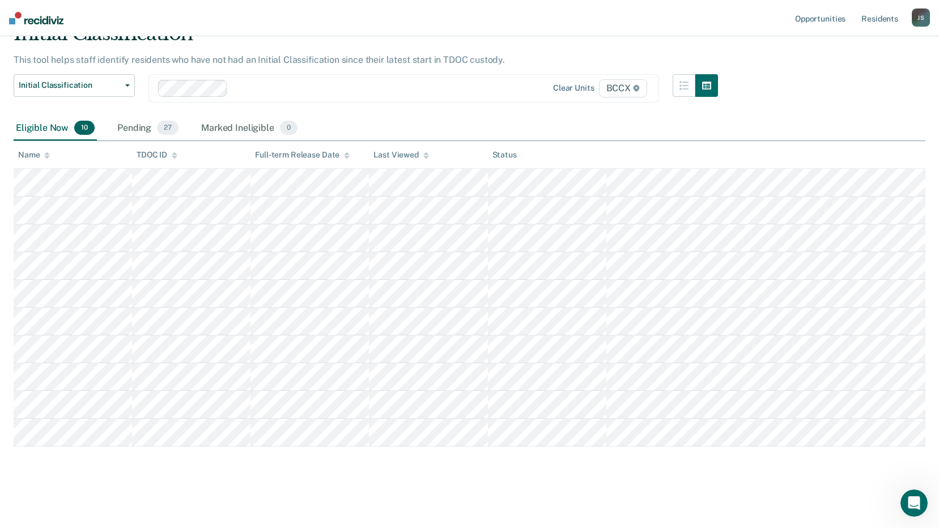
scroll to position [56, 0]
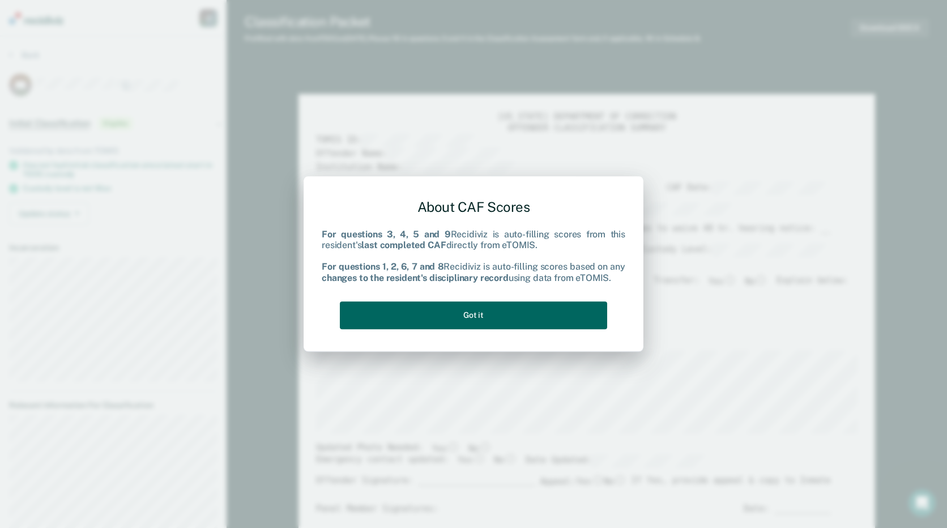
click at [543, 313] on button "Got it" at bounding box center [473, 315] width 267 height 28
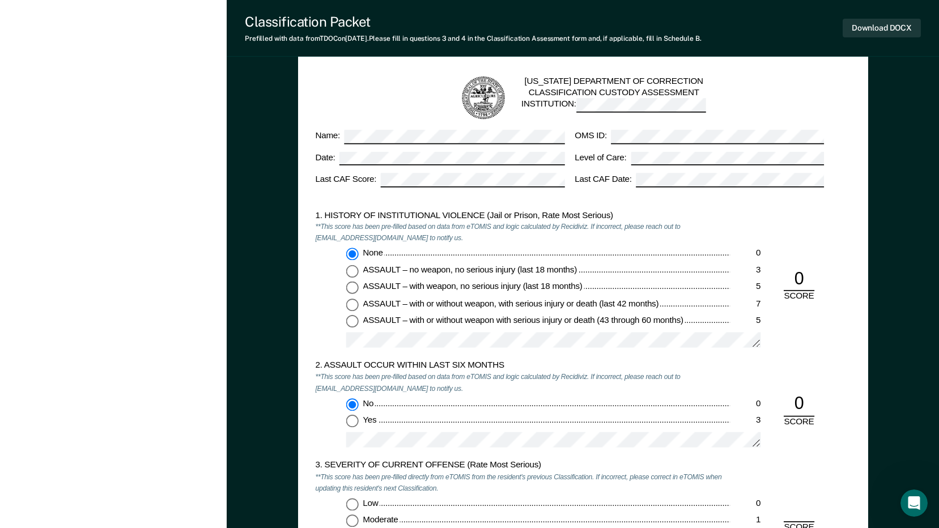
scroll to position [1020, 0]
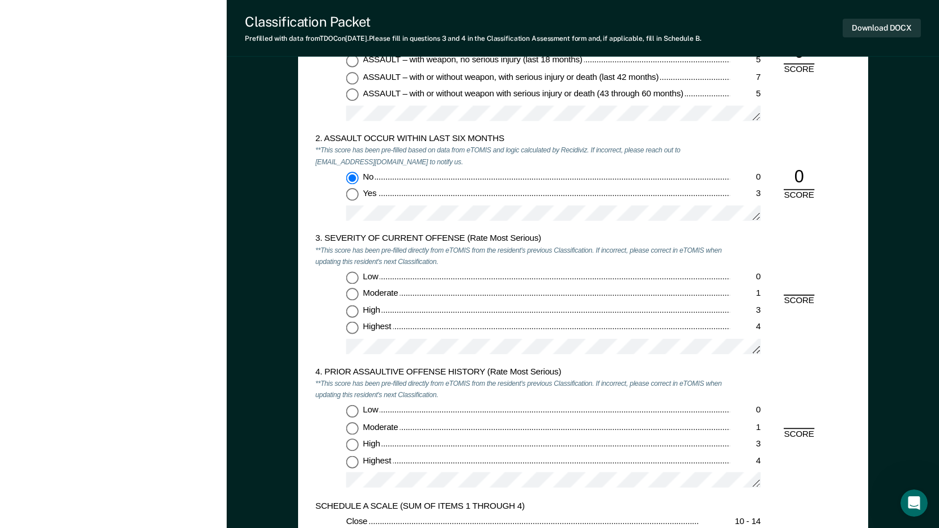
click at [348, 326] on input "Highest 4" at bounding box center [352, 328] width 12 height 12
type textarea "x"
radio input "true"
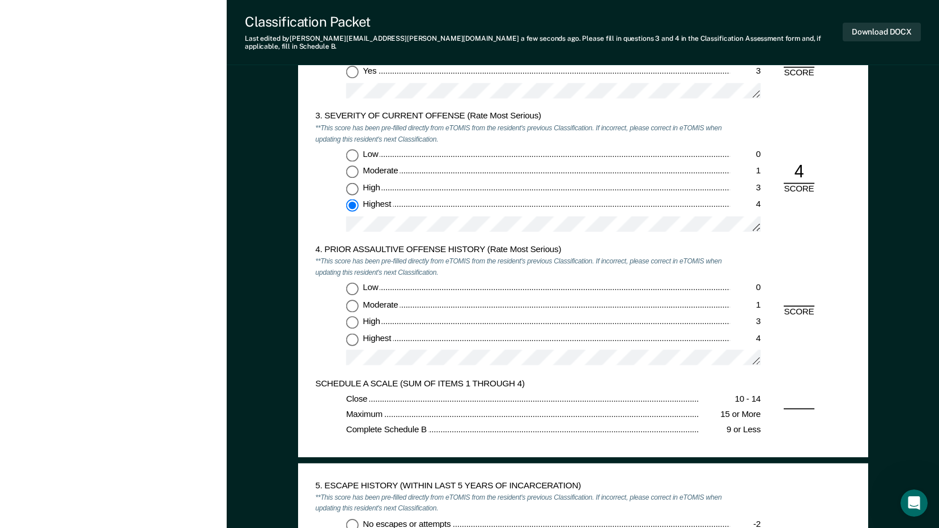
scroll to position [1190, 0]
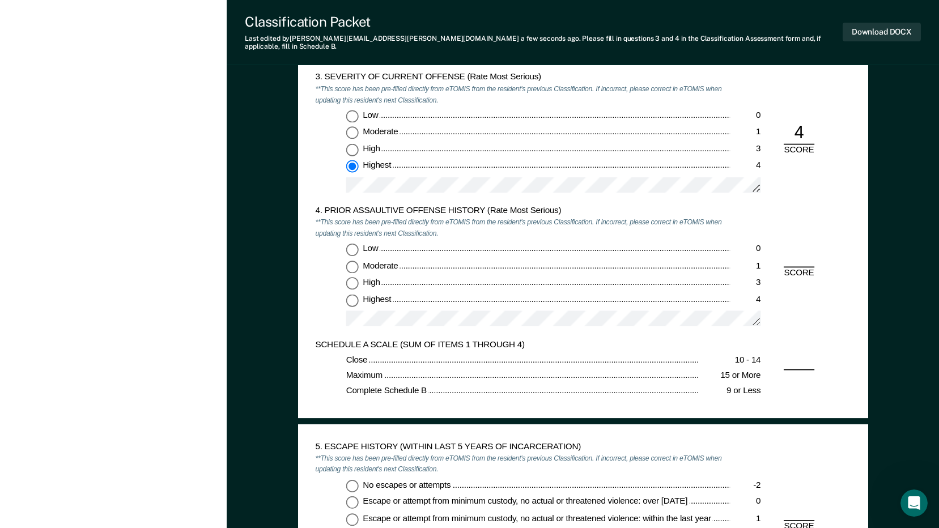
click at [354, 293] on input "Highest 4" at bounding box center [352, 299] width 12 height 12
type textarea "x"
radio input "true"
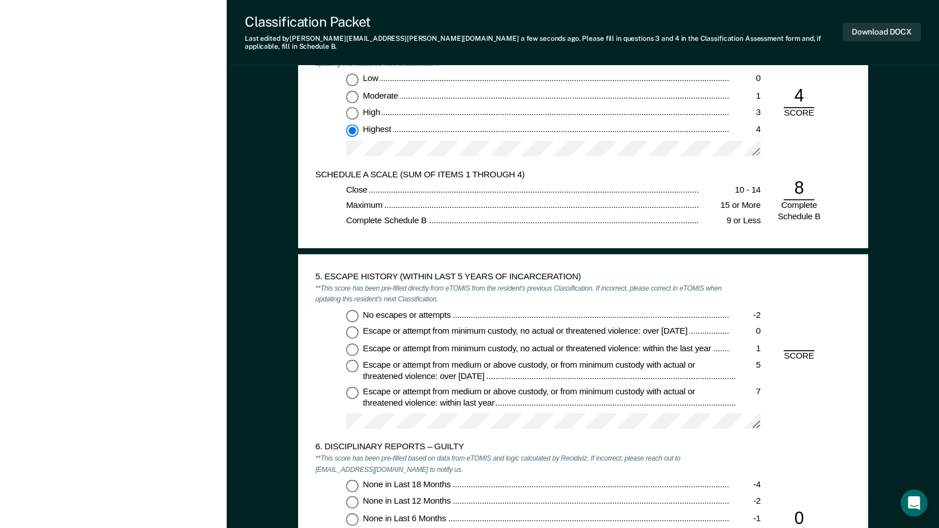
click at [351, 309] on input "No escapes or attempts -2" at bounding box center [352, 315] width 12 height 12
type textarea "x"
radio input "true"
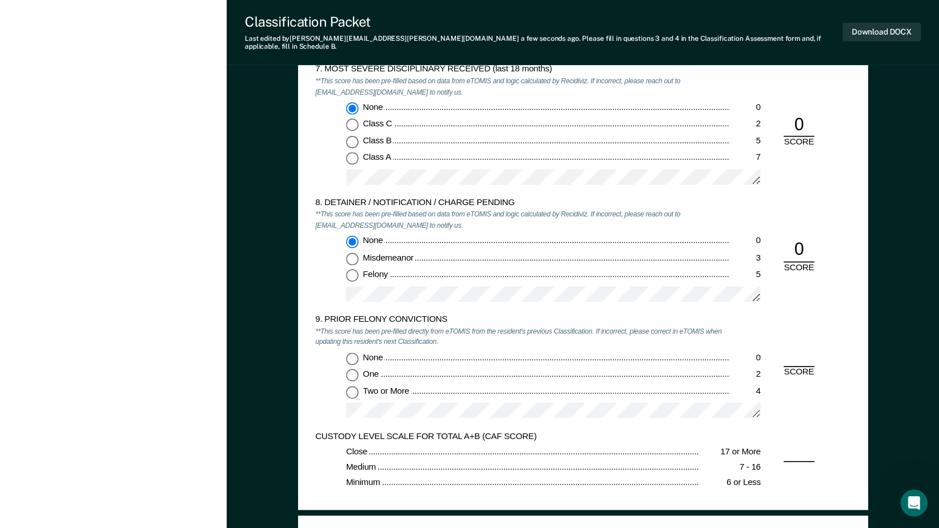
scroll to position [1926, 0]
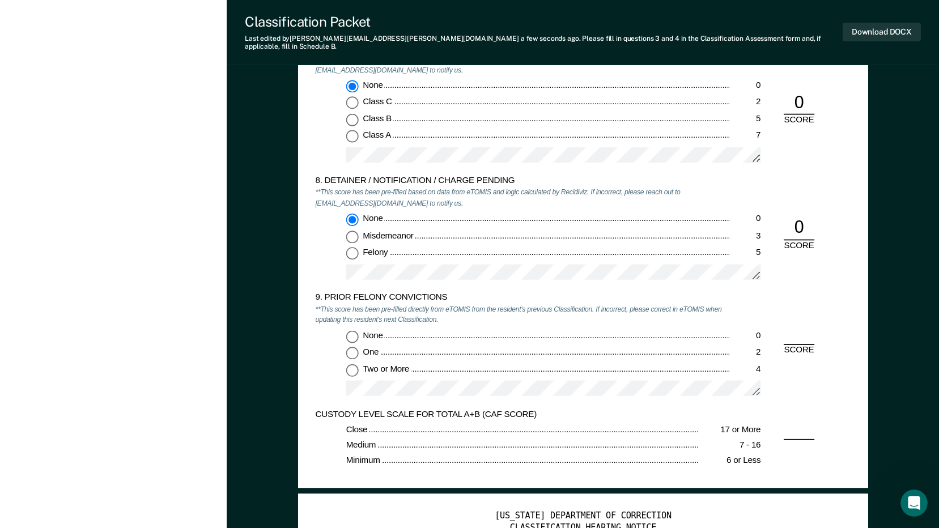
click at [355, 347] on input "One 2" at bounding box center [352, 353] width 12 height 12
type textarea "x"
radio input "true"
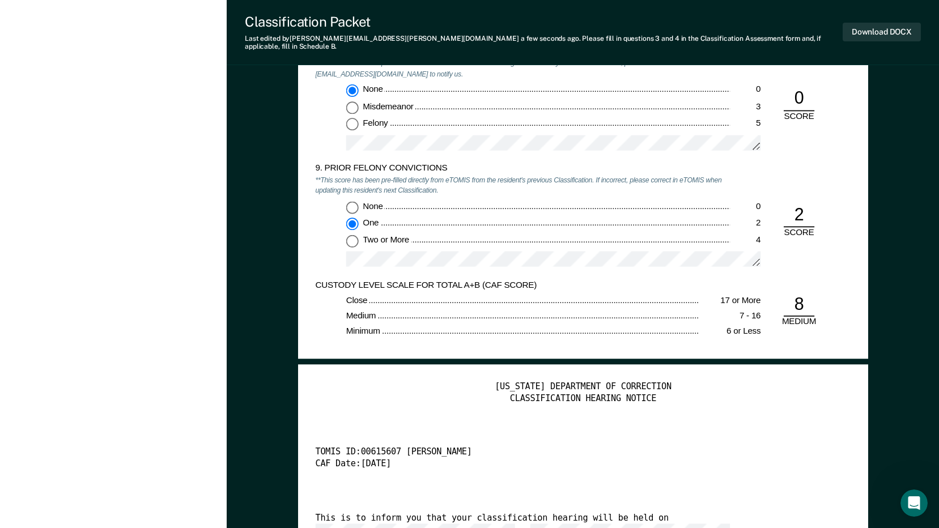
scroll to position [2153, 0]
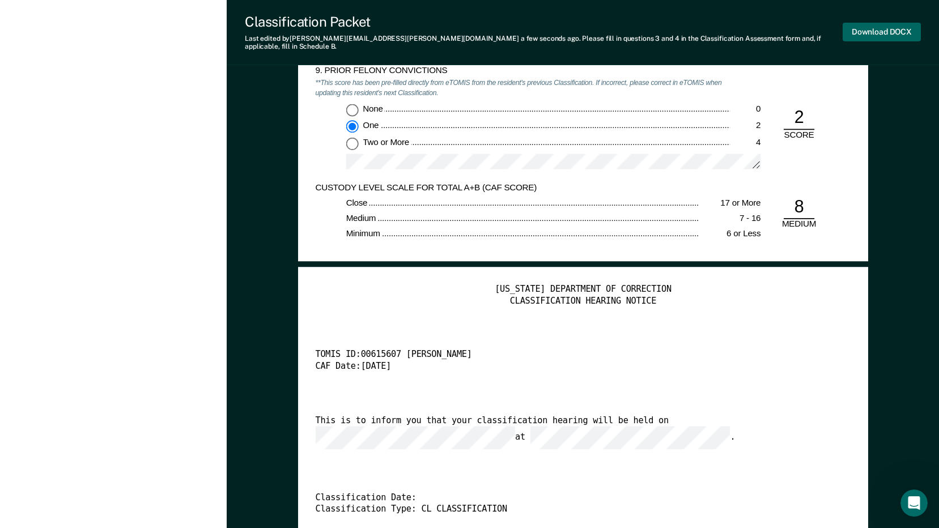
click at [872, 32] on button "Download DOCX" at bounding box center [881, 32] width 78 height 19
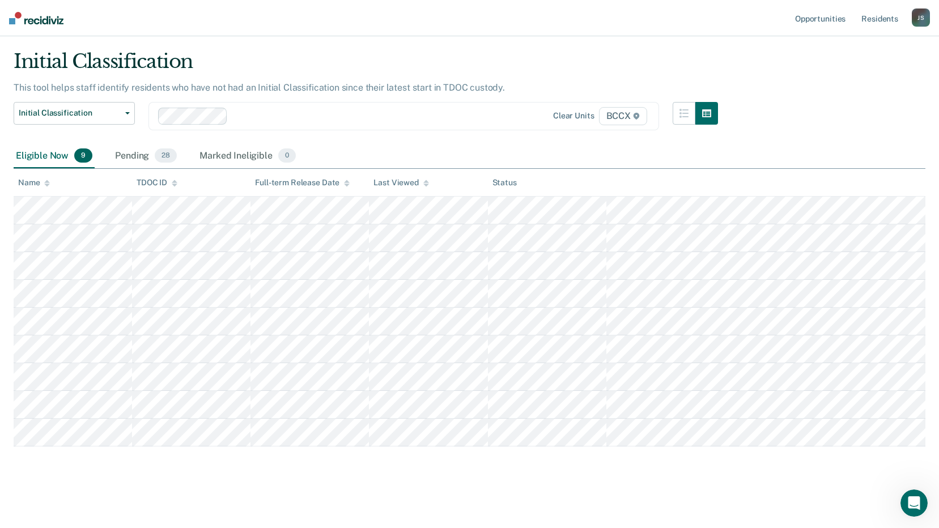
scroll to position [28, 0]
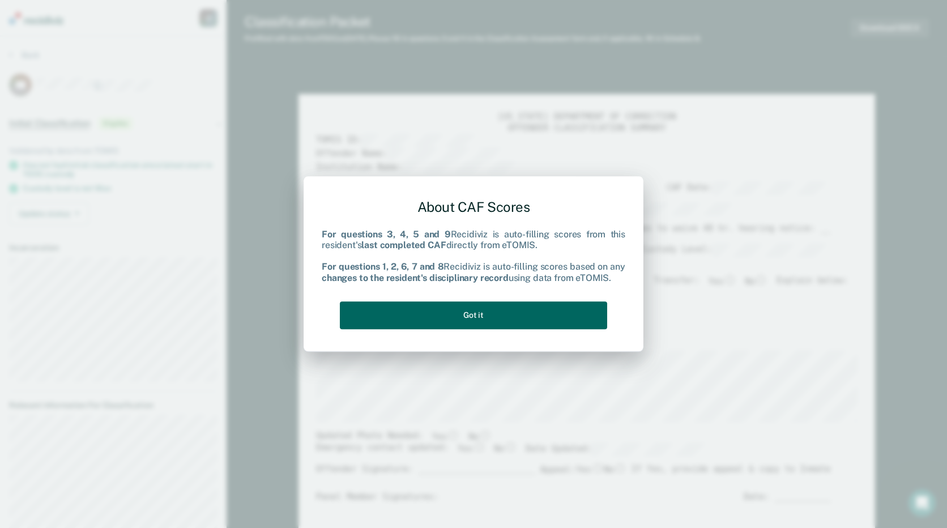
click at [501, 306] on button "Got it" at bounding box center [473, 315] width 267 height 28
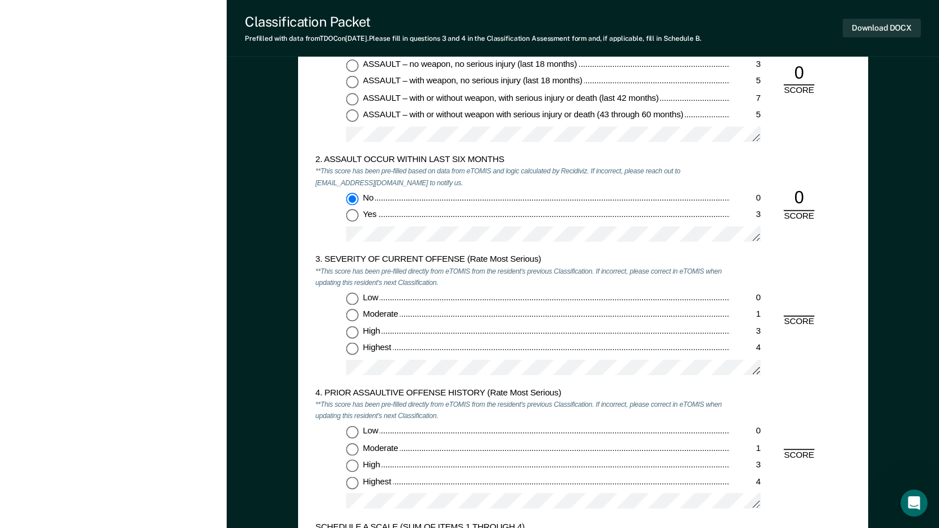
scroll to position [963, 0]
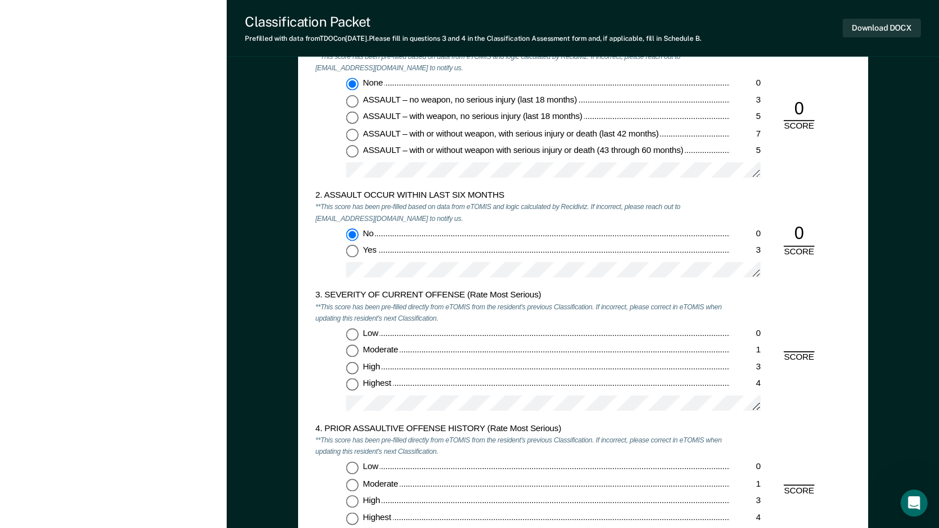
click at [354, 385] on input "Highest 4" at bounding box center [352, 385] width 12 height 12
type textarea "x"
radio input "true"
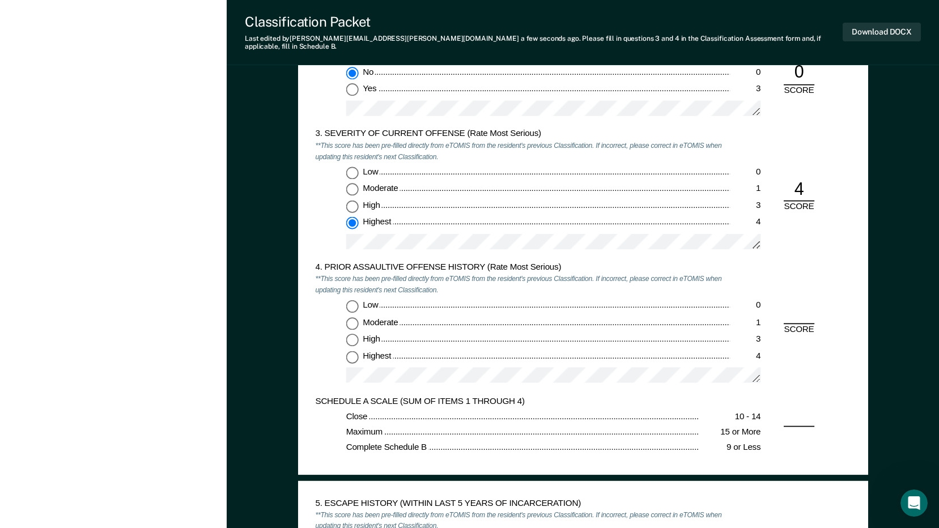
click at [354, 300] on input "Low 0" at bounding box center [352, 306] width 12 height 12
type textarea "x"
radio input "true"
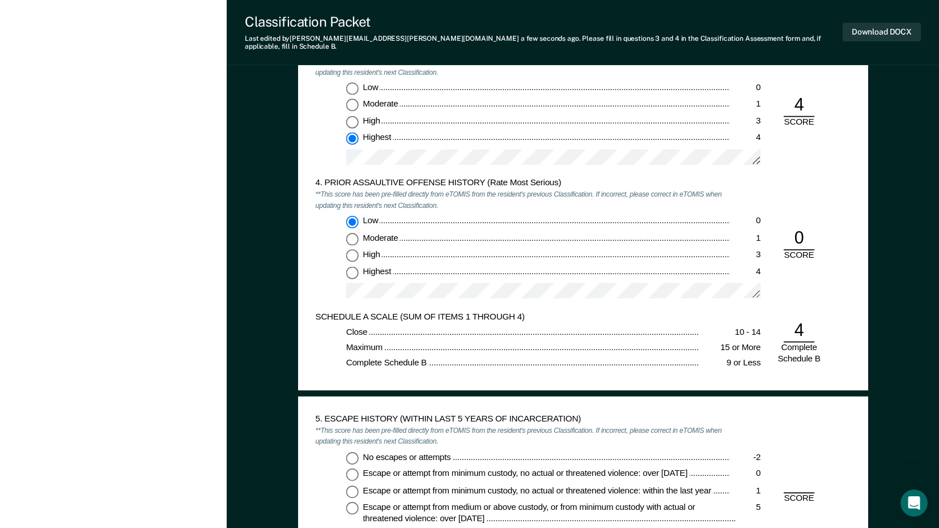
scroll to position [1360, 0]
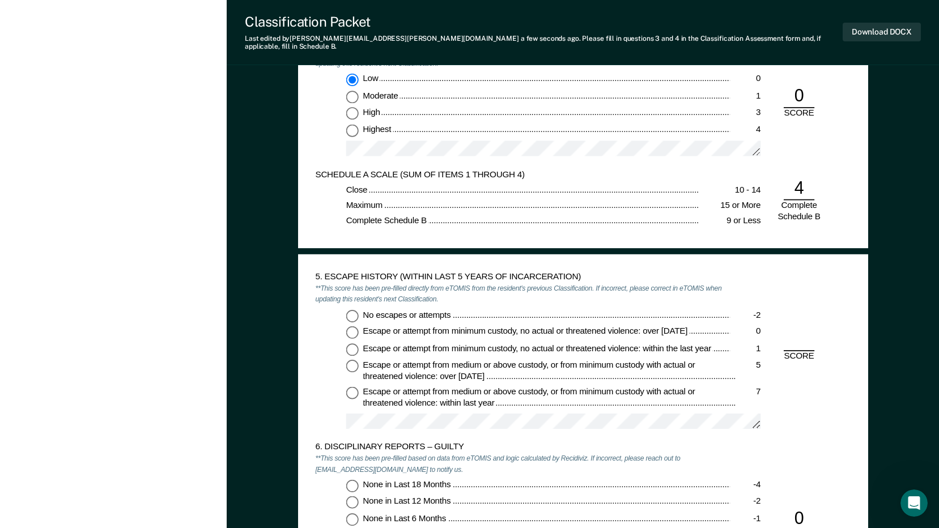
click at [354, 309] on input "No escapes or attempts -2" at bounding box center [352, 315] width 12 height 12
type textarea "x"
radio input "true"
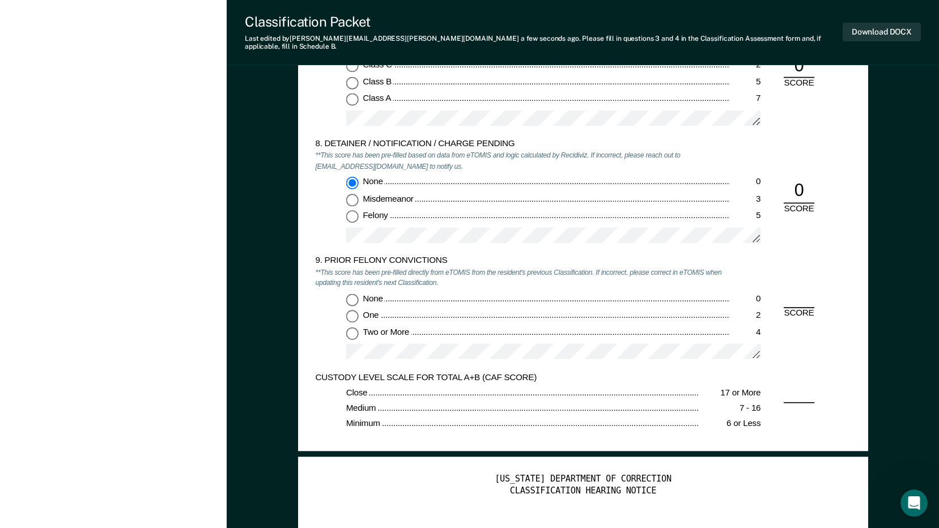
scroll to position [1983, 0]
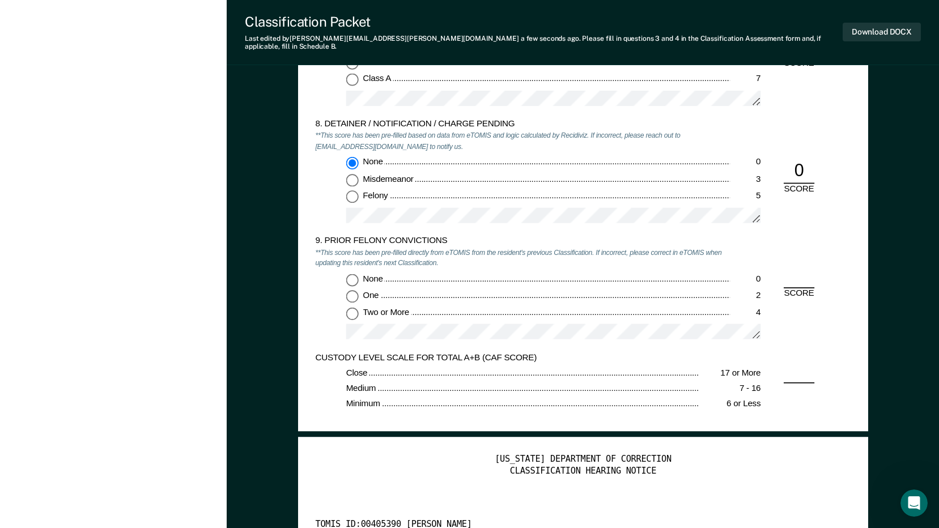
click at [353, 307] on input "Two or More 4" at bounding box center [352, 313] width 12 height 12
type textarea "x"
radio input "true"
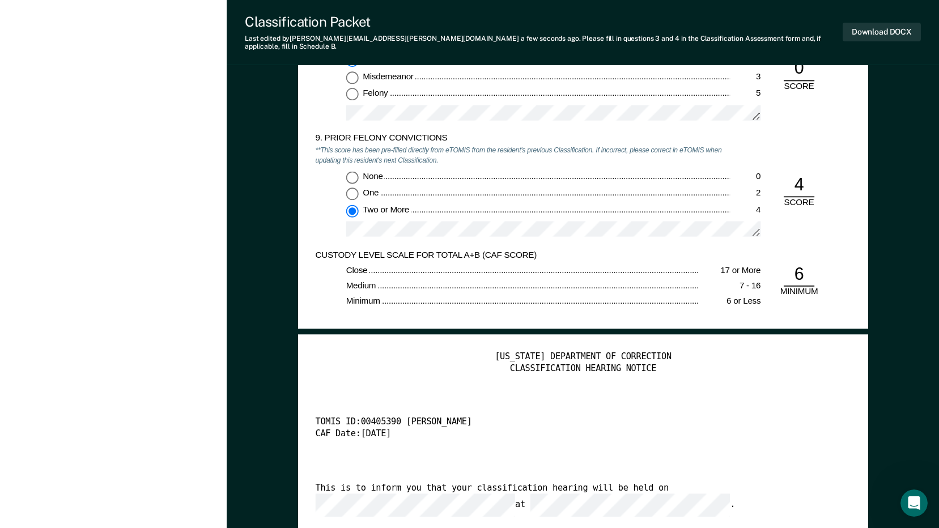
scroll to position [2096, 0]
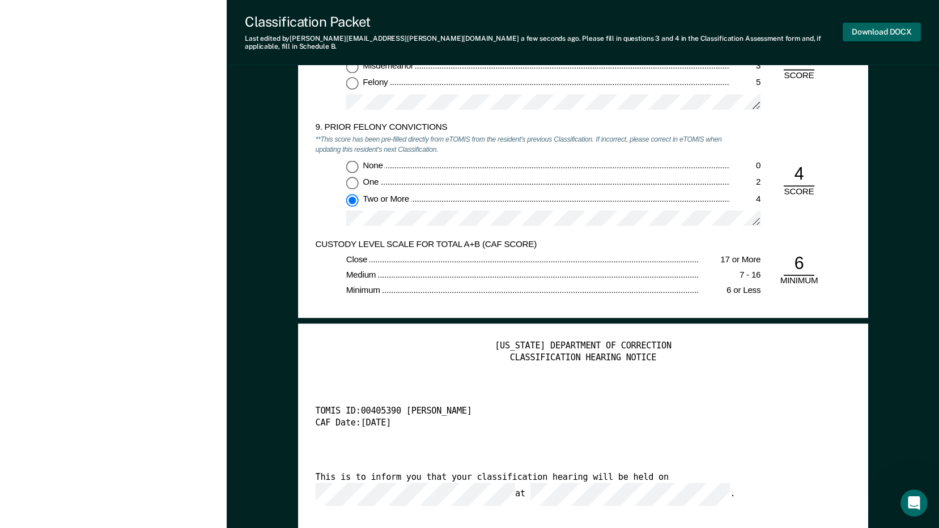
click at [866, 25] on button "Download DOCX" at bounding box center [881, 32] width 78 height 19
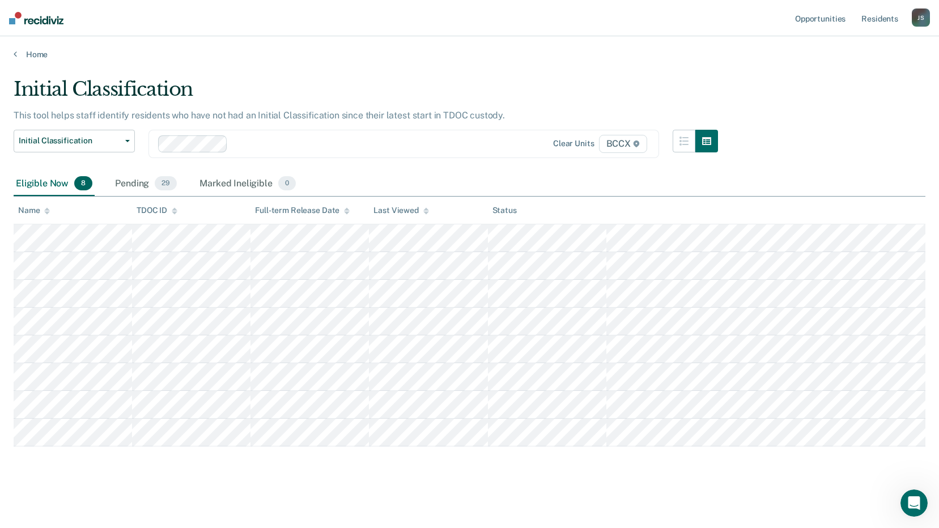
scroll to position [1, 0]
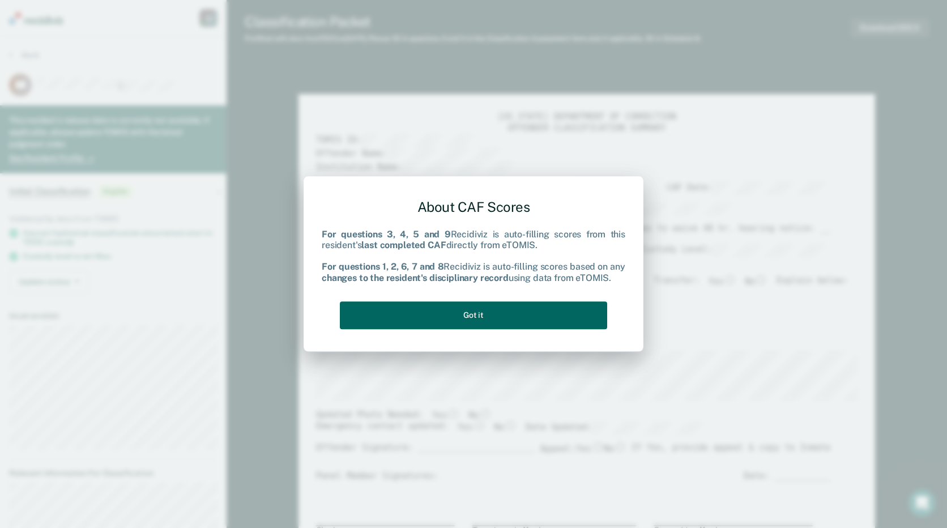
click at [550, 314] on button "Got it" at bounding box center [473, 315] width 267 height 28
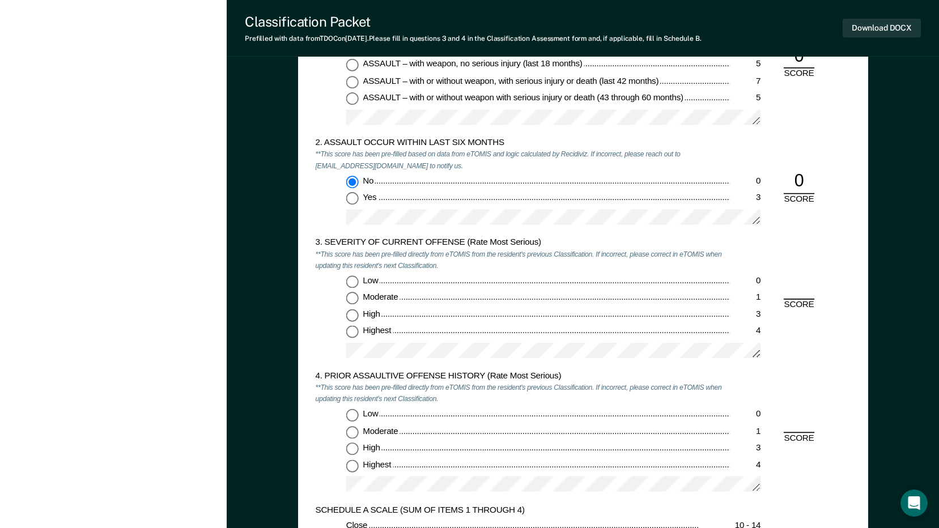
scroll to position [1020, 0]
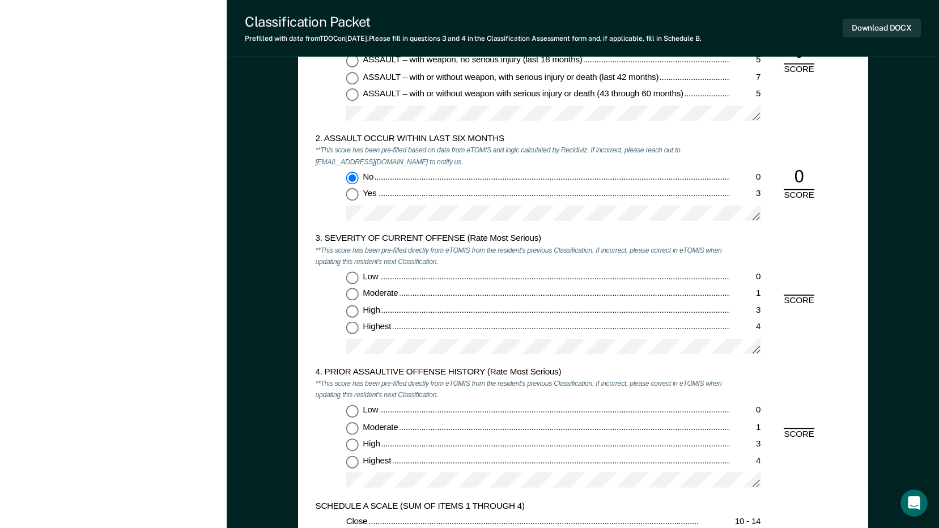
click at [353, 292] on input "Moderate 1" at bounding box center [352, 294] width 12 height 12
type textarea "x"
radio input "true"
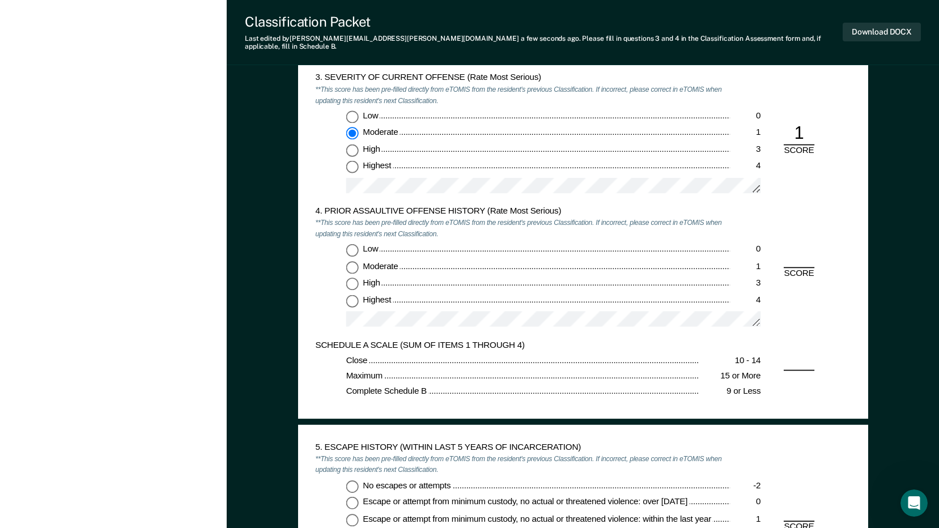
scroll to position [1190, 0]
click at [352, 295] on input "Highest 4" at bounding box center [352, 299] width 12 height 12
type textarea "x"
radio input "true"
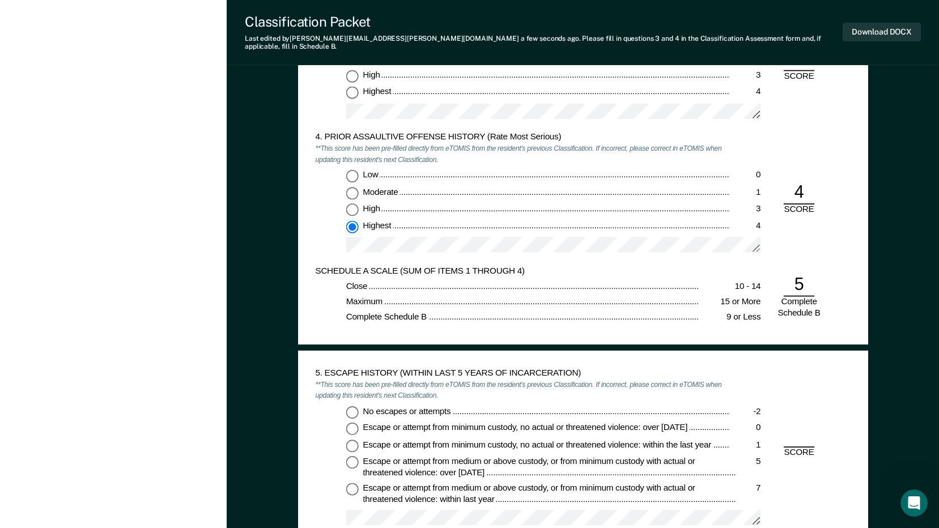
scroll to position [1360, 0]
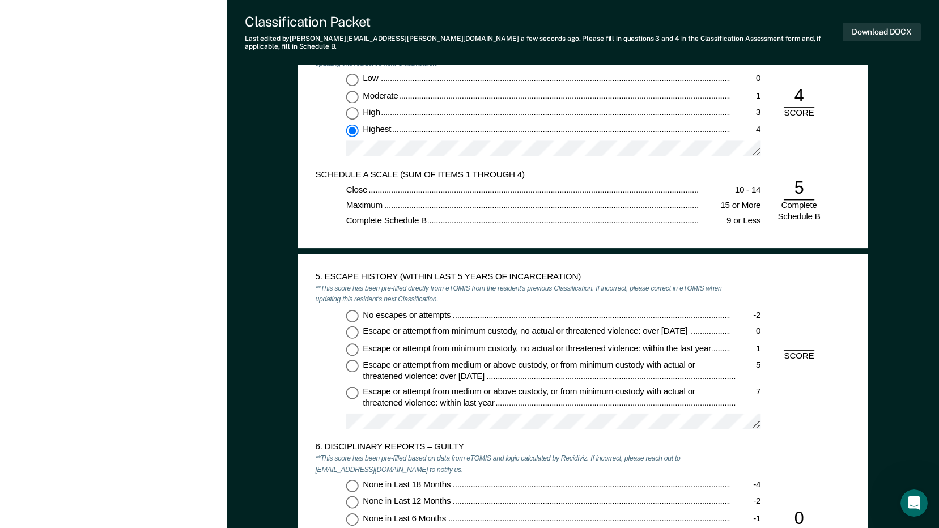
click at [351, 309] on input "No escapes or attempts -2" at bounding box center [352, 315] width 12 height 12
type textarea "x"
radio input "true"
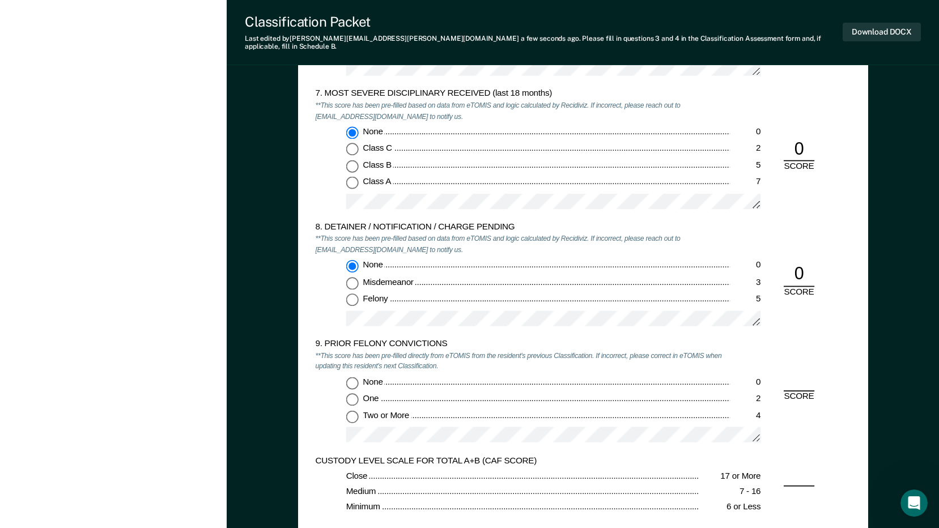
scroll to position [2039, 0]
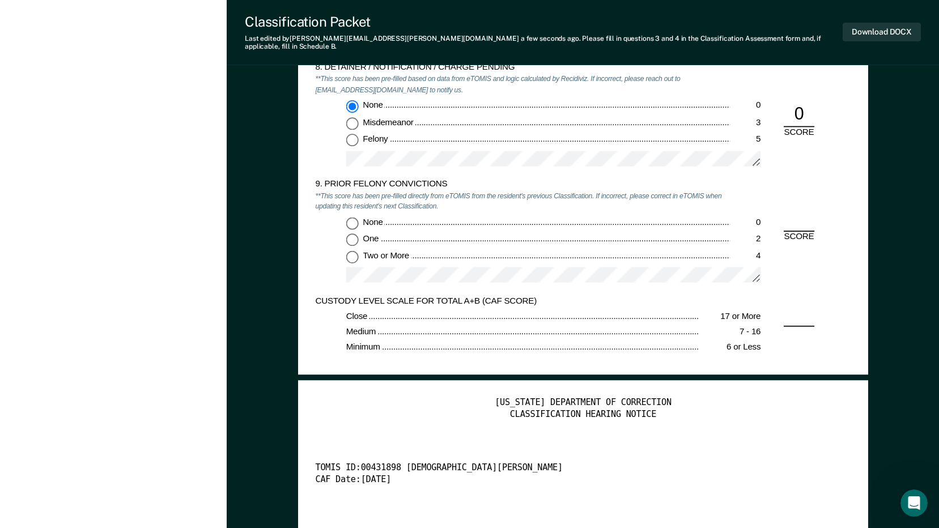
click at [352, 250] on input "Two or More 4" at bounding box center [352, 256] width 12 height 12
type textarea "x"
radio input "true"
click at [868, 31] on button "Download DOCX" at bounding box center [881, 32] width 78 height 19
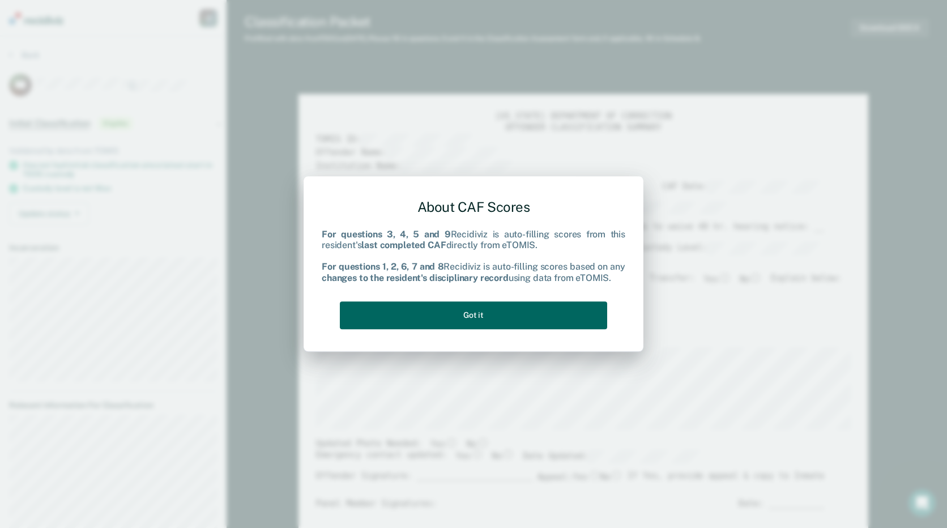
click at [465, 316] on button "Got it" at bounding box center [473, 315] width 267 height 28
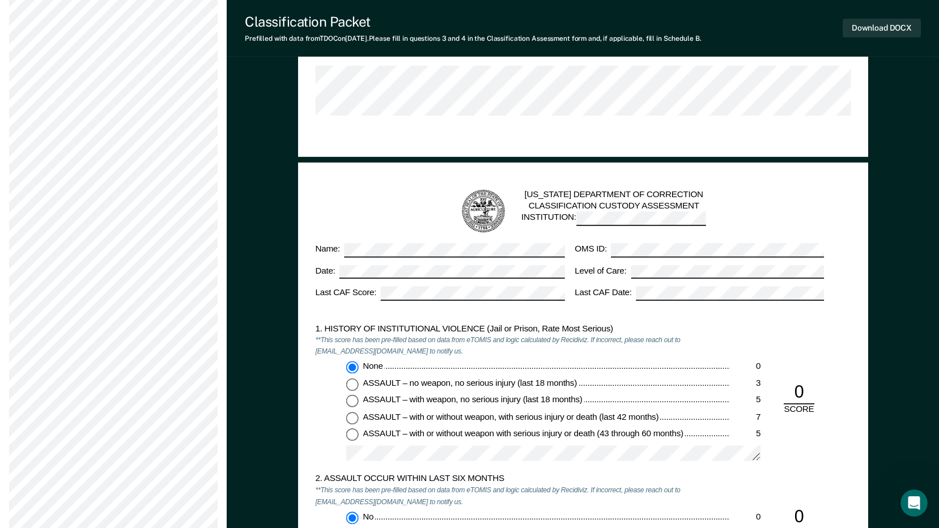
scroll to position [963, 0]
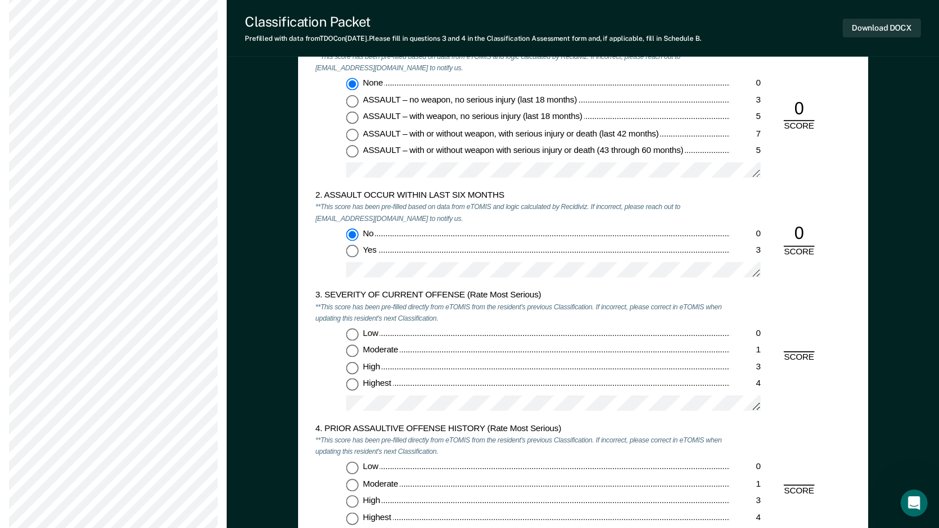
click at [355, 353] on input "Moderate 1" at bounding box center [352, 351] width 12 height 12
type textarea "x"
radio input "true"
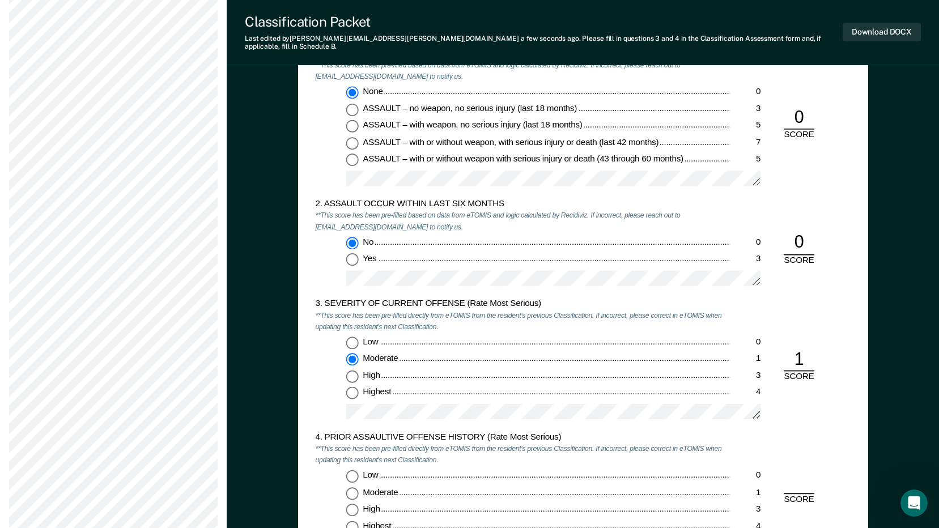
scroll to position [1133, 0]
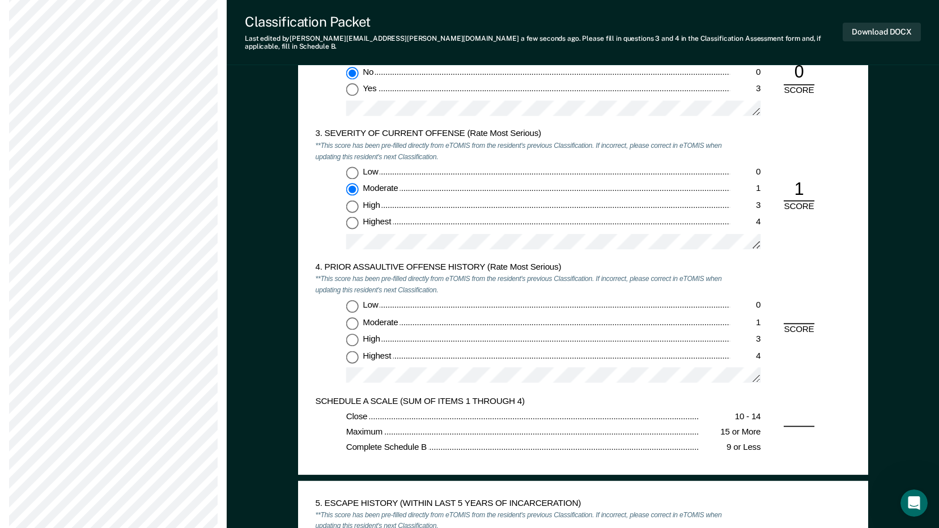
click at [350, 300] on input "Low 0" at bounding box center [352, 306] width 12 height 12
type textarea "x"
radio input "true"
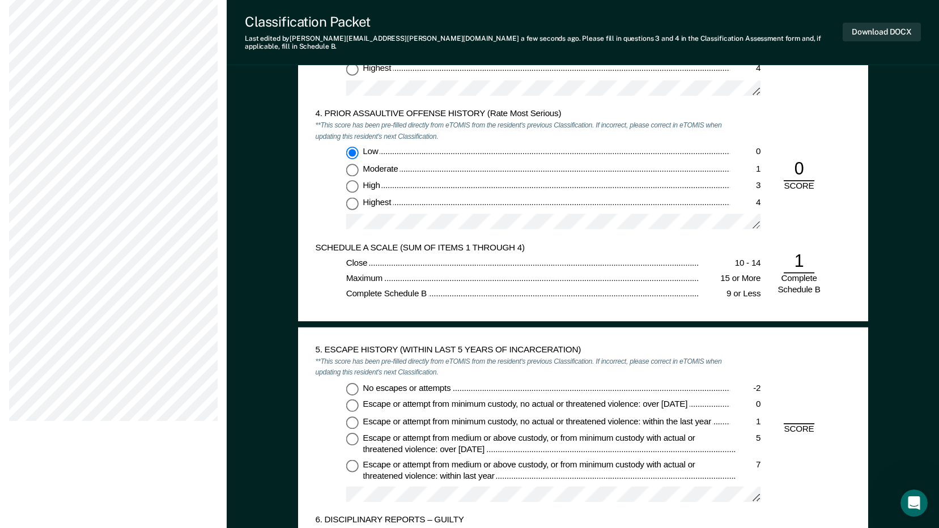
scroll to position [1303, 0]
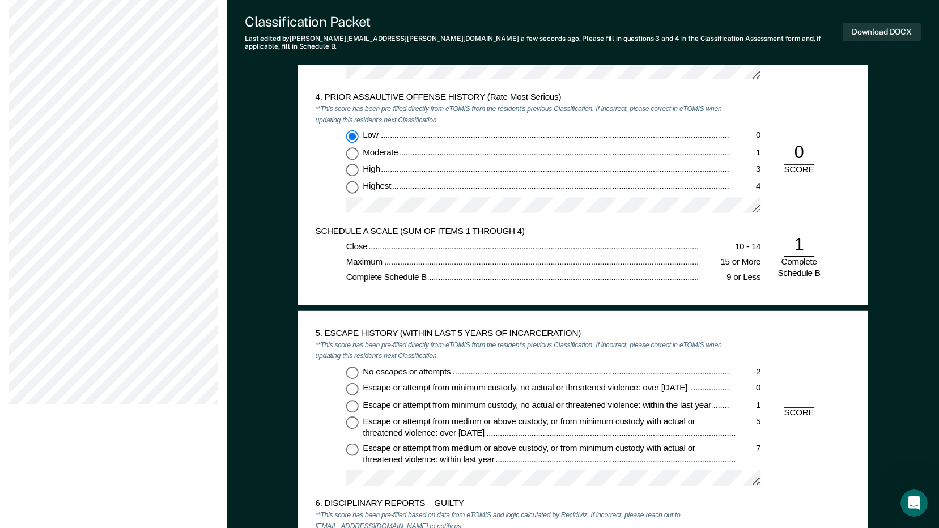
click at [348, 366] on input "No escapes or attempts -2" at bounding box center [352, 372] width 12 height 12
type textarea "x"
radio input "true"
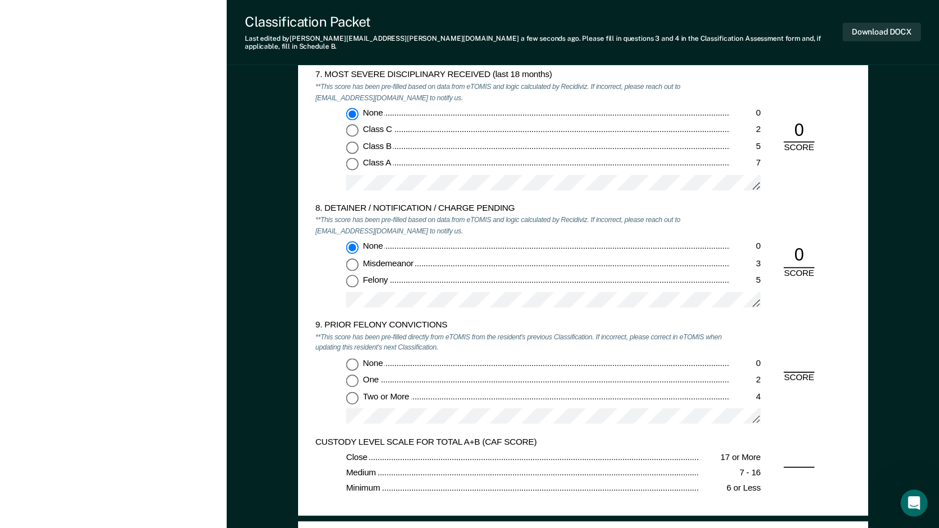
scroll to position [2039, 0]
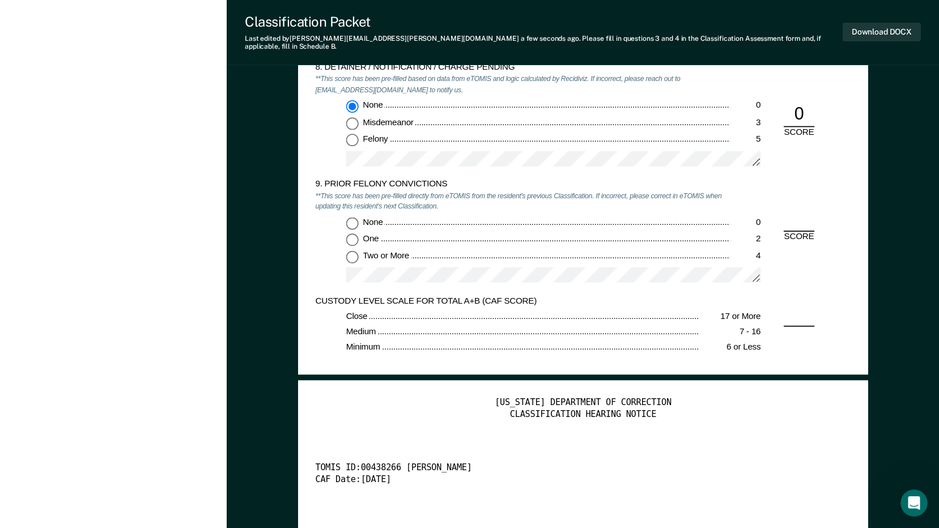
click at [354, 250] on input "Two or More 4" at bounding box center [352, 256] width 12 height 12
type textarea "x"
radio input "true"
click at [867, 29] on button "Download DOCX" at bounding box center [881, 32] width 78 height 19
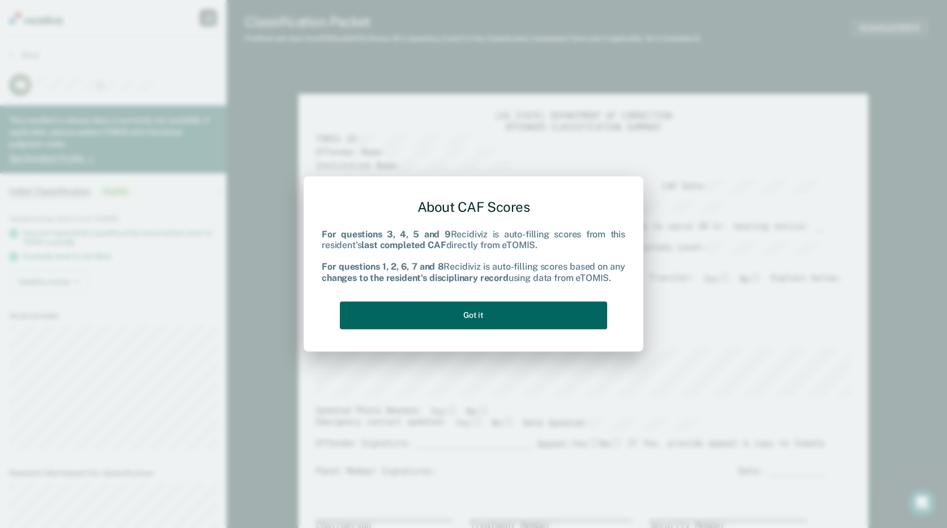
click at [514, 315] on button "Got it" at bounding box center [473, 315] width 267 height 28
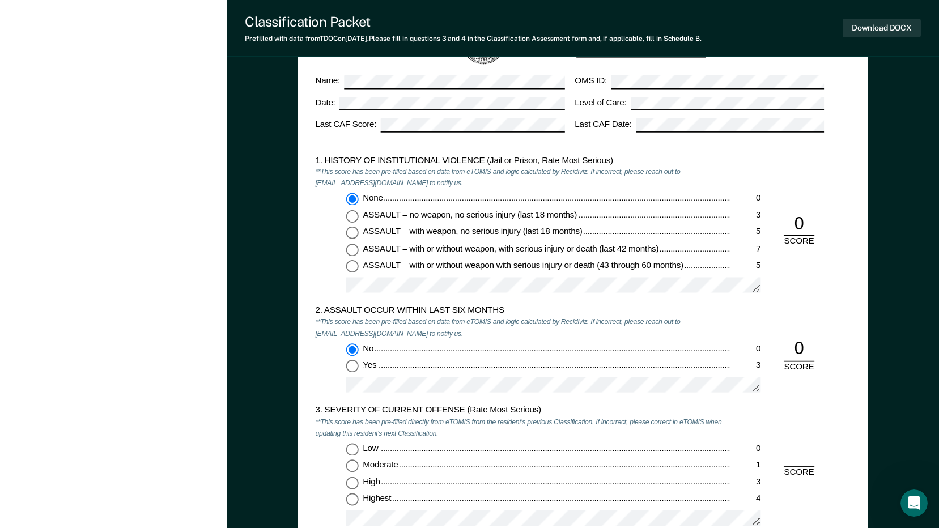
scroll to position [1020, 0]
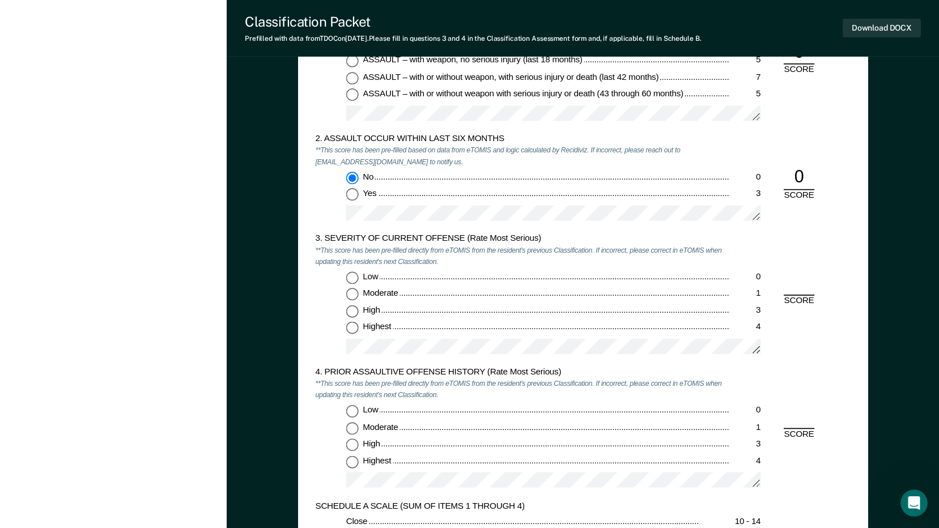
click at [347, 329] on input "Highest 4" at bounding box center [352, 328] width 12 height 12
type textarea "x"
radio input "true"
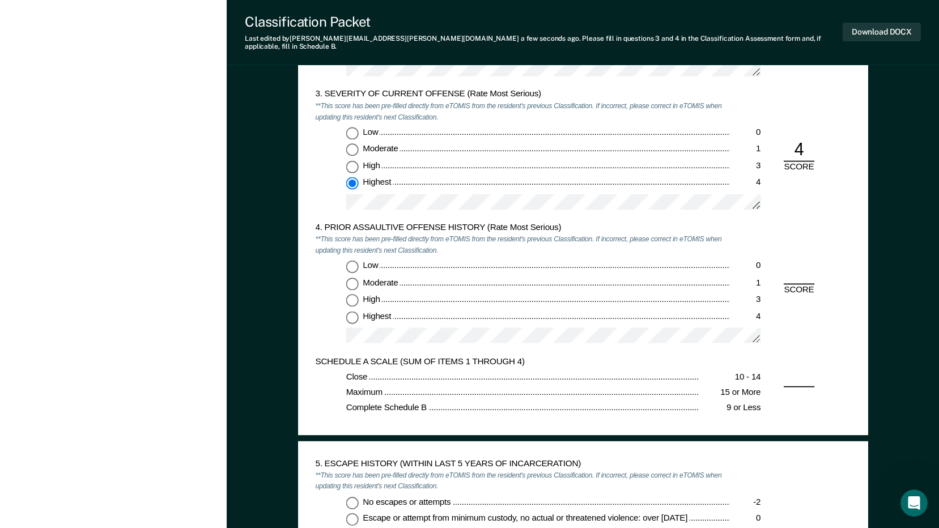
scroll to position [1190, 0]
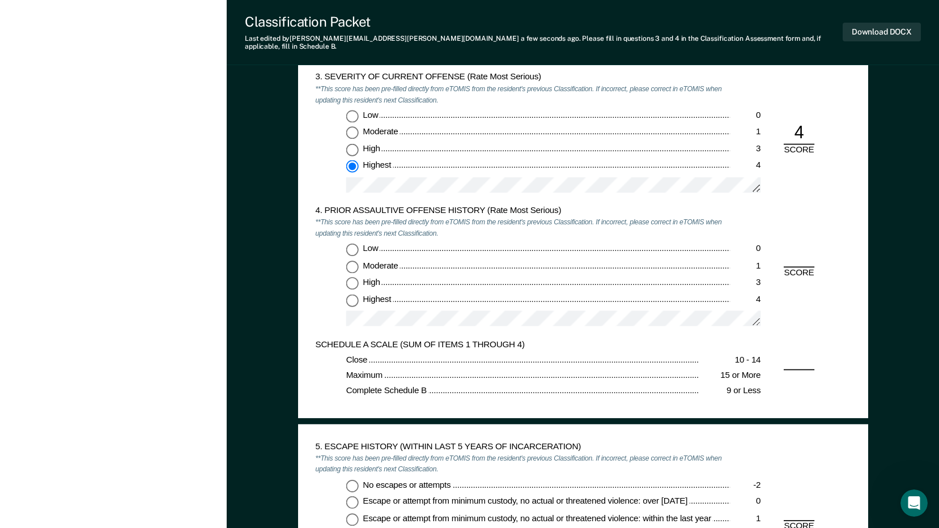
click at [352, 233] on div "4. PRIOR ASSAULTIVE OFFENSE HISTORY (Rate Most Serious) **This score has been p…" at bounding box center [522, 272] width 415 height 134
click at [352, 243] on input "Low 0" at bounding box center [352, 249] width 12 height 12
type textarea "x"
radio input "true"
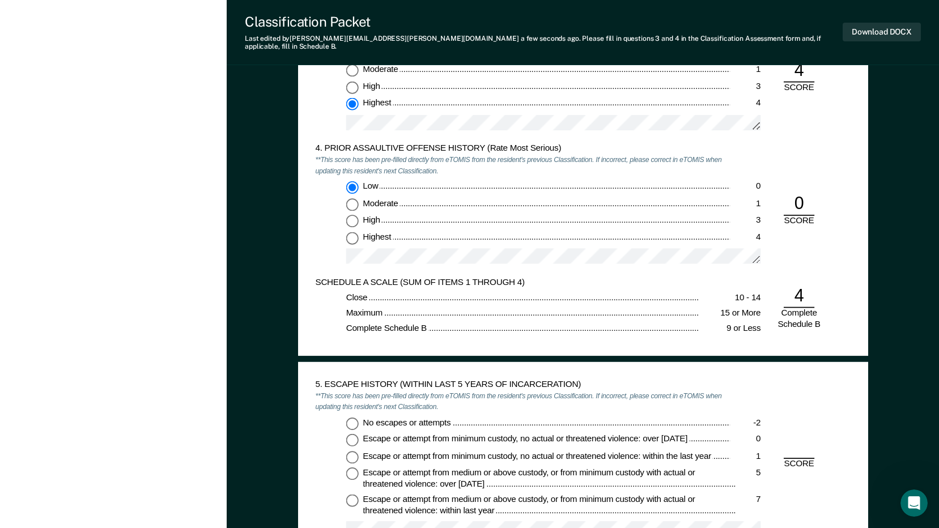
scroll to position [1360, 0]
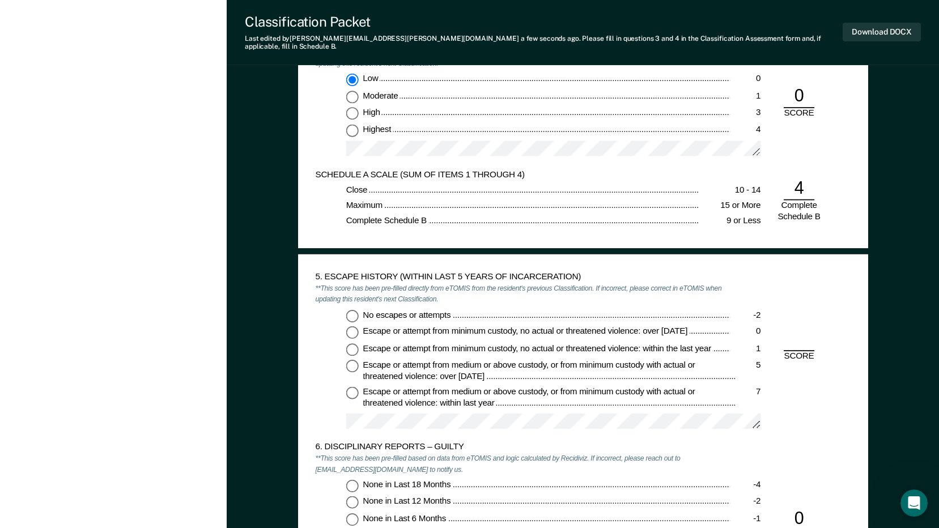
click at [350, 309] on input "No escapes or attempts -2" at bounding box center [352, 315] width 12 height 12
type textarea "x"
radio input "true"
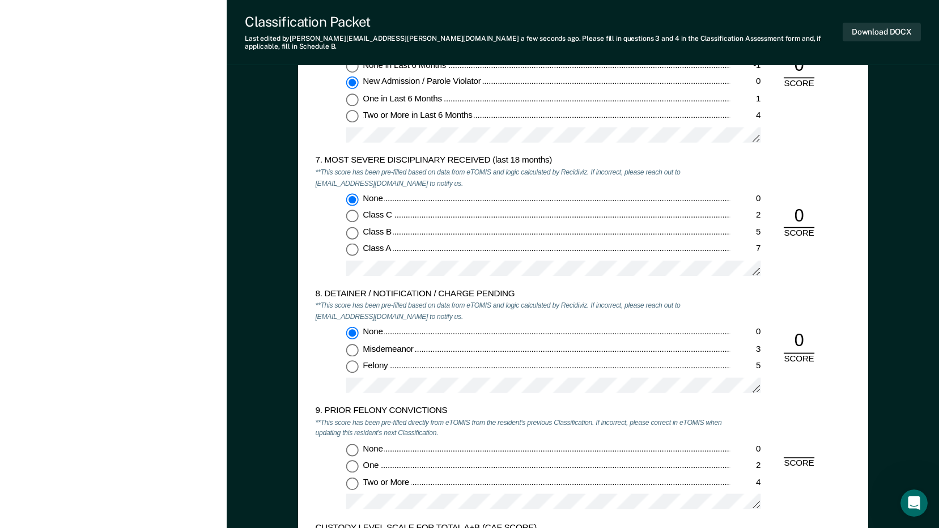
scroll to position [1926, 0]
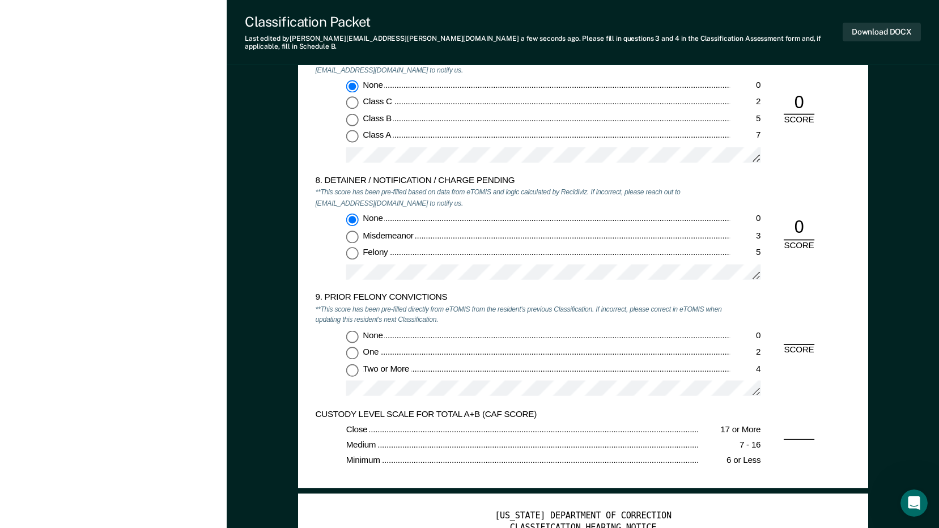
click at [348, 347] on input "One 2" at bounding box center [352, 353] width 12 height 12
type textarea "x"
radio input "true"
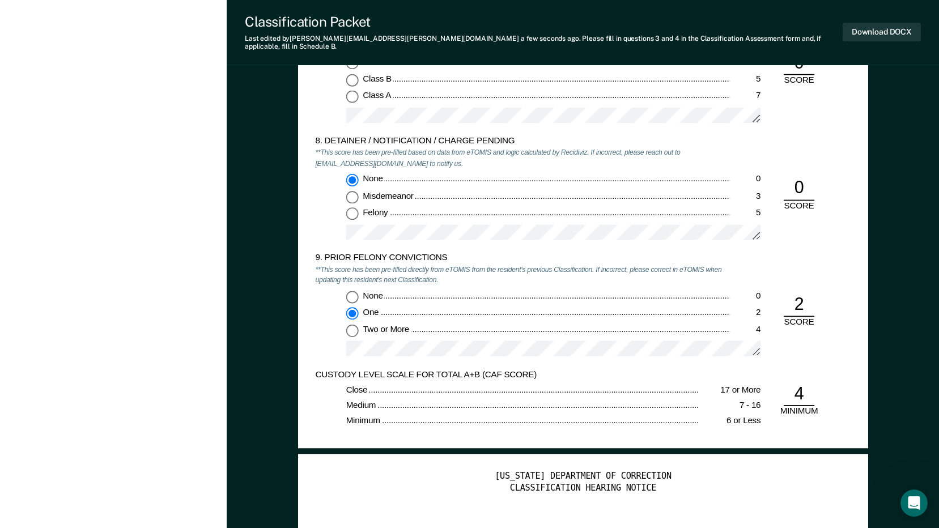
scroll to position [1983, 0]
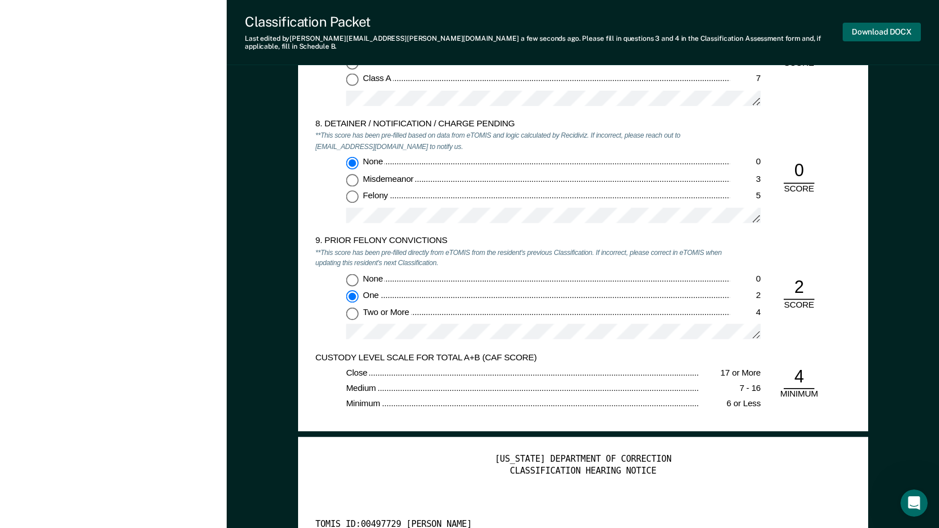
click at [886, 23] on button "Download DOCX" at bounding box center [881, 32] width 78 height 19
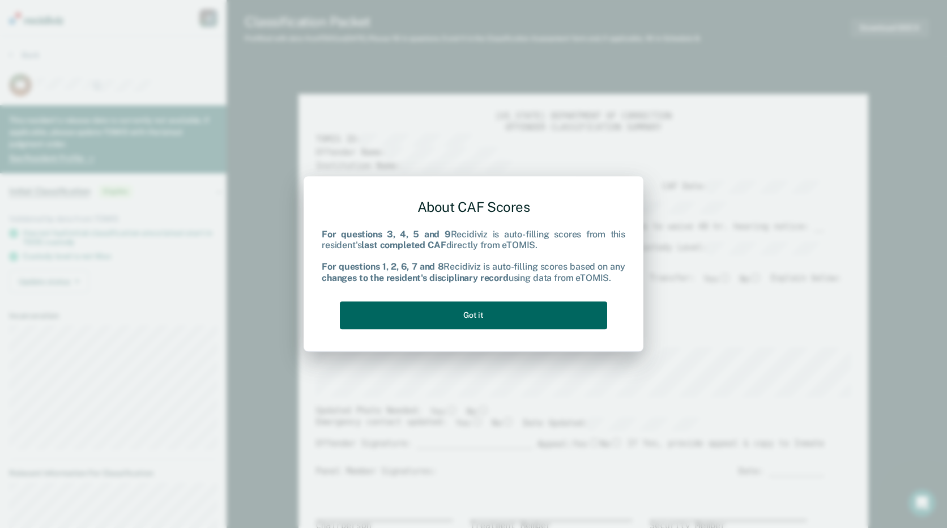
click at [530, 318] on button "Got it" at bounding box center [473, 315] width 267 height 28
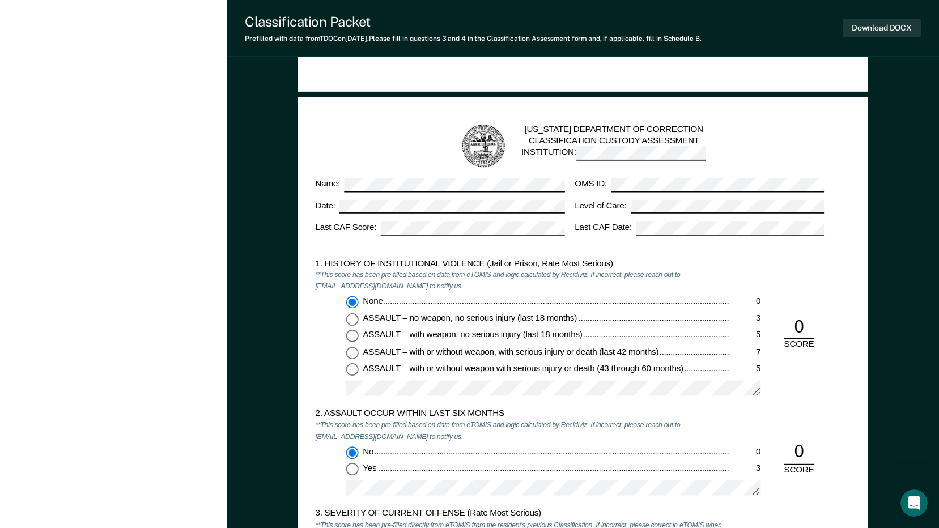
scroll to position [906, 0]
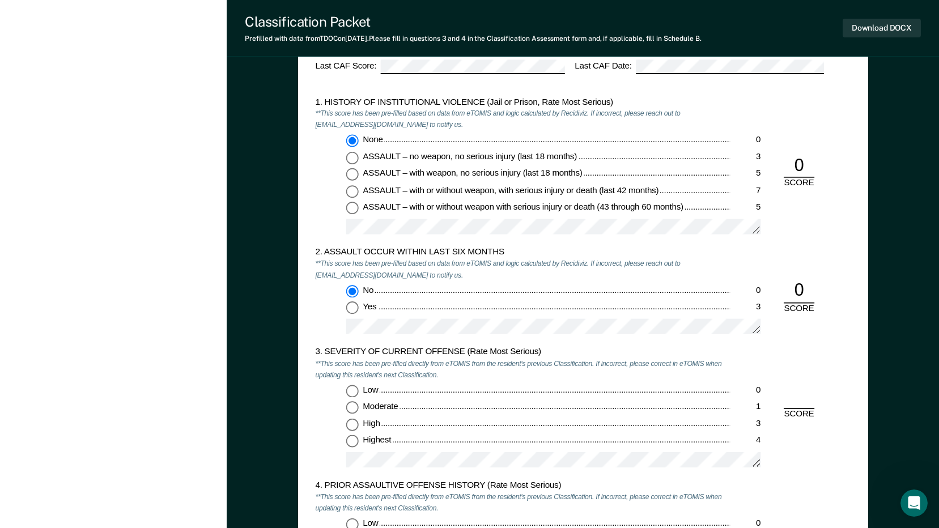
click at [354, 441] on input "Highest 4" at bounding box center [352, 442] width 12 height 12
type textarea "x"
radio input "true"
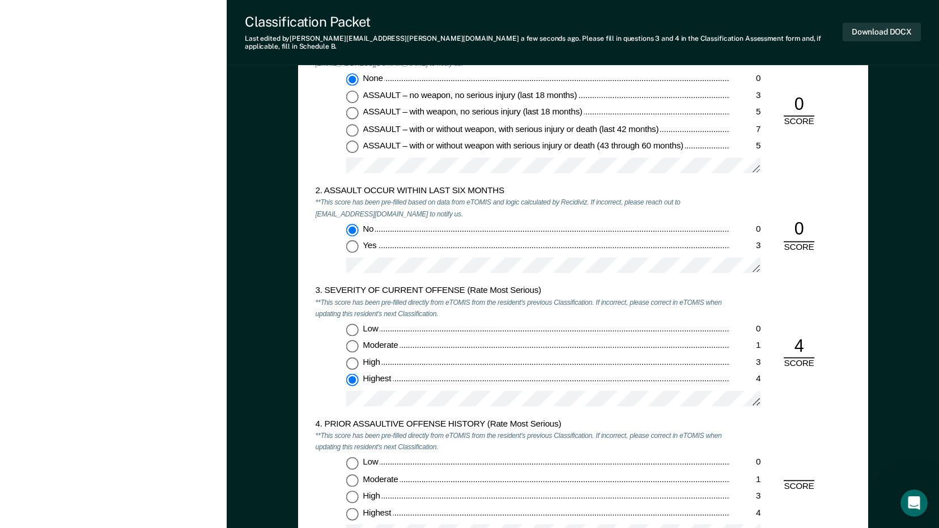
scroll to position [1076, 0]
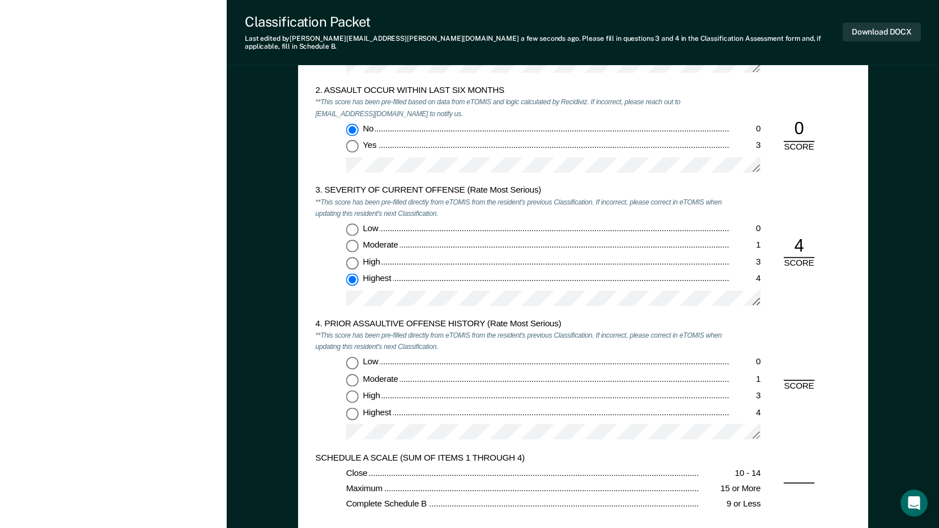
click at [351, 356] on input "Low 0" at bounding box center [352, 362] width 12 height 12
type textarea "x"
radio input "true"
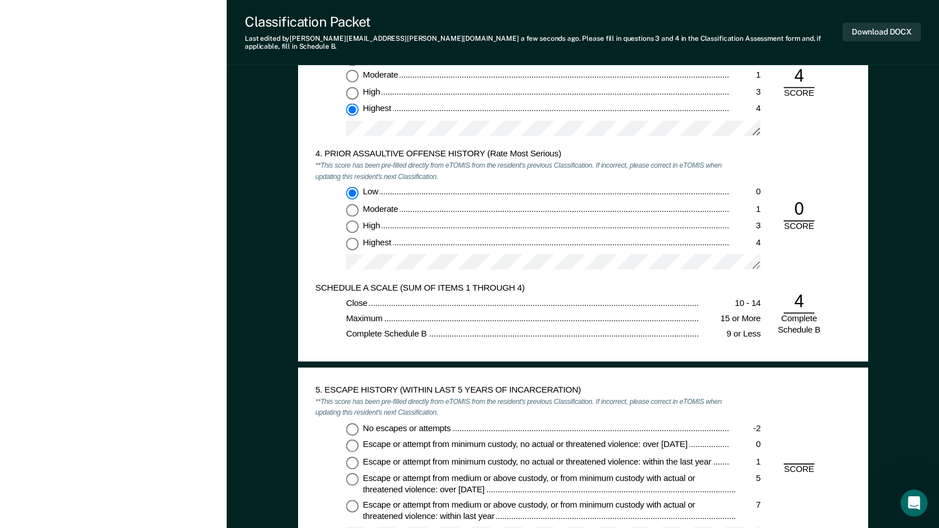
scroll to position [1416, 0]
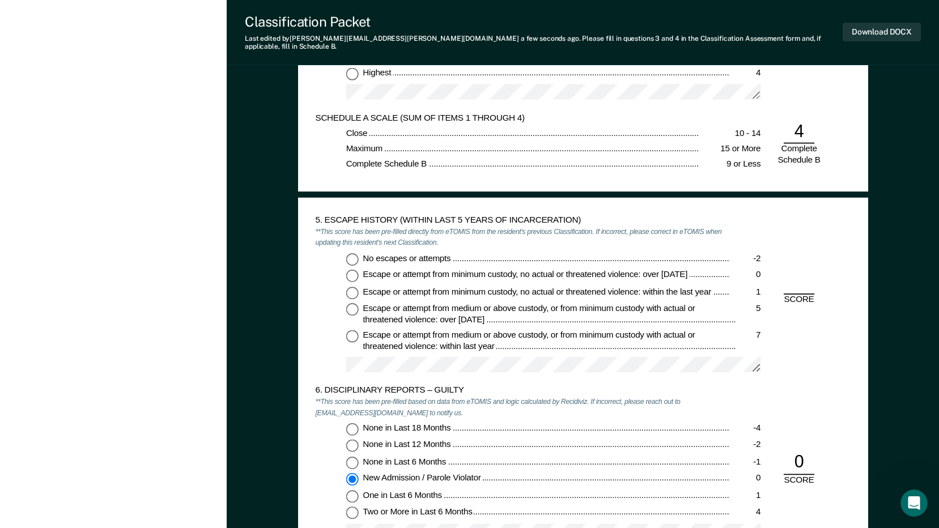
click at [350, 253] on input "No escapes or attempts -2" at bounding box center [352, 259] width 12 height 12
type textarea "x"
radio input "true"
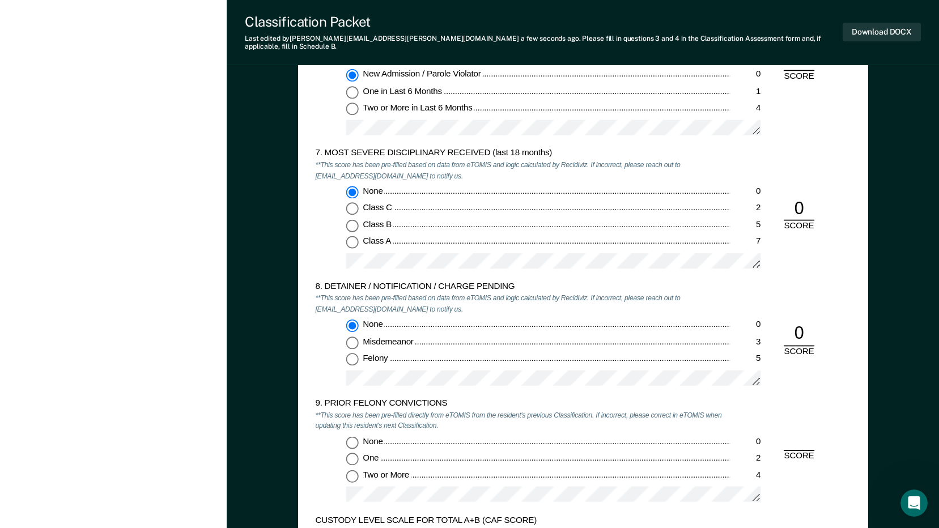
scroll to position [1926, 0]
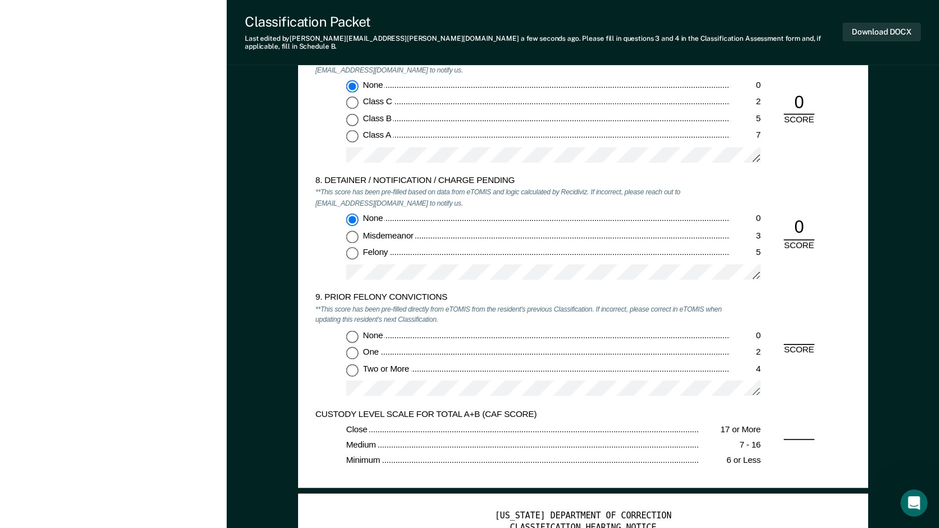
click at [355, 330] on input "None 0" at bounding box center [352, 336] width 12 height 12
type textarea "x"
radio input "true"
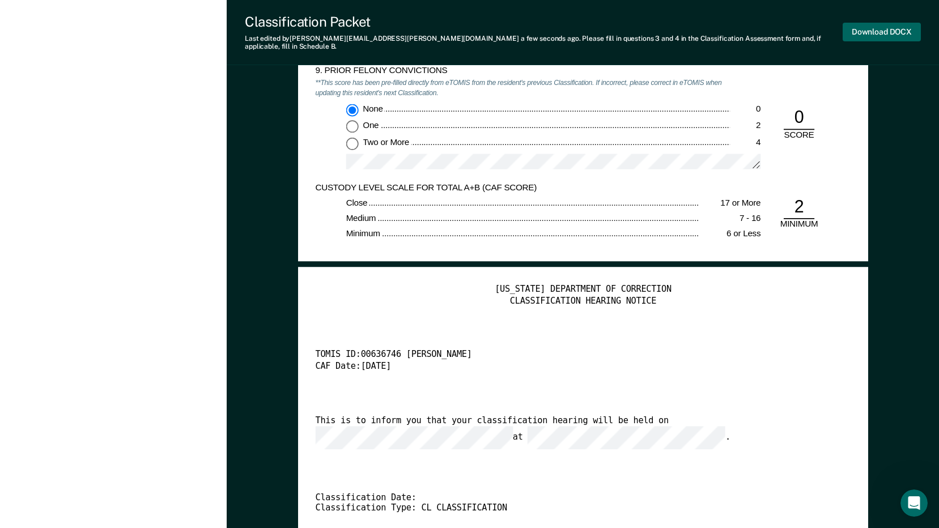
click at [865, 25] on button "Download DOCX" at bounding box center [881, 32] width 78 height 19
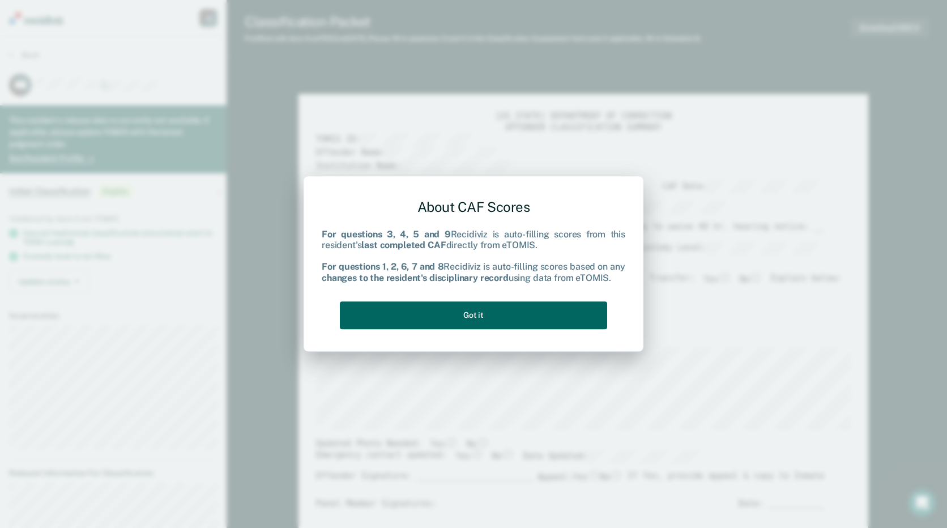
click at [483, 309] on button "Got it" at bounding box center [473, 315] width 267 height 28
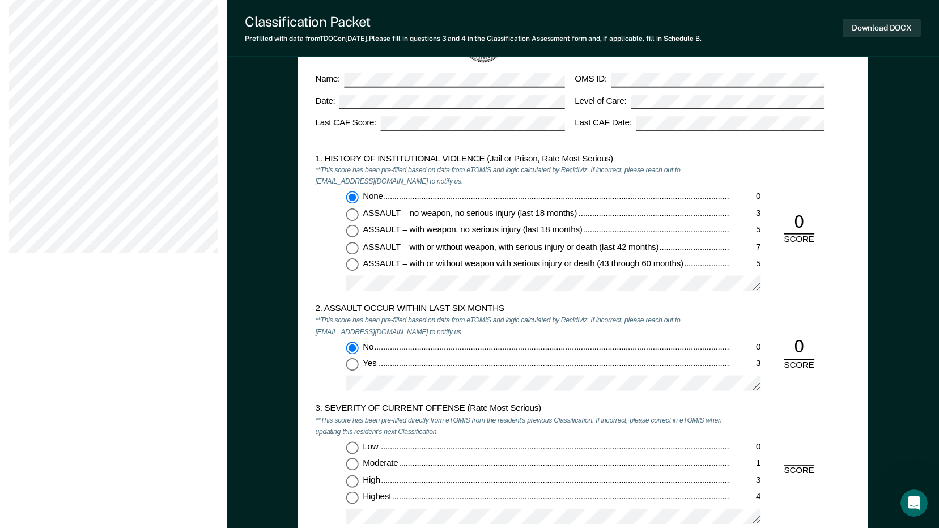
scroll to position [1133, 0]
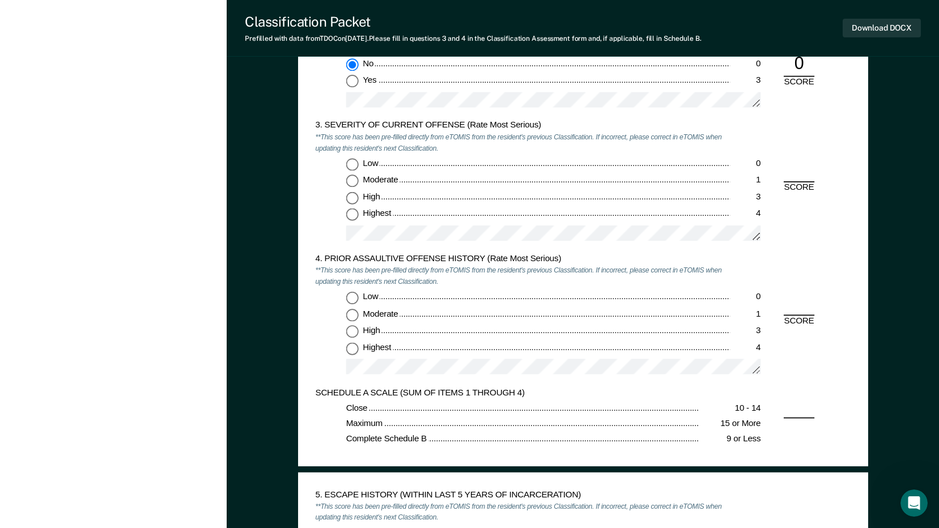
click at [355, 182] on input "Moderate 1" at bounding box center [352, 181] width 12 height 12
type textarea "x"
radio input "true"
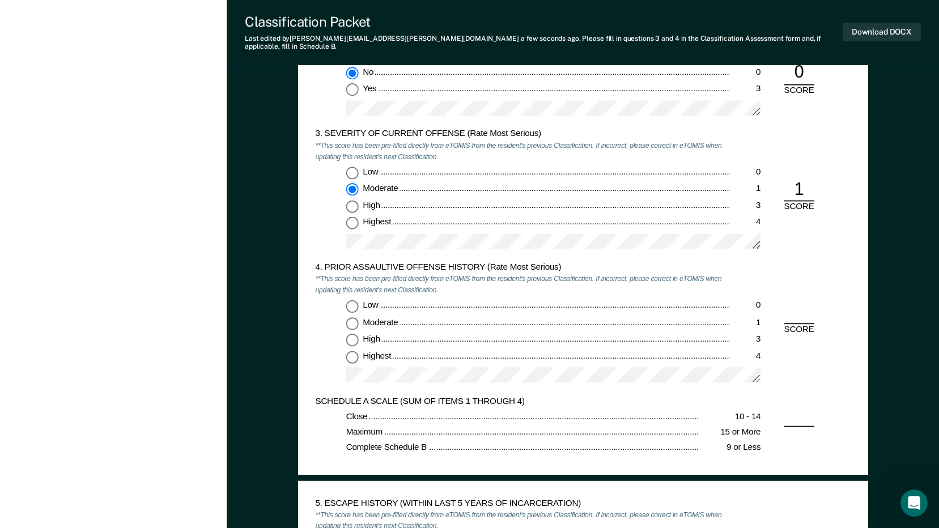
click at [353, 317] on input "Moderate 1" at bounding box center [352, 323] width 12 height 12
type textarea "x"
radio input "true"
click at [351, 300] on input "Low 0" at bounding box center [352, 306] width 12 height 12
type textarea "x"
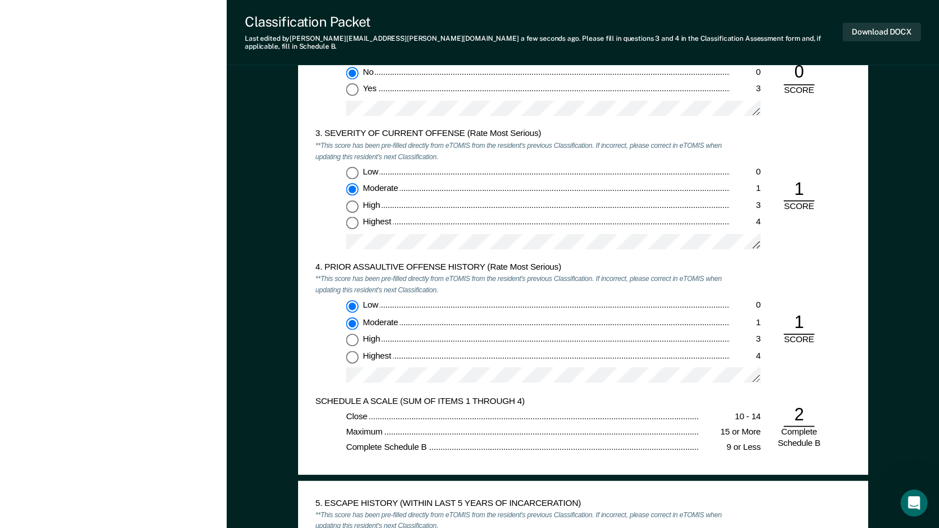
radio input "true"
radio input "false"
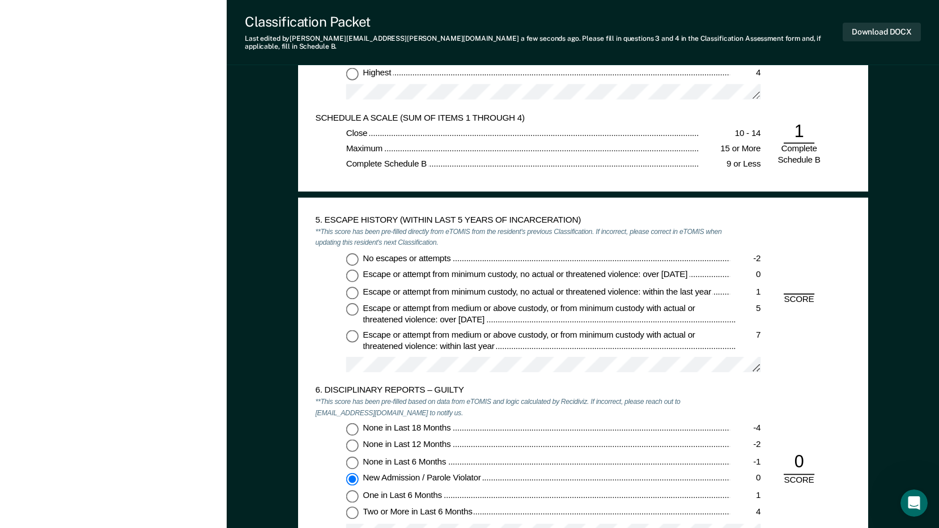
click at [355, 253] on input "No escapes or attempts -2" at bounding box center [352, 259] width 12 height 12
type textarea "x"
radio input "true"
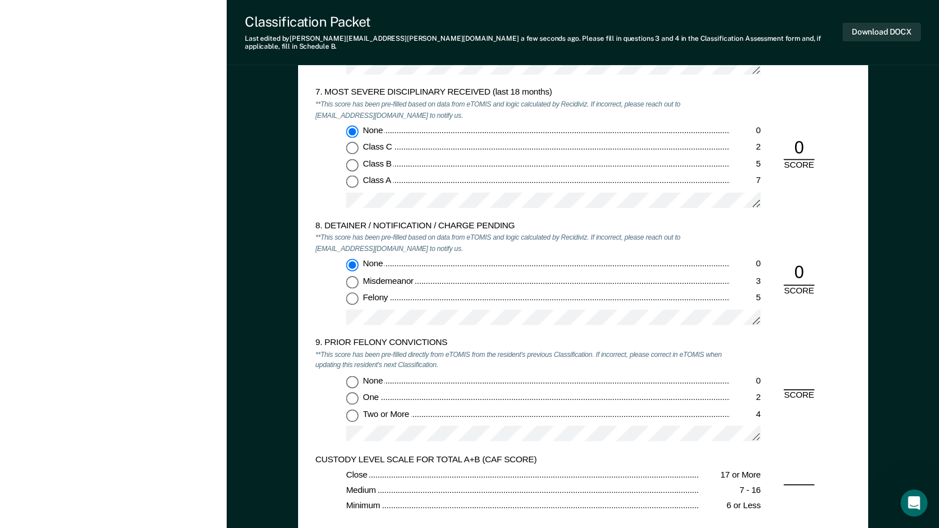
scroll to position [1983, 0]
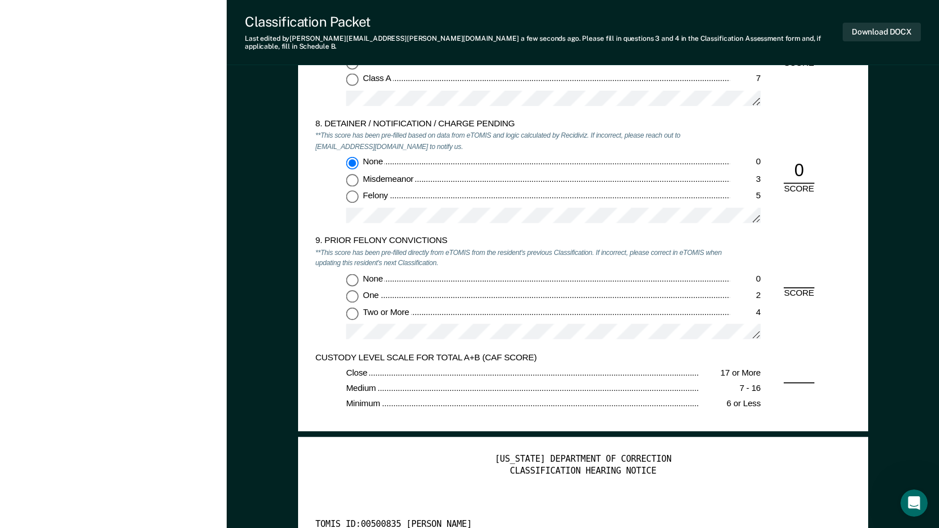
click at [349, 309] on input "Two or More 4" at bounding box center [352, 313] width 12 height 12
type textarea "x"
radio input "true"
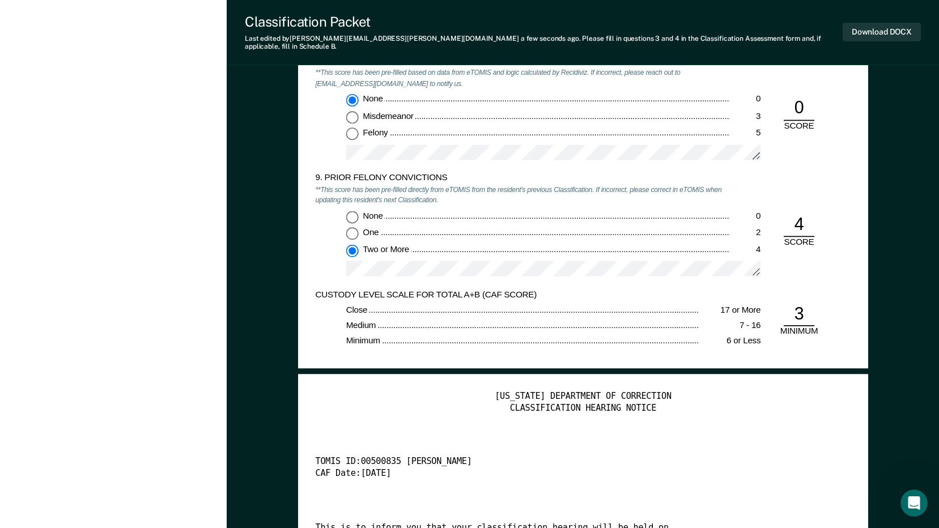
scroll to position [2153, 0]
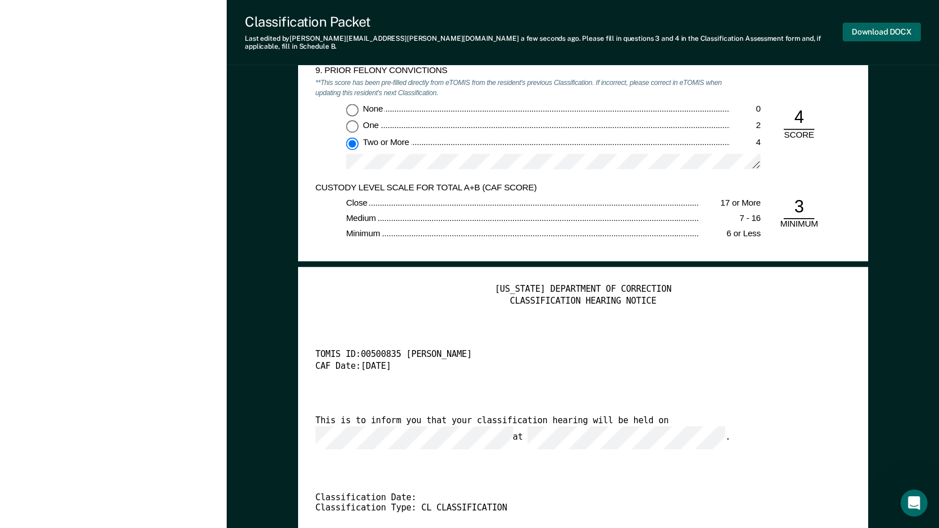
click at [900, 23] on button "Download DOCX" at bounding box center [881, 32] width 78 height 19
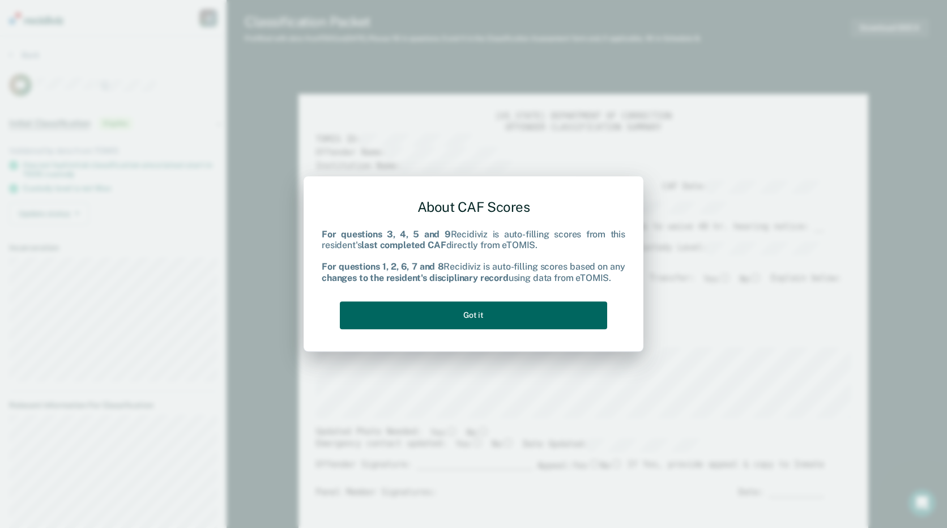
click at [545, 309] on button "Got it" at bounding box center [473, 315] width 267 height 28
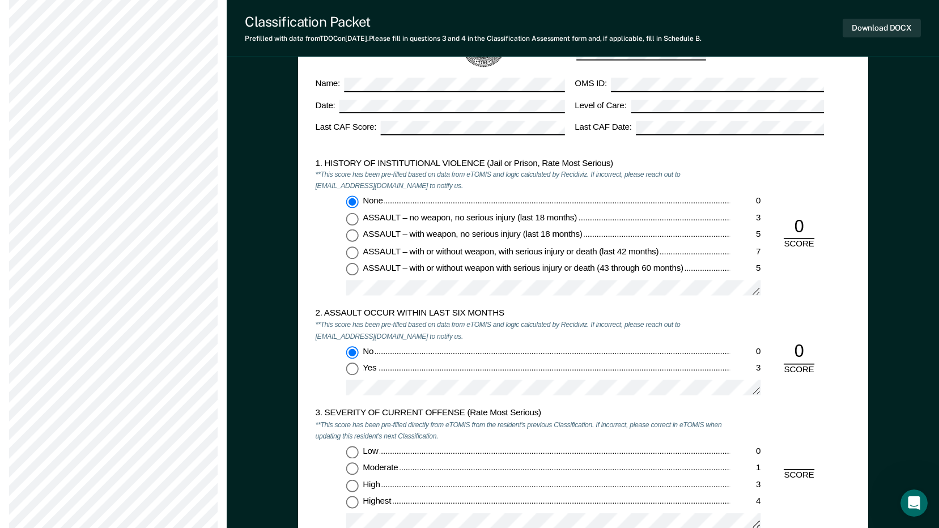
scroll to position [906, 0]
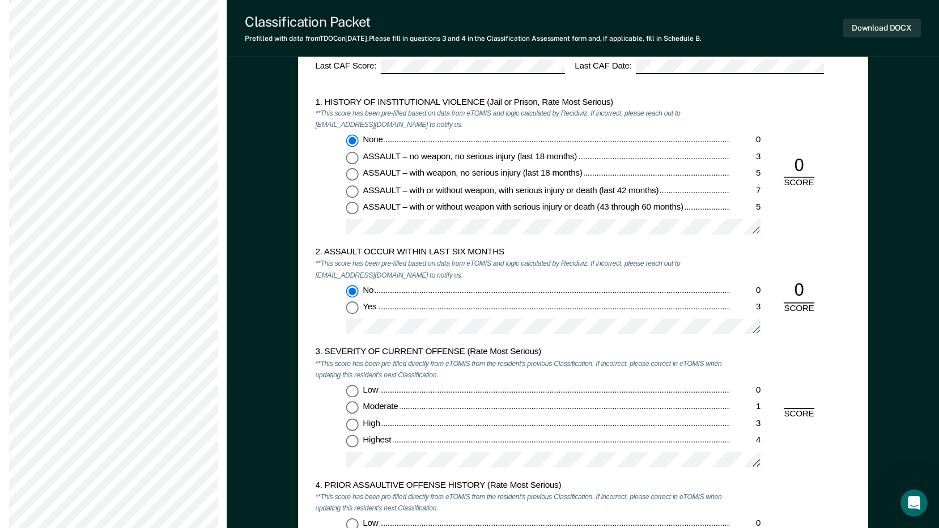
click at [354, 411] on input "Moderate 1" at bounding box center [352, 408] width 12 height 12
type textarea "x"
radio input "true"
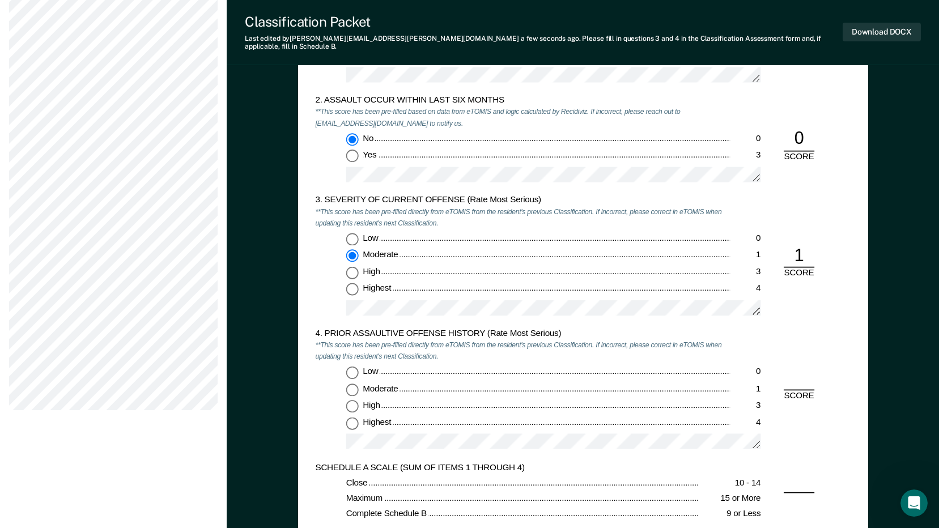
scroll to position [1076, 0]
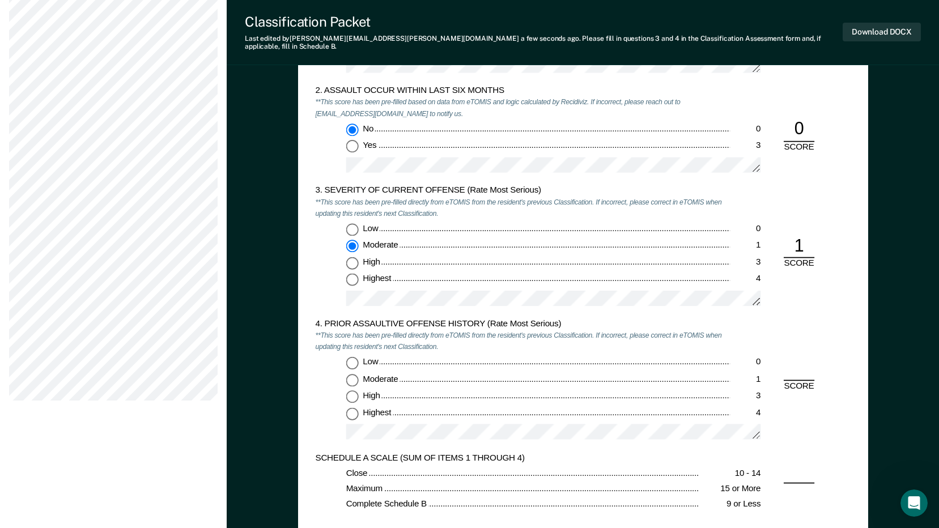
click at [350, 356] on input "Low 0" at bounding box center [352, 362] width 12 height 12
type textarea "x"
radio input "true"
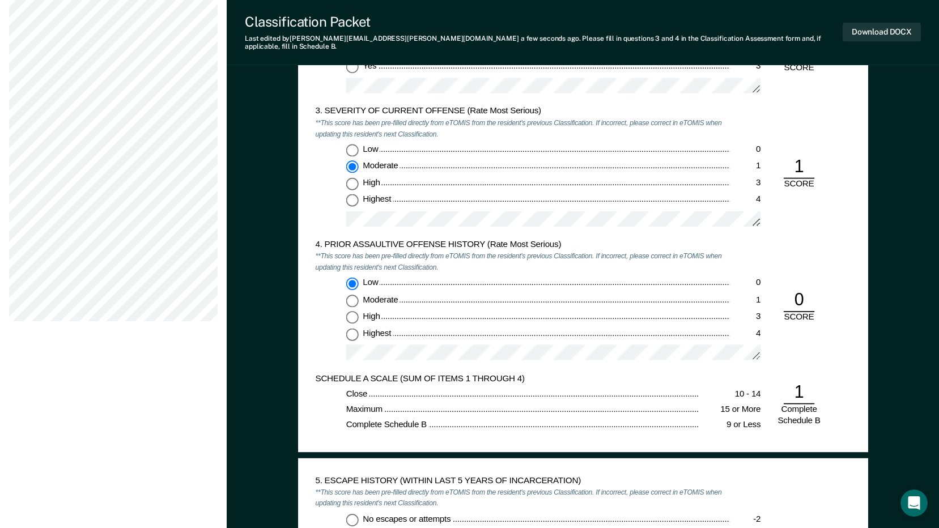
scroll to position [1303, 0]
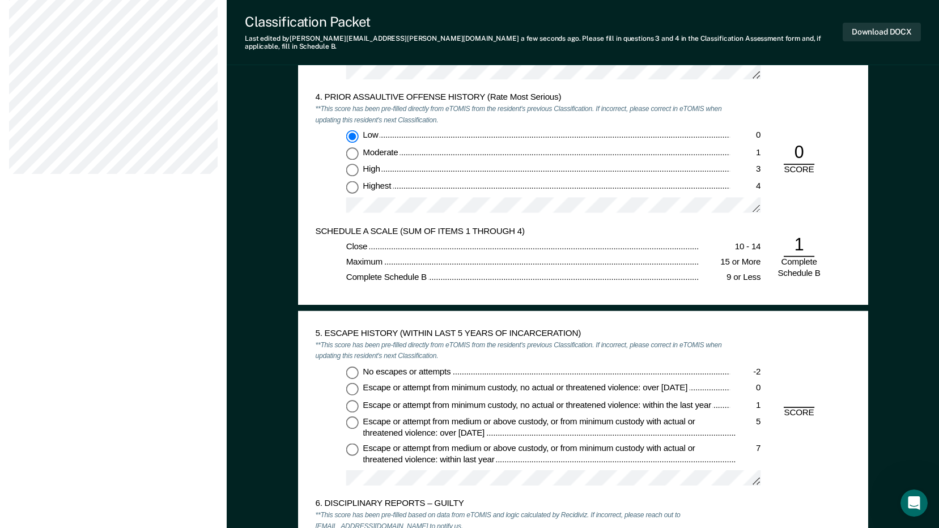
click at [352, 366] on input "No escapes or attempts -2" at bounding box center [352, 372] width 12 height 12
type textarea "x"
radio input "true"
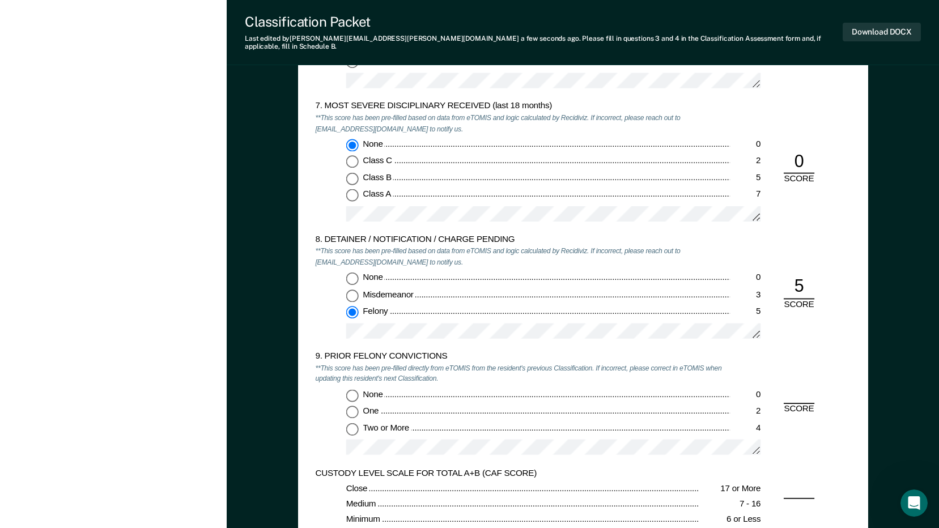
scroll to position [1926, 0]
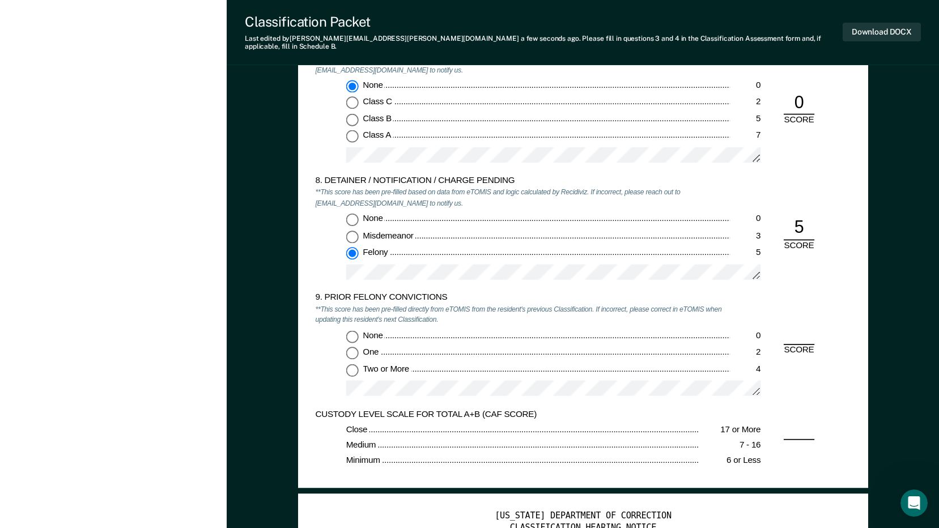
click at [350, 214] on input "None 0" at bounding box center [352, 220] width 12 height 12
type textarea "x"
radio input "true"
radio input "false"
click at [354, 364] on input "Two or More 4" at bounding box center [352, 370] width 12 height 12
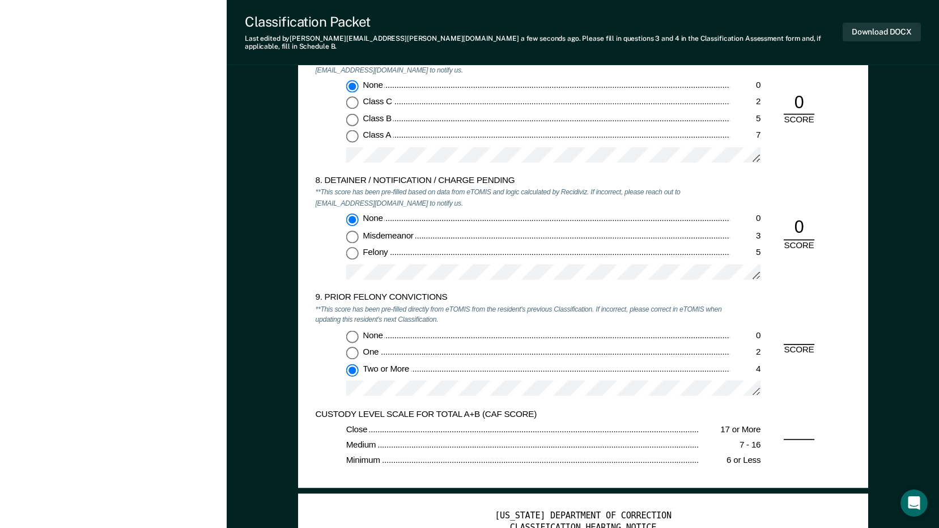
type textarea "x"
radio input "true"
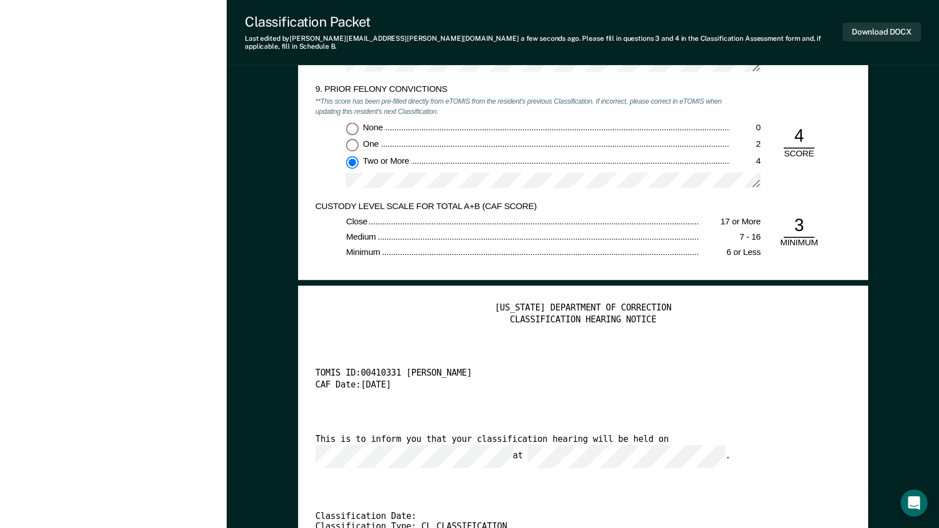
scroll to position [2153, 0]
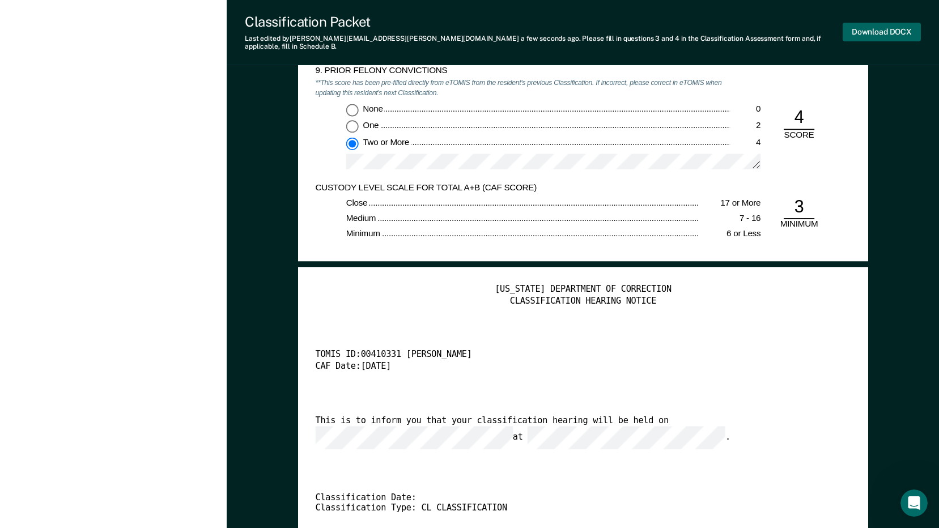
click at [867, 26] on button "Download DOCX" at bounding box center [881, 32] width 78 height 19
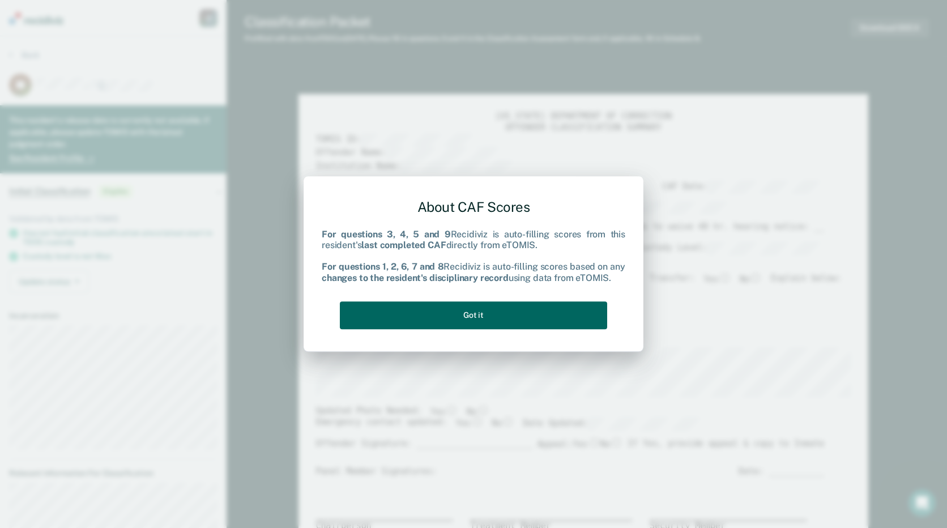
click at [543, 307] on button "Got it" at bounding box center [473, 315] width 267 height 28
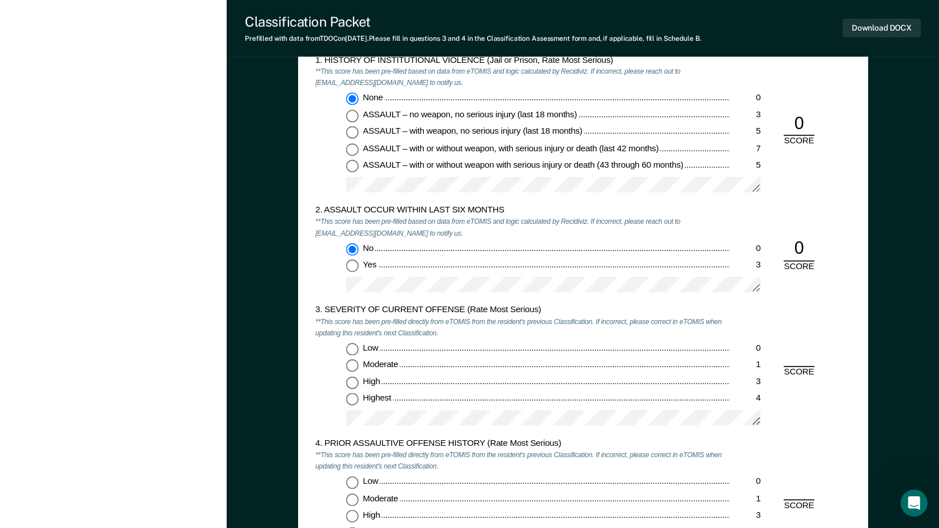
scroll to position [1020, 0]
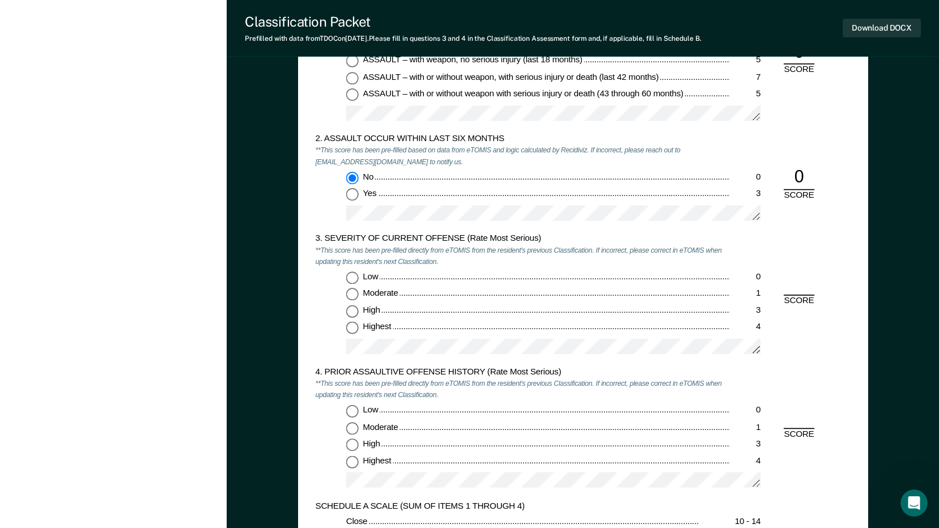
click at [346, 296] on input "Moderate 1" at bounding box center [352, 294] width 12 height 12
type textarea "x"
radio input "true"
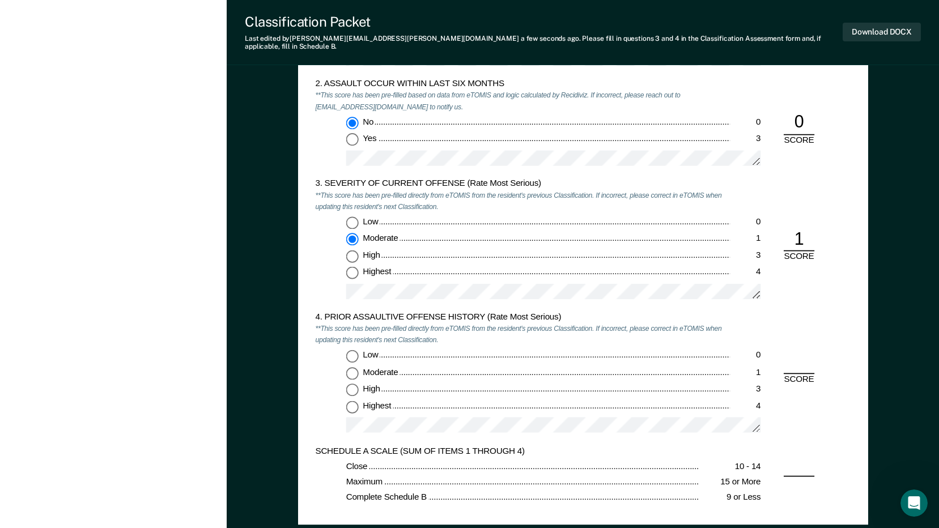
scroll to position [1190, 0]
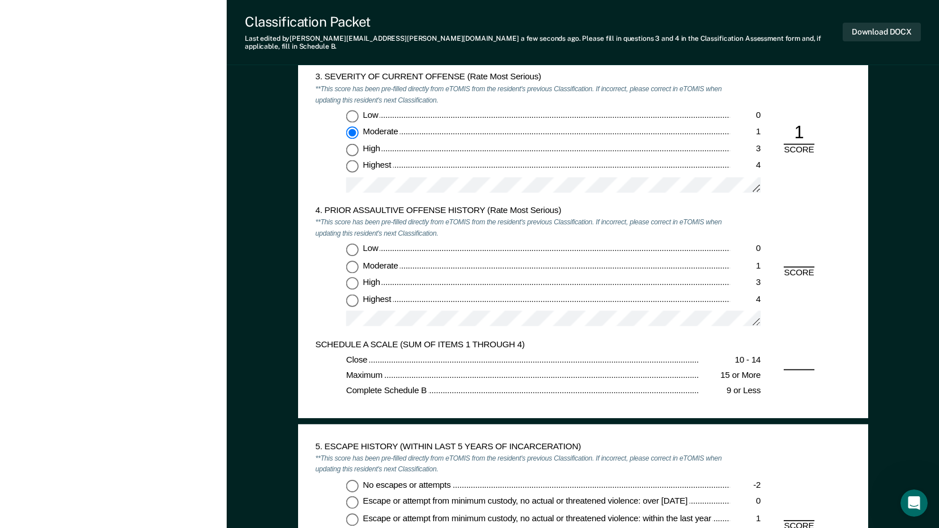
click at [350, 243] on input "Low 0" at bounding box center [352, 249] width 12 height 12
type textarea "x"
radio input "true"
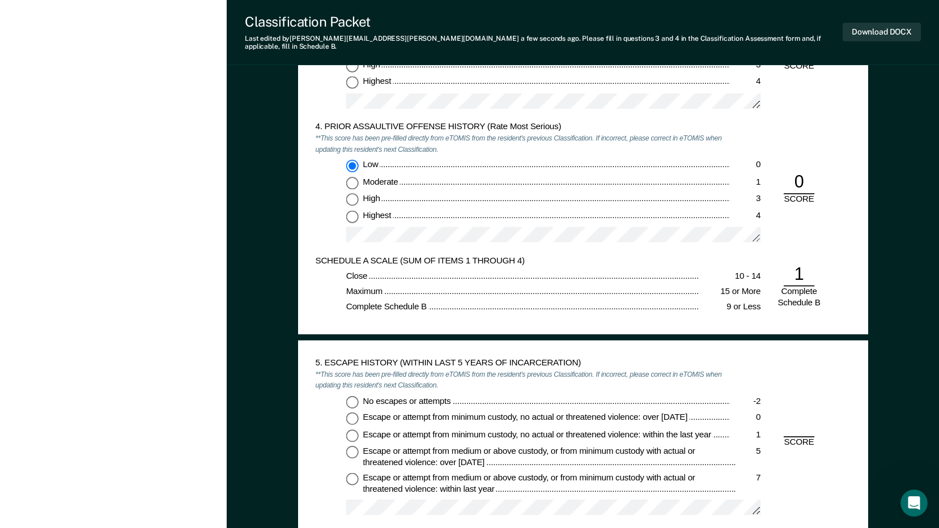
scroll to position [1360, 0]
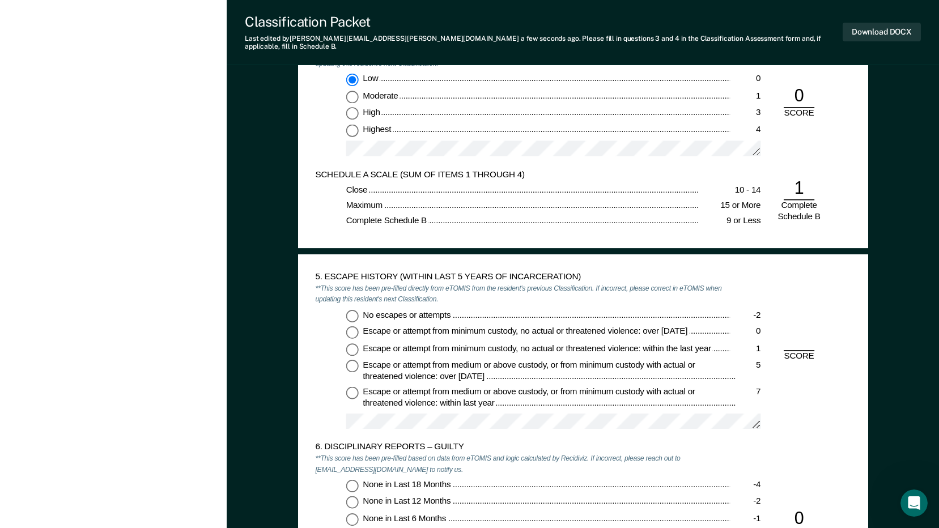
click at [351, 309] on input "No escapes or attempts -2" at bounding box center [352, 315] width 12 height 12
type textarea "x"
radio input "true"
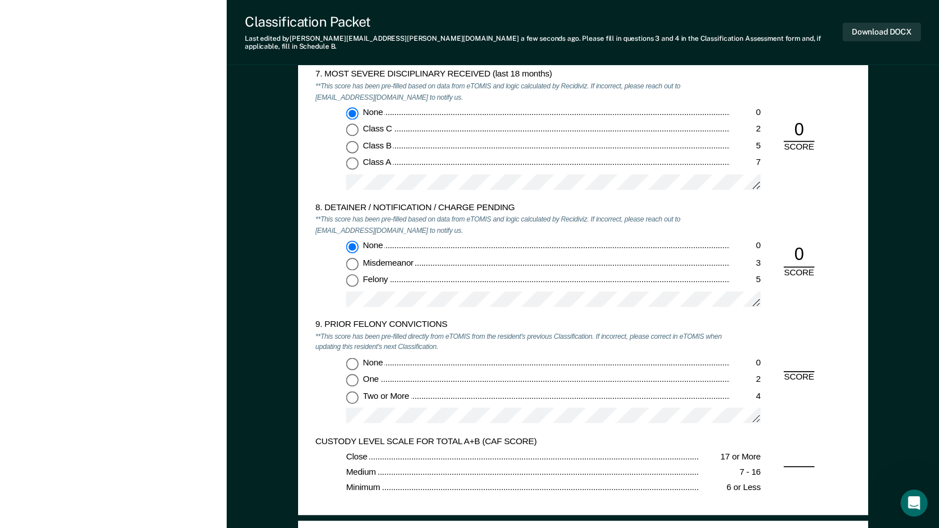
scroll to position [1983, 0]
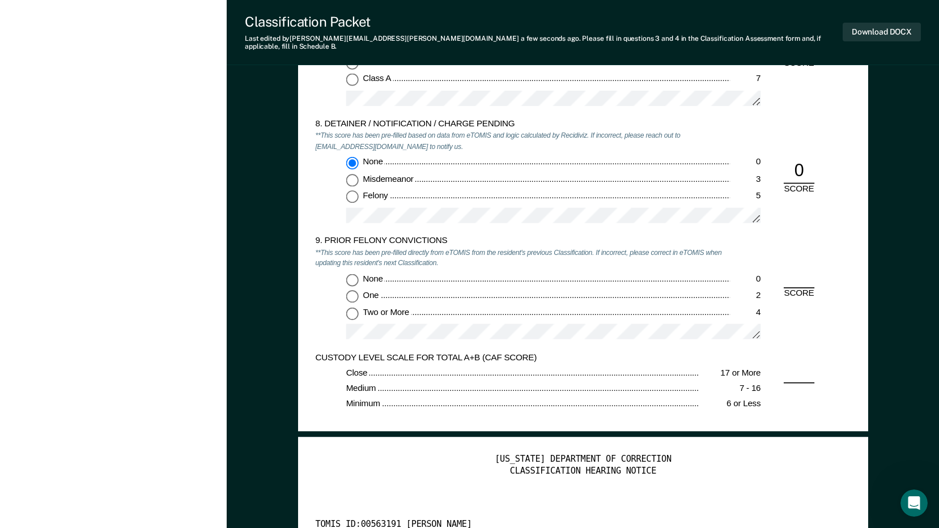
click at [353, 307] on input "Two or More 4" at bounding box center [352, 313] width 12 height 12
type textarea "x"
radio input "true"
click at [861, 25] on button "Download DOCX" at bounding box center [881, 32] width 78 height 19
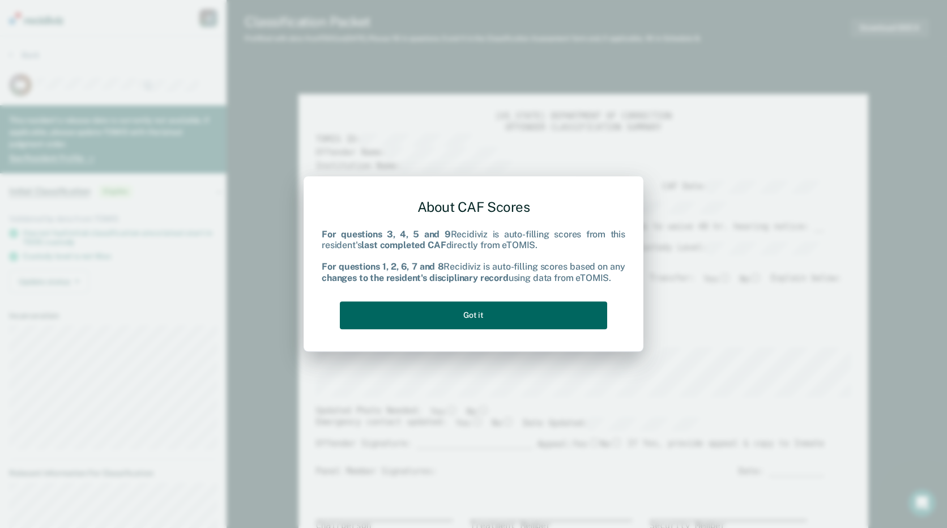
click at [568, 313] on button "Got it" at bounding box center [473, 315] width 267 height 28
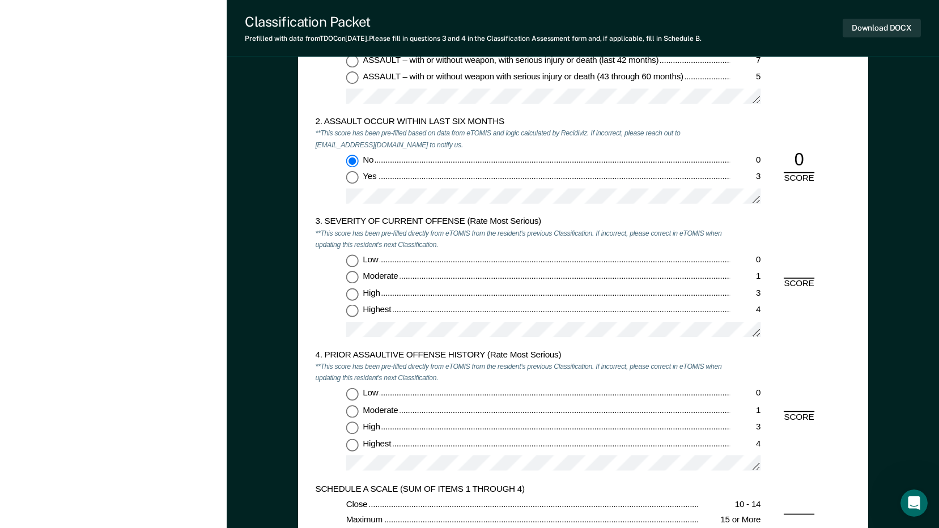
scroll to position [1020, 0]
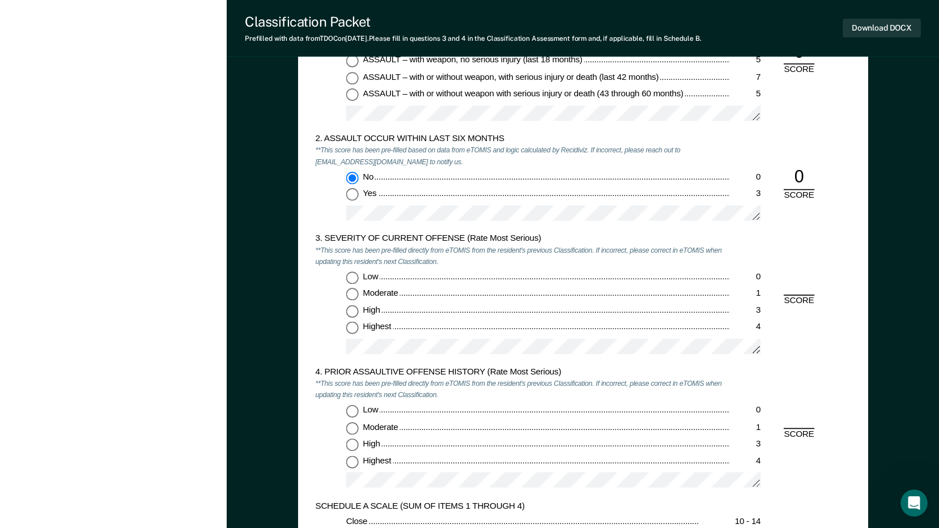
click at [353, 292] on input "Moderate 1" at bounding box center [352, 294] width 12 height 12
type textarea "x"
radio input "true"
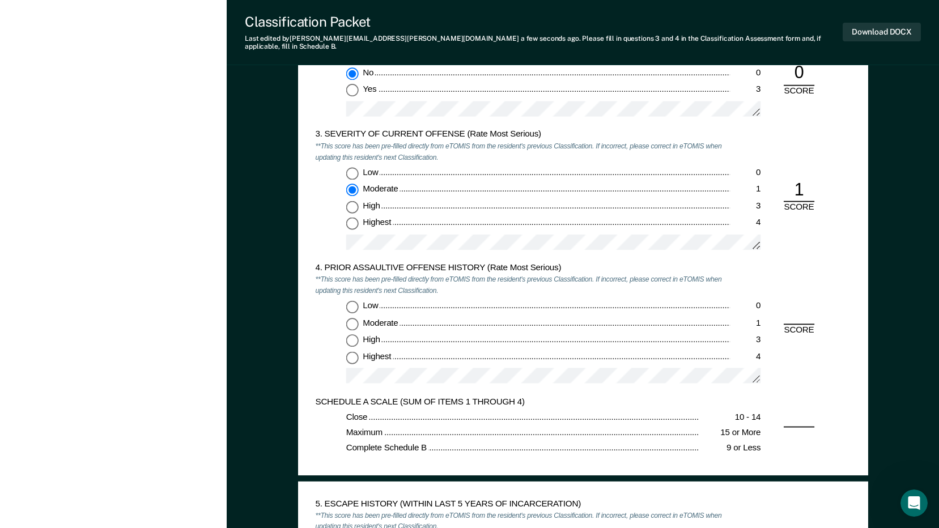
scroll to position [1133, 0]
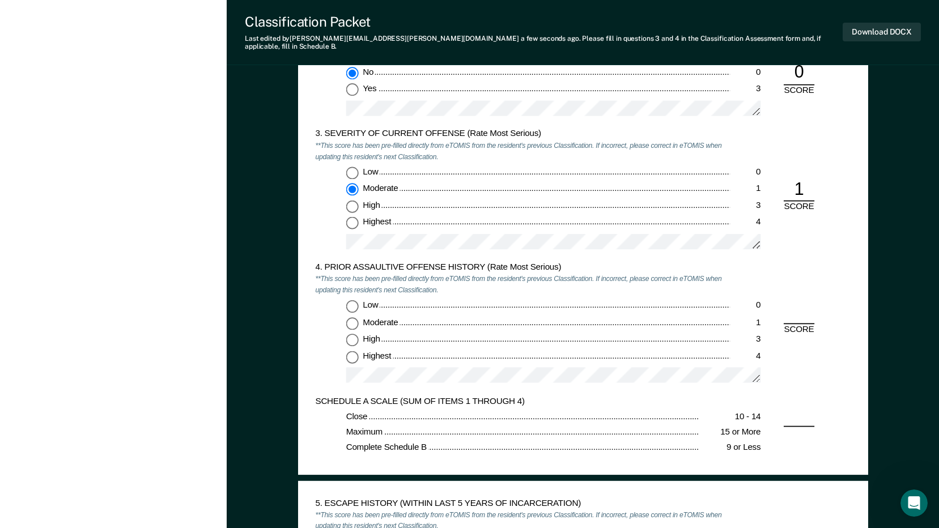
click at [350, 300] on input "Low 0" at bounding box center [352, 306] width 12 height 12
type textarea "x"
radio input "true"
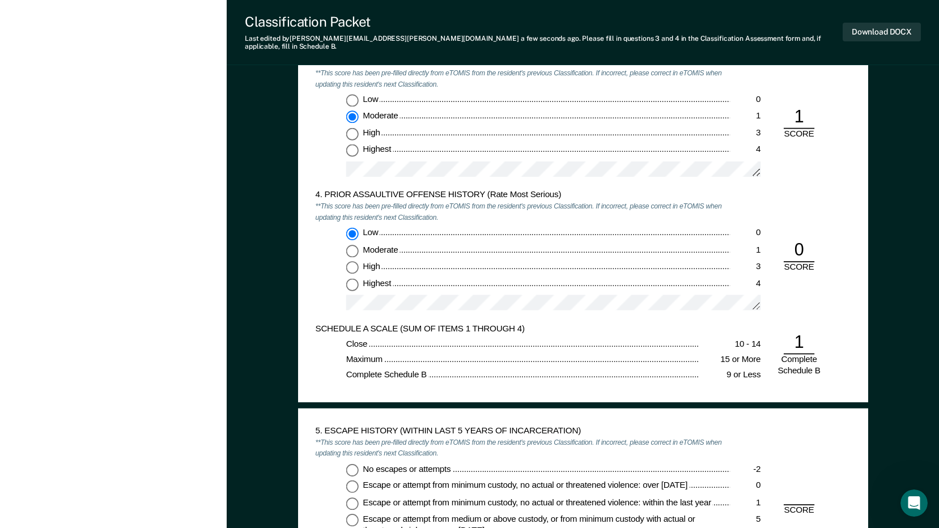
scroll to position [1360, 0]
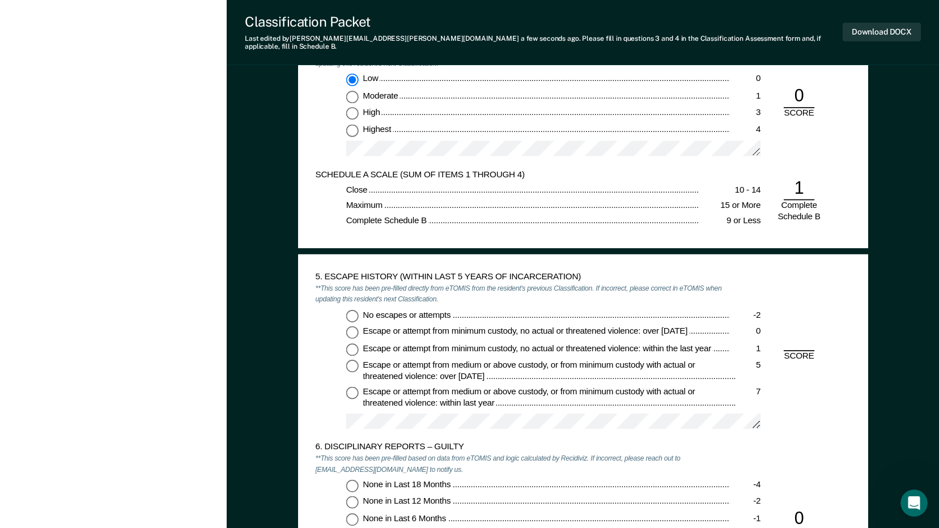
click at [356, 309] on input "No escapes or attempts -2" at bounding box center [352, 315] width 12 height 12
type textarea "x"
radio input "true"
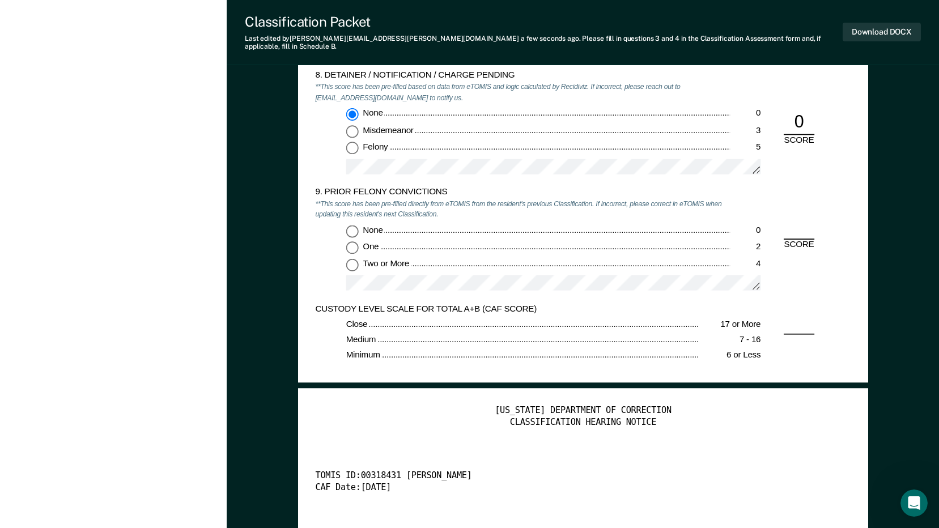
scroll to position [2039, 0]
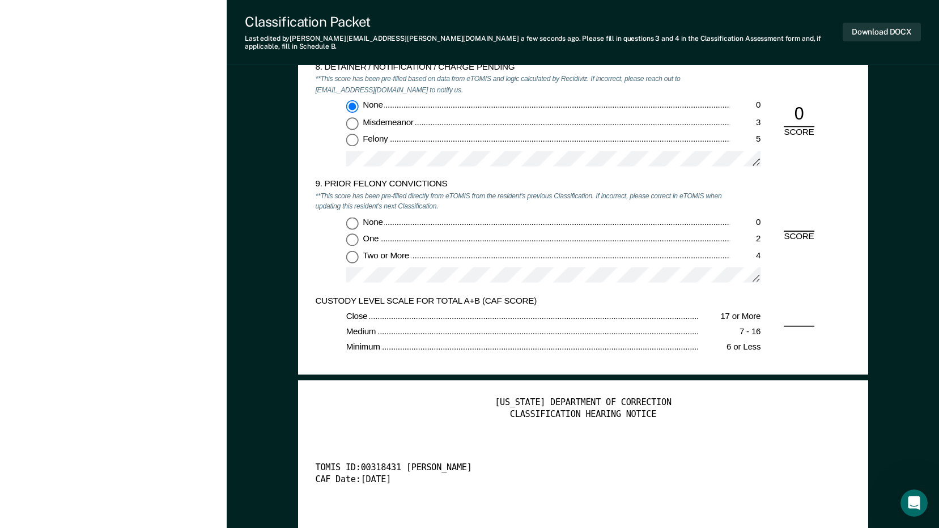
click at [353, 250] on input "Two or More 4" at bounding box center [352, 256] width 12 height 12
type textarea "x"
radio input "true"
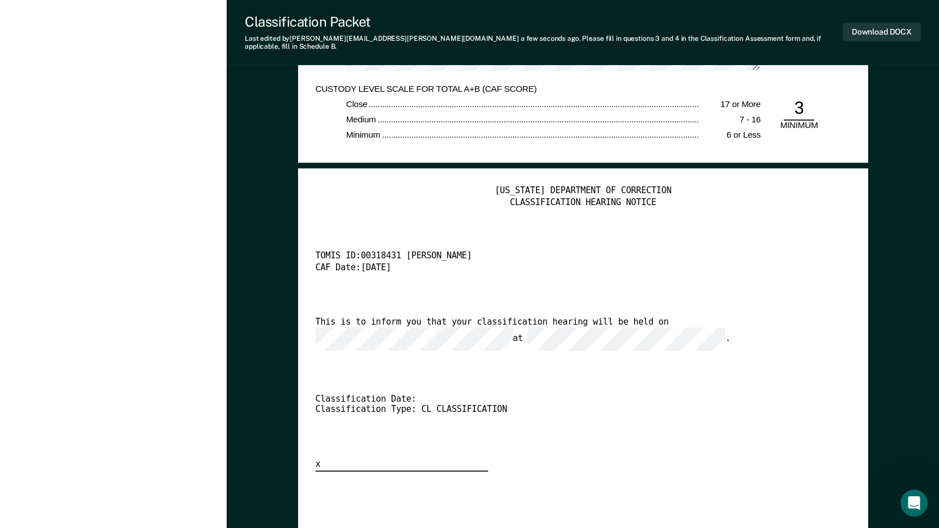
scroll to position [2266, 0]
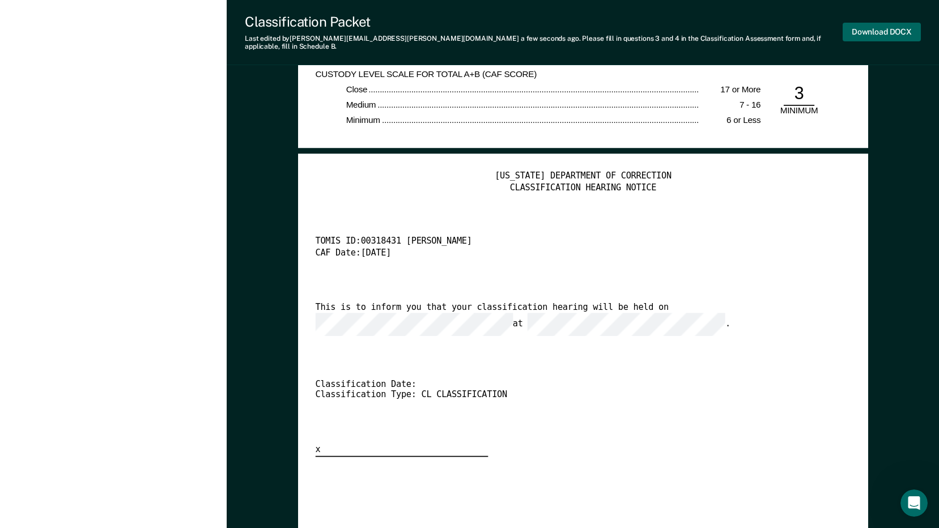
click at [888, 25] on button "Download DOCX" at bounding box center [881, 32] width 78 height 19
